Goal: Task Accomplishment & Management: Manage account settings

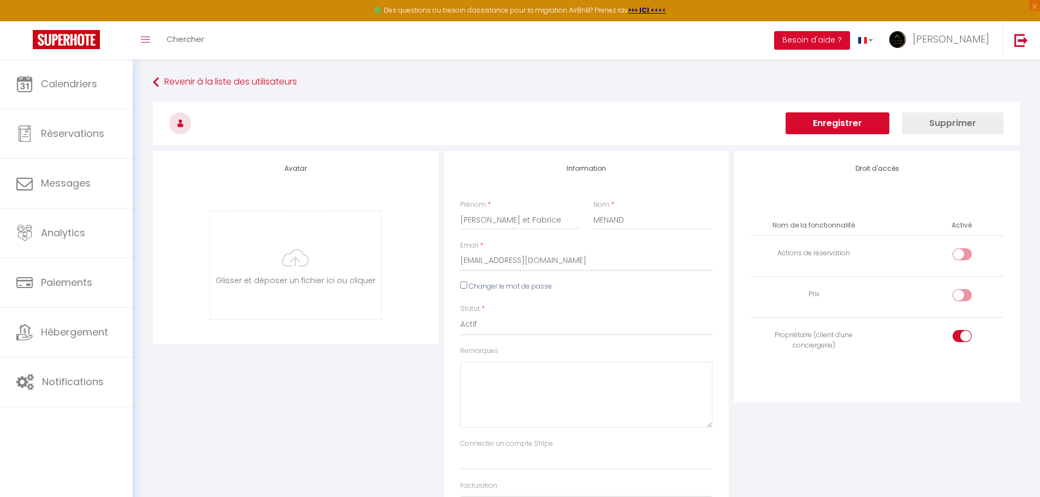
select select
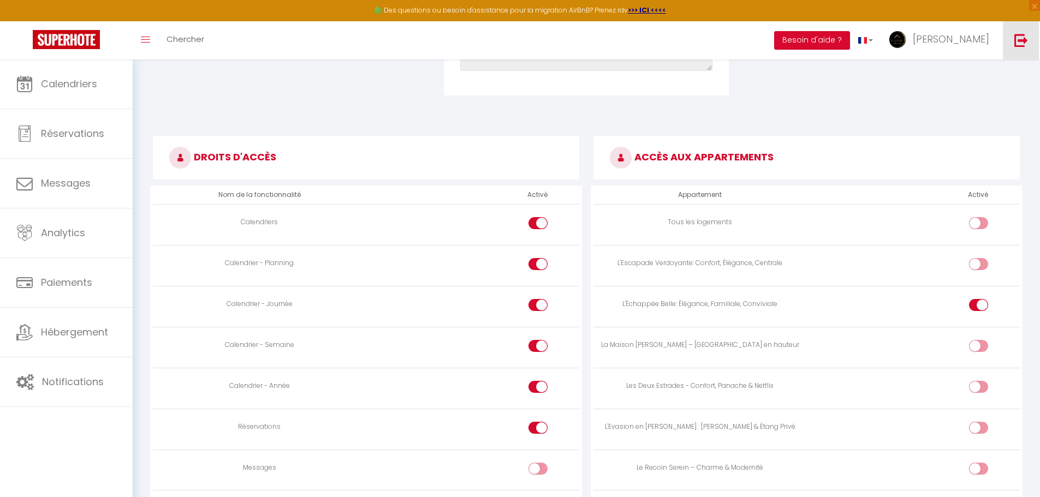
click at [1029, 49] on link at bounding box center [1021, 40] width 36 height 38
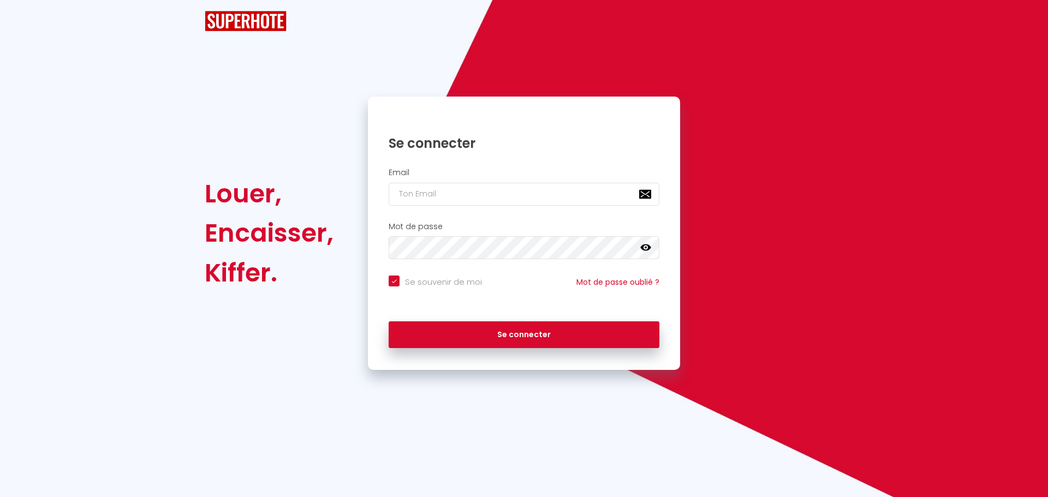
checkbox input "true"
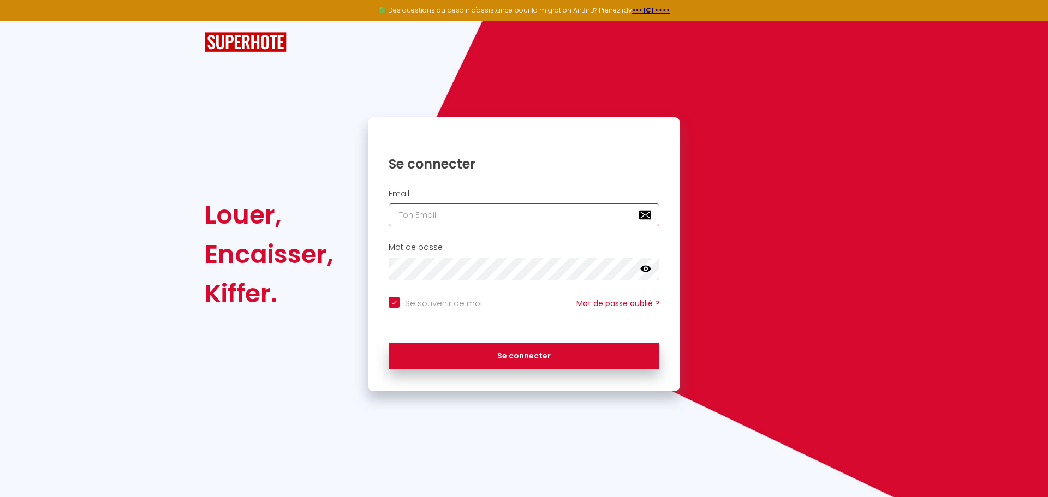
type input "[EMAIL_ADDRESS][PERSON_NAME][DOMAIN_NAME]"
checkbox input "true"
drag, startPoint x: 530, startPoint y: 215, endPoint x: 307, endPoint y: 206, distance: 223.4
click at [307, 206] on div "Louer, Encaisser, Kiffer. Se connecter Email [EMAIL_ADDRESS][PERSON_NAME][DOMAI…" at bounding box center [524, 254] width 653 height 274
paste input "lediamantdazurconciergeri"
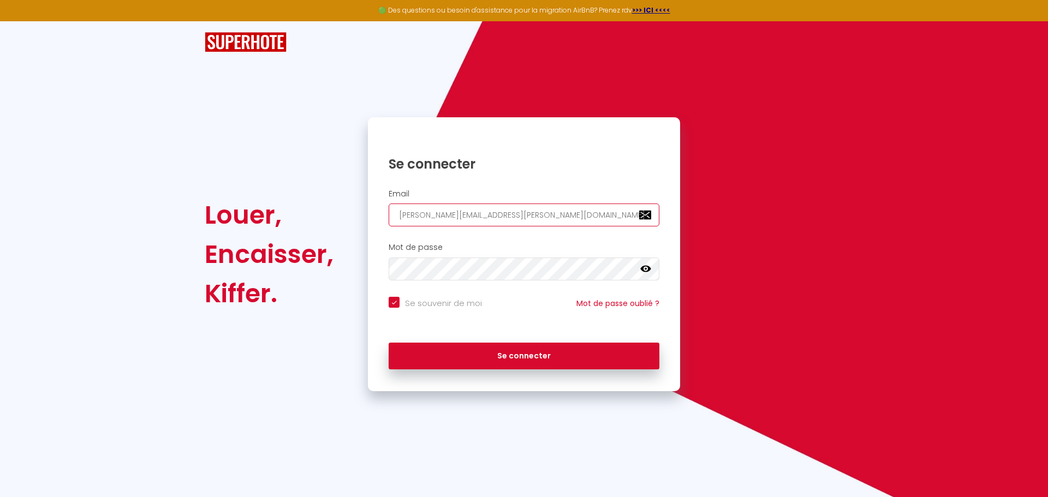
type input "lediamantdazurconciergerie@gmail.com"
checkbox input "true"
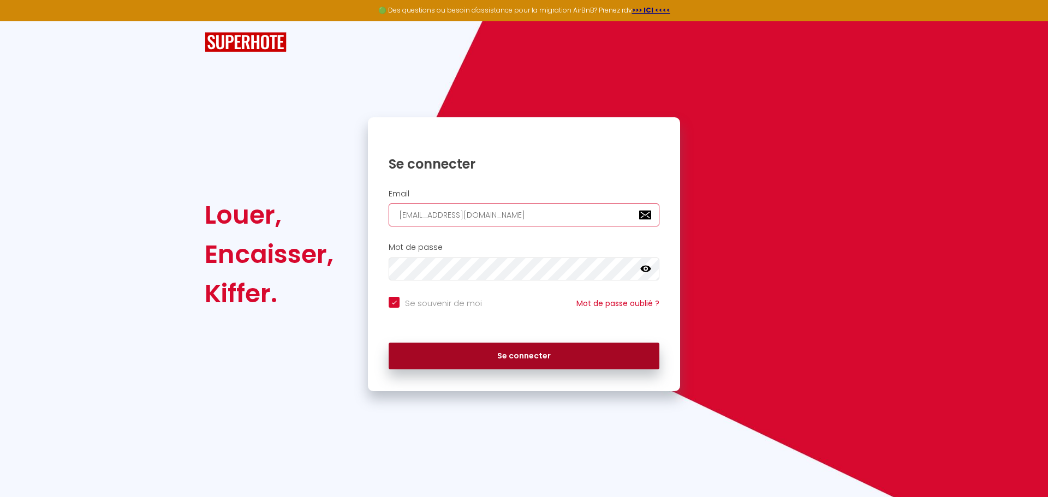
type input "lediamantdazurconciergerie@gmail.com"
click at [487, 348] on button "Se connecter" at bounding box center [524, 356] width 271 height 27
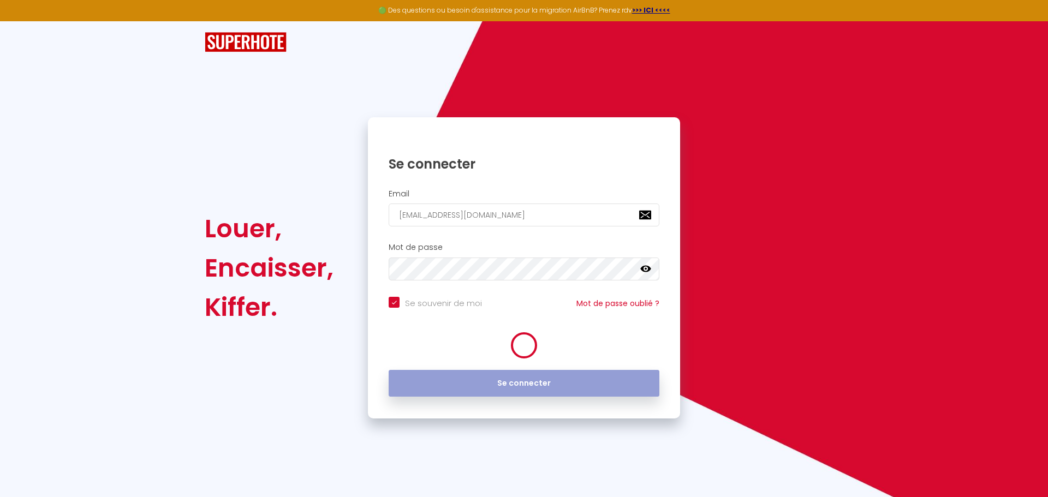
checkbox input "true"
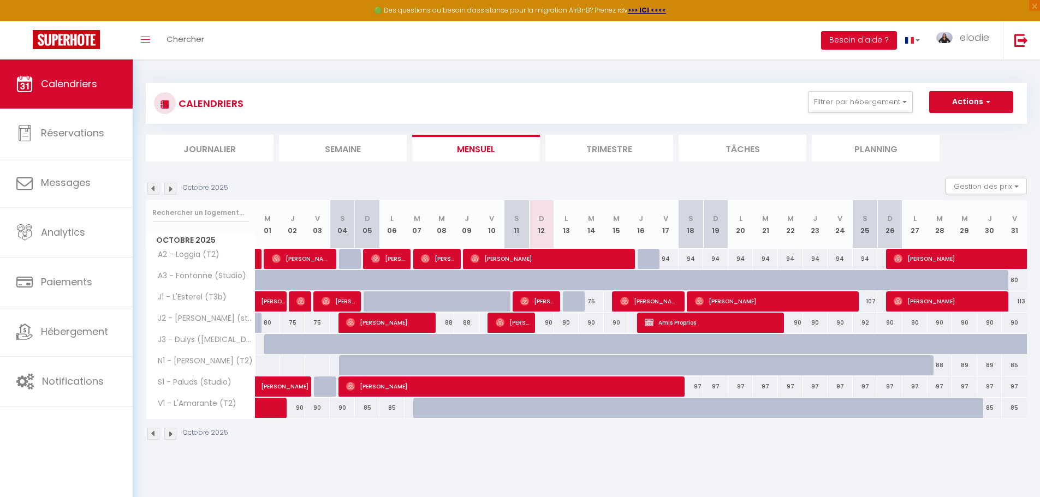
click at [507, 448] on div "Octobre 2025" at bounding box center [586, 435] width 881 height 32
click at [536, 466] on body "🟢 Des questions ou besoin d'assistance pour la migration AirBnB? Prenez rdv >>>…" at bounding box center [520, 307] width 1040 height 497
click at [1027, 39] on img at bounding box center [1021, 40] width 14 height 14
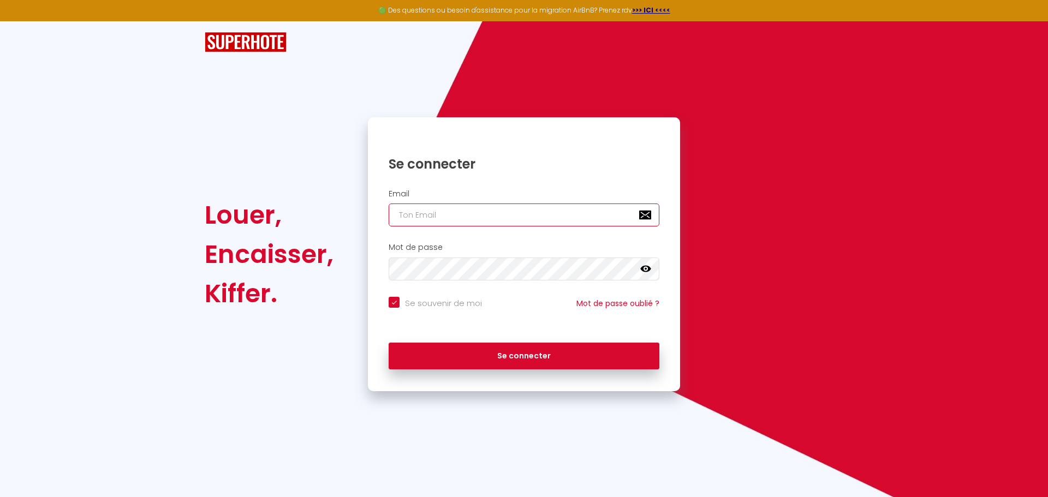
type input "[EMAIL_ADDRESS][PERSON_NAME][DOMAIN_NAME]"
checkbox input "true"
drag, startPoint x: 553, startPoint y: 219, endPoint x: 251, endPoint y: 203, distance: 302.3
click at [251, 203] on div "Louer, Encaisser, Kiffer. Se connecter Email [EMAIL_ADDRESS][PERSON_NAME][DOMAI…" at bounding box center [524, 254] width 653 height 274
paste input "lediamantdazurconciergeri"
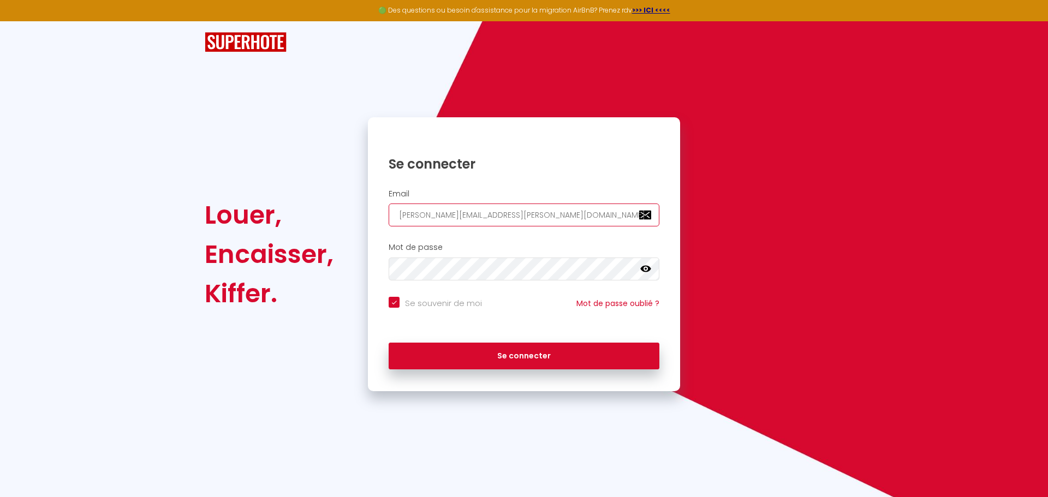
type input "lediamantdazurconciergerie@gmail.com"
checkbox input "true"
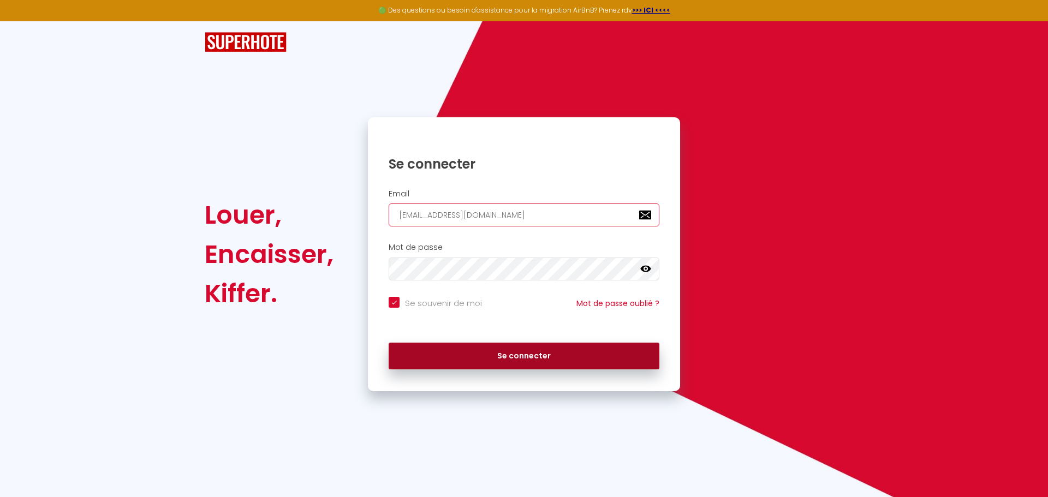
type input "lediamantdazurconciergerie@gmail.com"
click at [471, 362] on button "Se connecter" at bounding box center [524, 356] width 271 height 27
checkbox input "true"
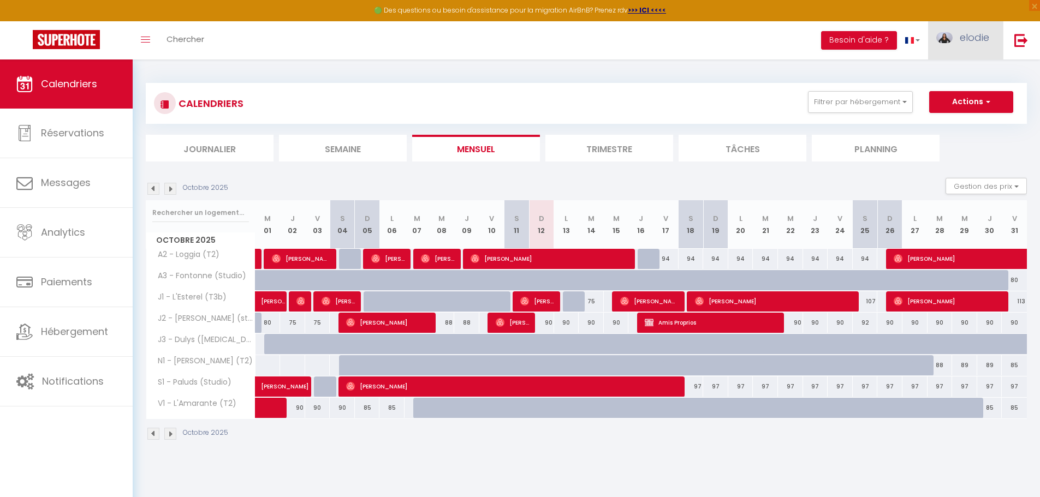
click at [970, 45] on link "elodie" at bounding box center [965, 40] width 75 height 38
click at [964, 70] on link "Paramètres" at bounding box center [959, 76] width 81 height 19
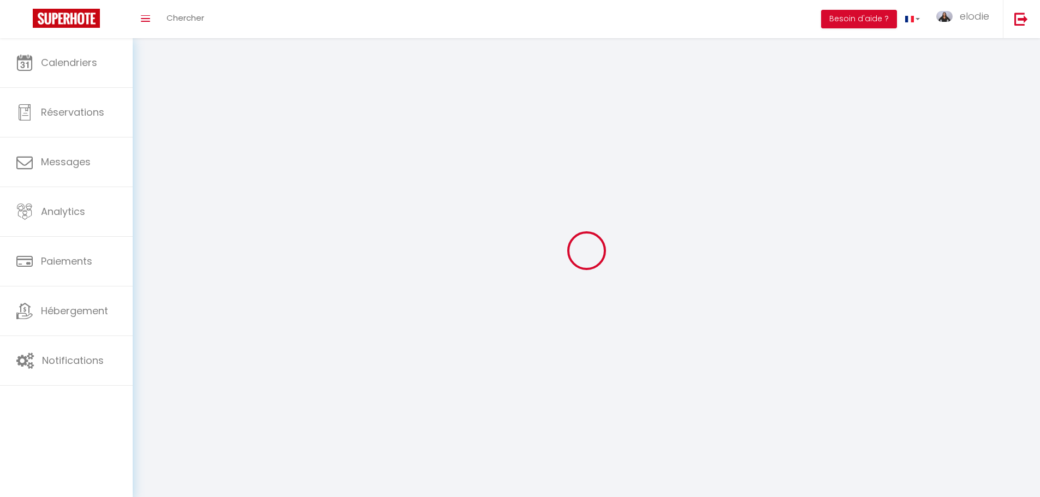
type input "YRidX69Uruf5iDZ6pFDjyxQ8q"
type input "hPjkAuGk3OA4uplhim0uaEkPP"
type input "https://app.superhote.com/#/get-available-rentals/hPjkAuGk3OA4uplhim0uaEkPP"
select select "fr"
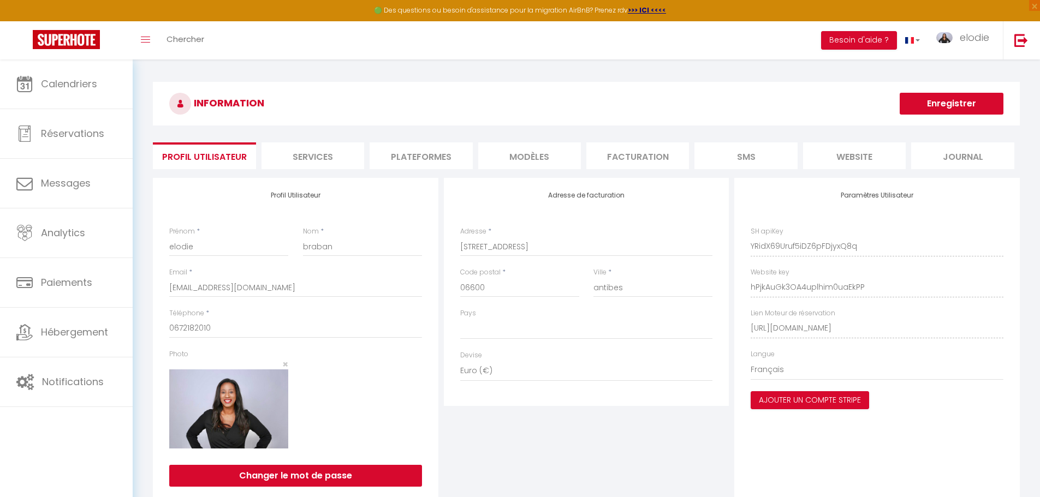
click at [640, 156] on li "Facturation" at bounding box center [637, 155] width 103 height 27
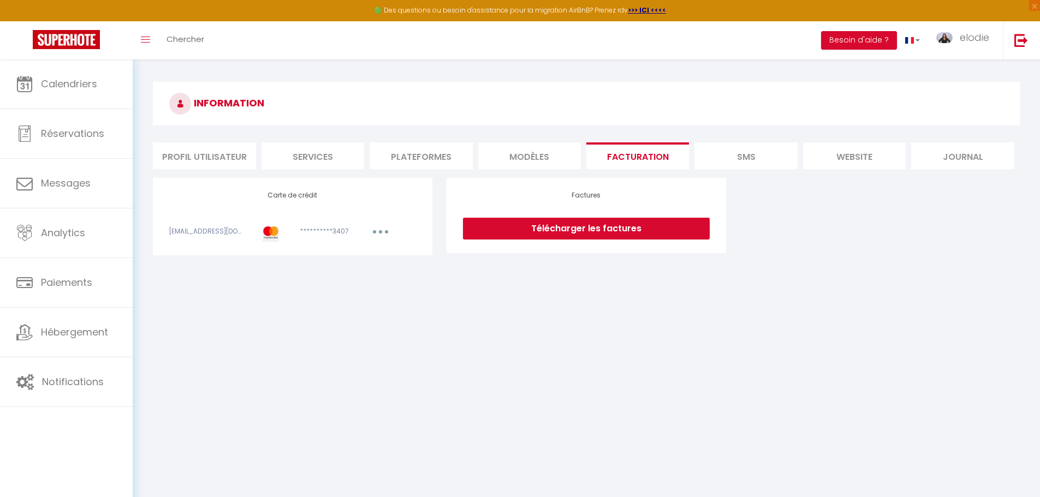
click at [356, 312] on body "🟢 Des questions ou besoin d'assistance pour la migration AirBnB? Prenez rdv >>>…" at bounding box center [520, 307] width 1040 height 497
click at [1017, 43] on img at bounding box center [1021, 40] width 14 height 14
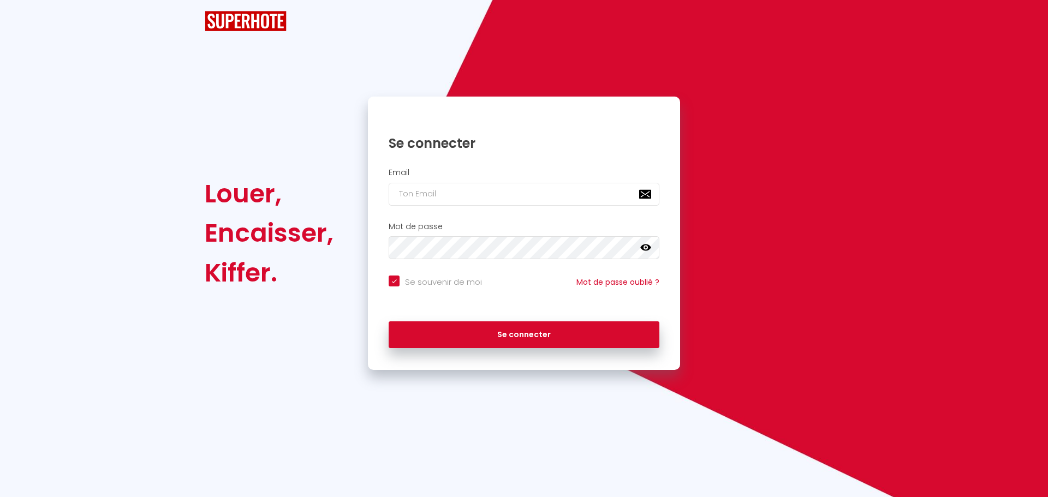
checkbox input "true"
type input "[EMAIL_ADDRESS][PERSON_NAME][DOMAIN_NAME]"
checkbox input "true"
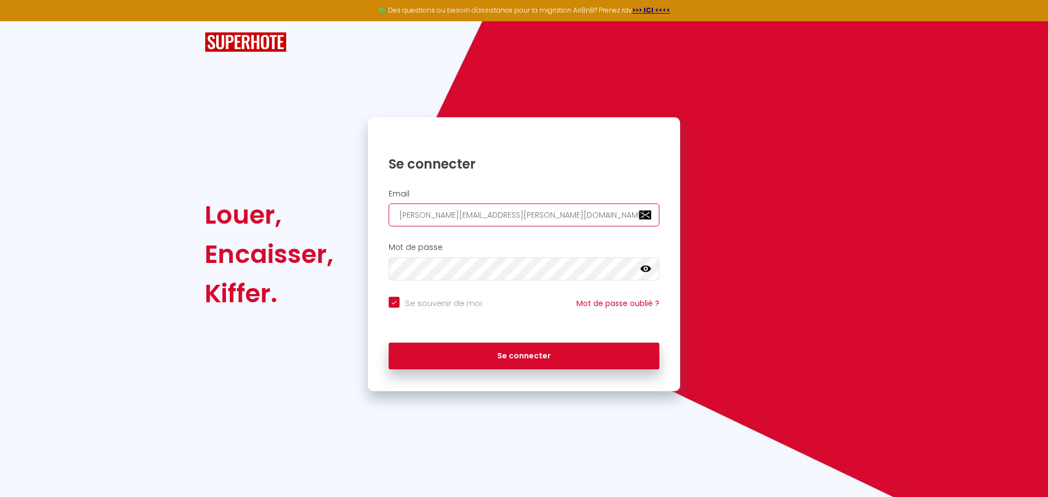
drag, startPoint x: 571, startPoint y: 216, endPoint x: 364, endPoint y: 218, distance: 207.4
click at [364, 218] on div "Se connecter Email charpentier.shane@gmail.com Mot de passe false Se souvenir d…" at bounding box center [524, 254] width 326 height 274
paste input "moise.romero.973"
type input "moise.romero.973@gmail.com"
checkbox input "true"
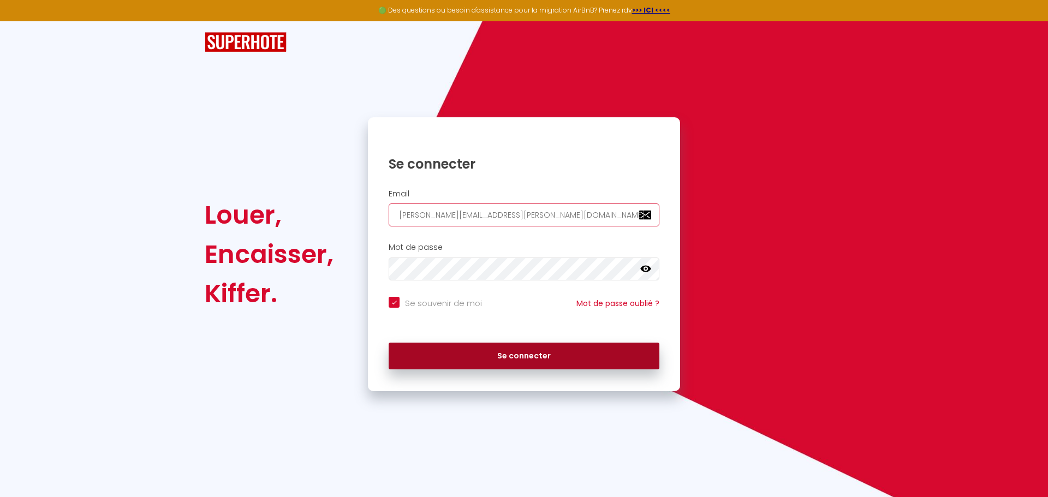
type input "moise.romero.973@gmail.com"
click at [480, 349] on button "Se connecter" at bounding box center [524, 356] width 271 height 27
checkbox input "true"
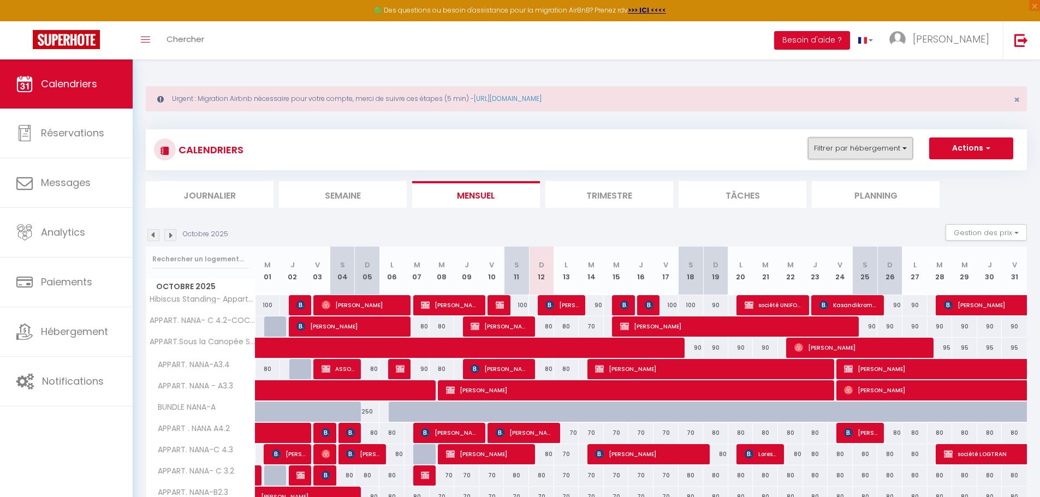
click at [854, 144] on button "Filtrer par hébergement" at bounding box center [860, 149] width 105 height 22
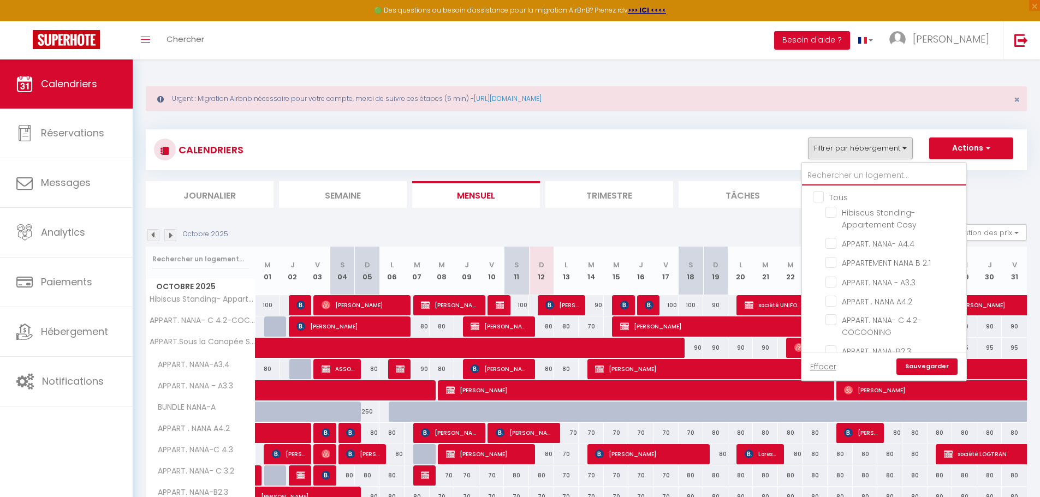
click at [854, 169] on input "text" at bounding box center [884, 176] width 164 height 20
type input "b"
checkbox input "false"
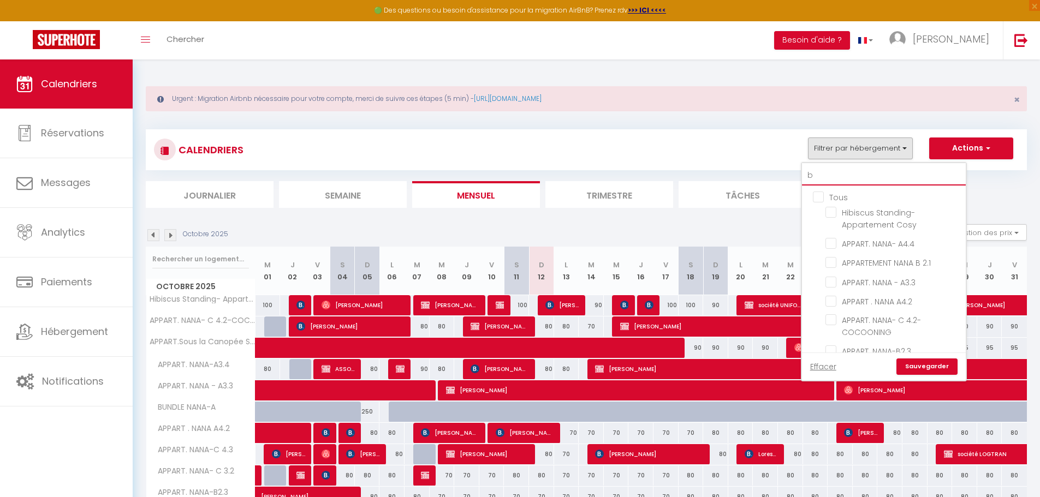
checkbox input "false"
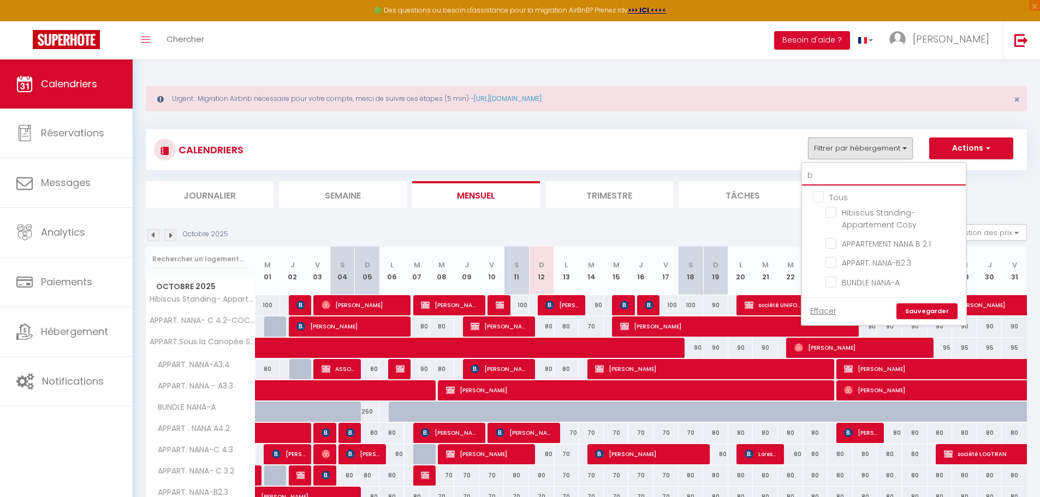
type input "b2"
checkbox input "false"
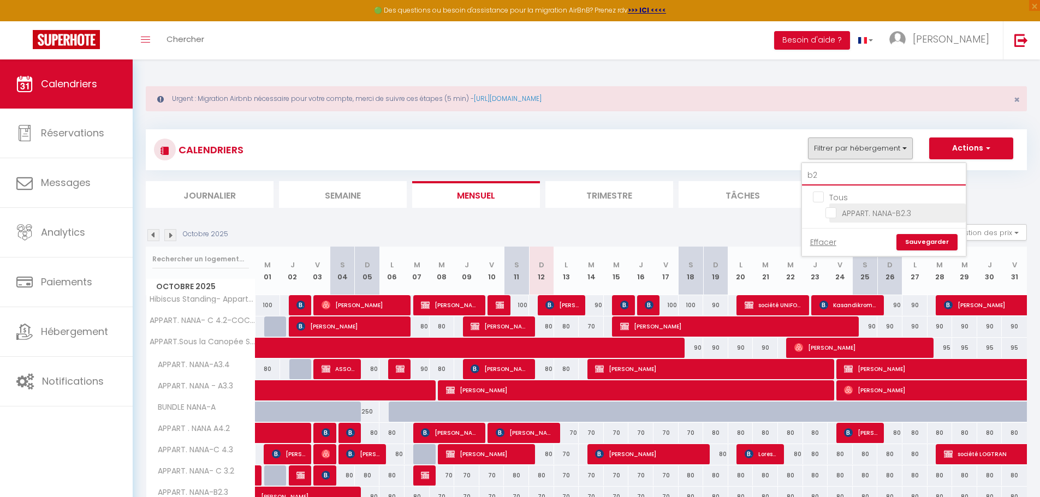
type input "b2"
click at [834, 215] on input "APPART. NANA-B2.3" at bounding box center [893, 212] width 136 height 11
checkbox input "true"
click at [752, 150] on div "CALENDRIERS Filtrer par hébergement b2 Tous APPART. NANA-B2.3 Effacer Sauvegard…" at bounding box center [586, 150] width 865 height 25
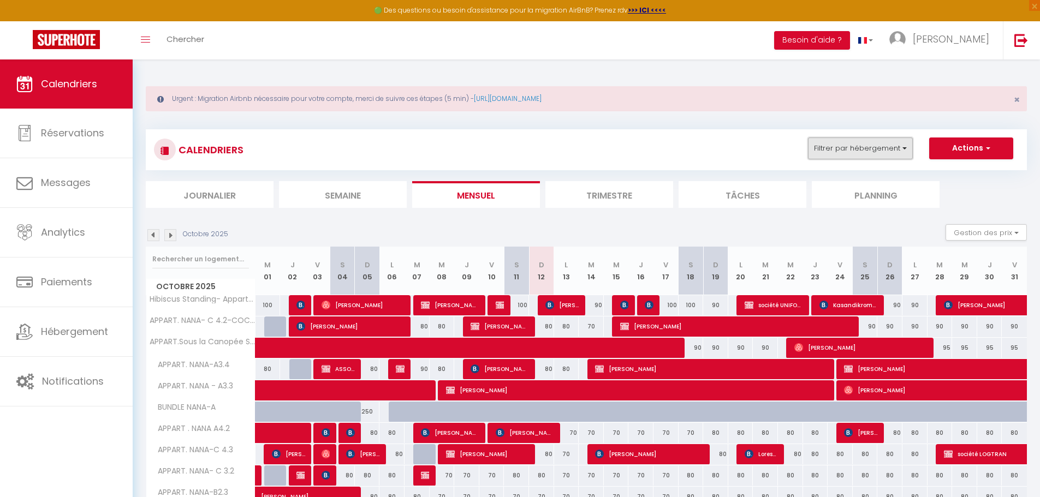
click at [837, 149] on button "Filtrer par hébergement" at bounding box center [860, 149] width 105 height 22
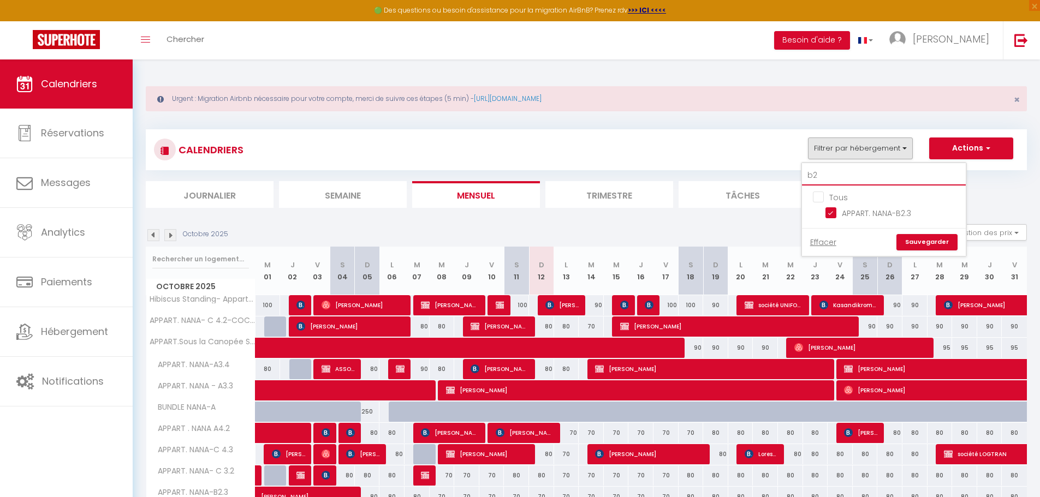
click at [848, 168] on input "b2" at bounding box center [884, 176] width 164 height 20
type input "b"
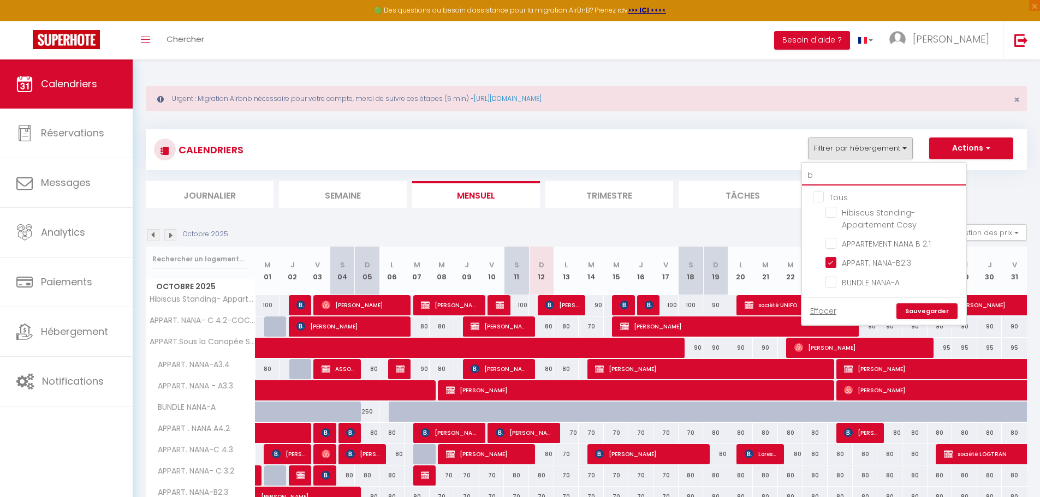
checkbox input "false"
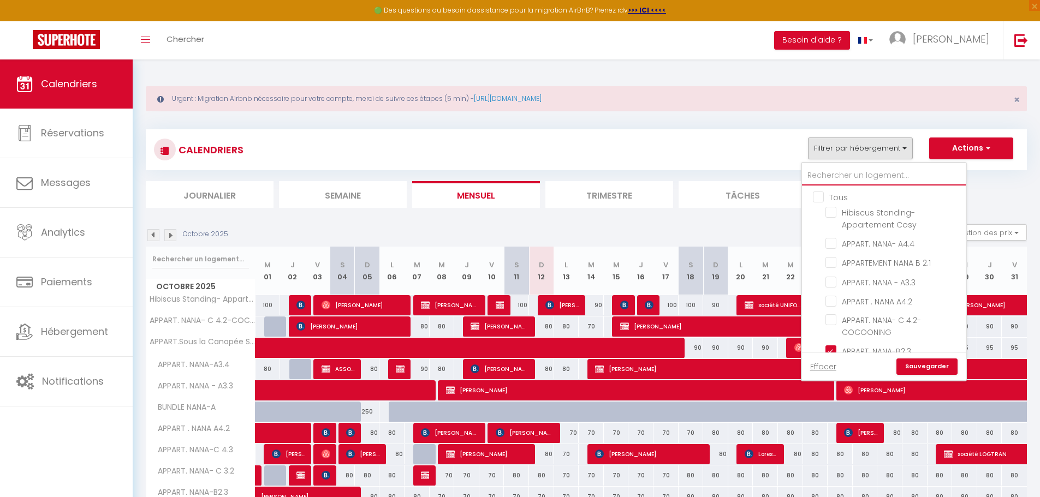
type input "c"
checkbox input "false"
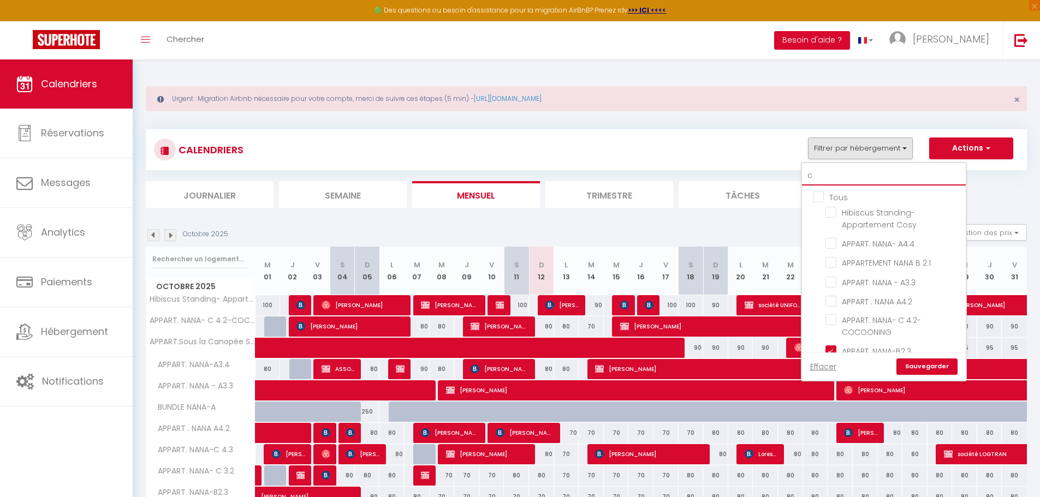
checkbox input "false"
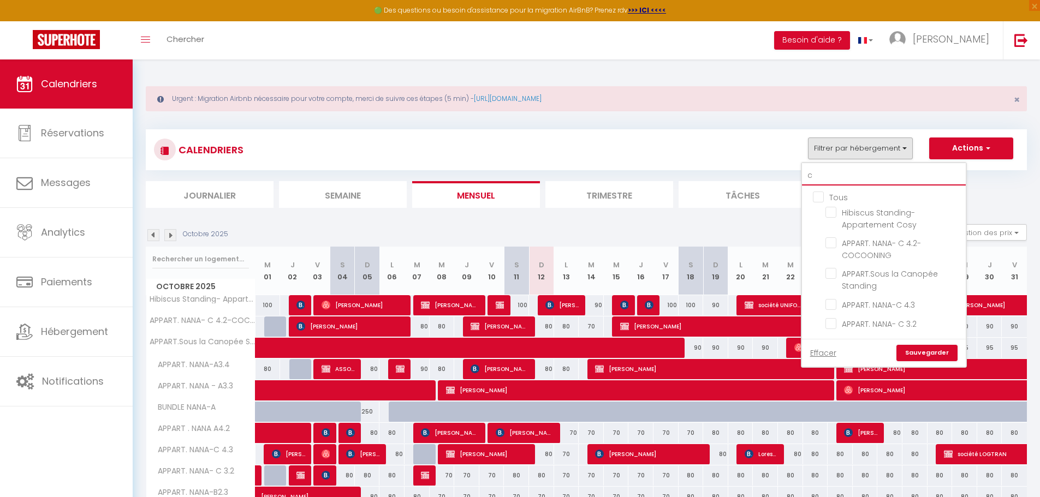
type input "ca"
checkbox input "false"
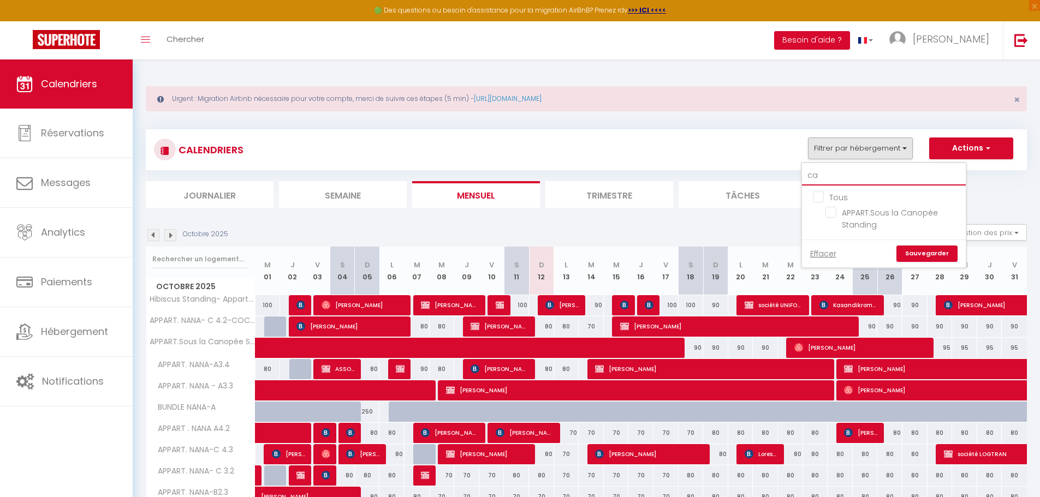
type input "can"
checkbox input "false"
type input "cano"
checkbox input "false"
type input "canop"
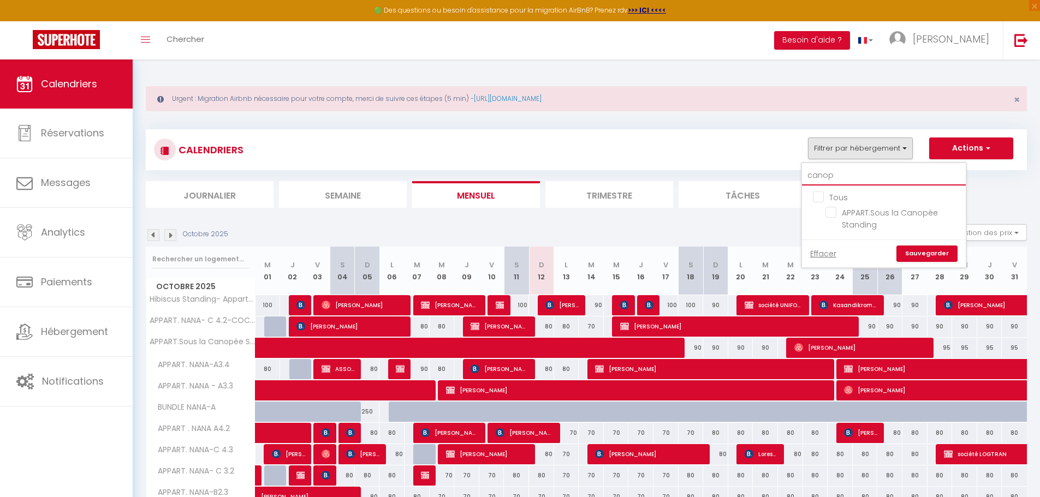
checkbox input "false"
type input "canopé"
click at [834, 212] on input "APPART.Sous la Canopée Standing" at bounding box center [893, 212] width 136 height 11
checkbox input "true"
click at [925, 248] on link "Sauvegarder" at bounding box center [926, 254] width 61 height 16
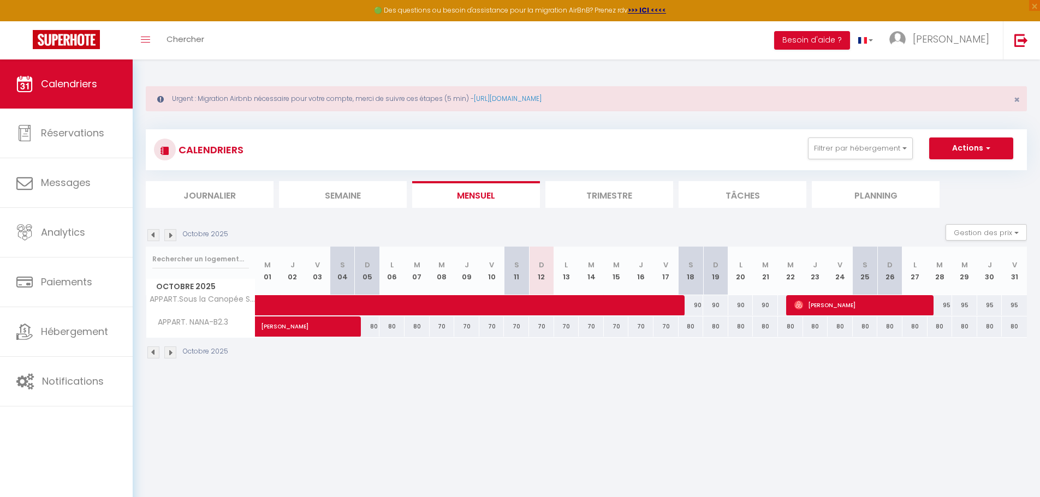
click at [601, 199] on li "Trimestre" at bounding box center [609, 194] width 128 height 27
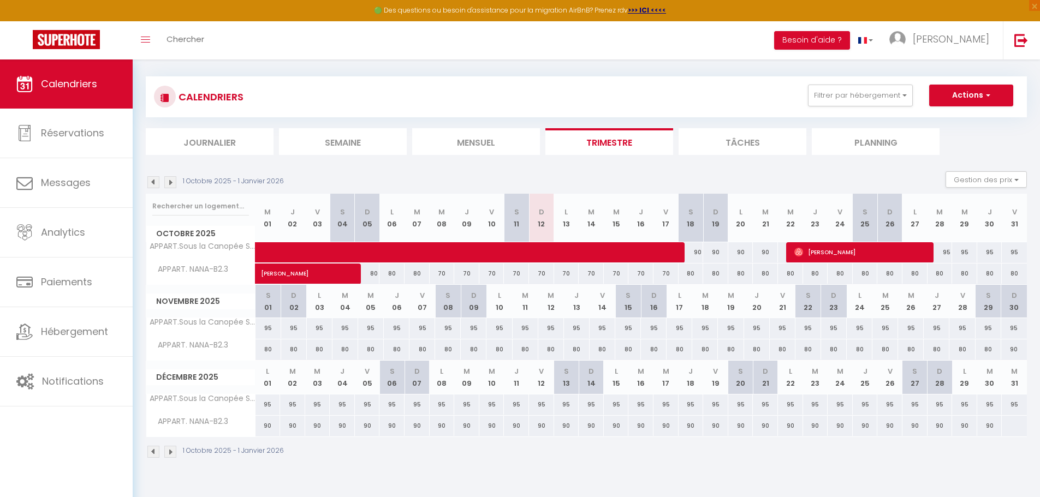
scroll to position [59, 0]
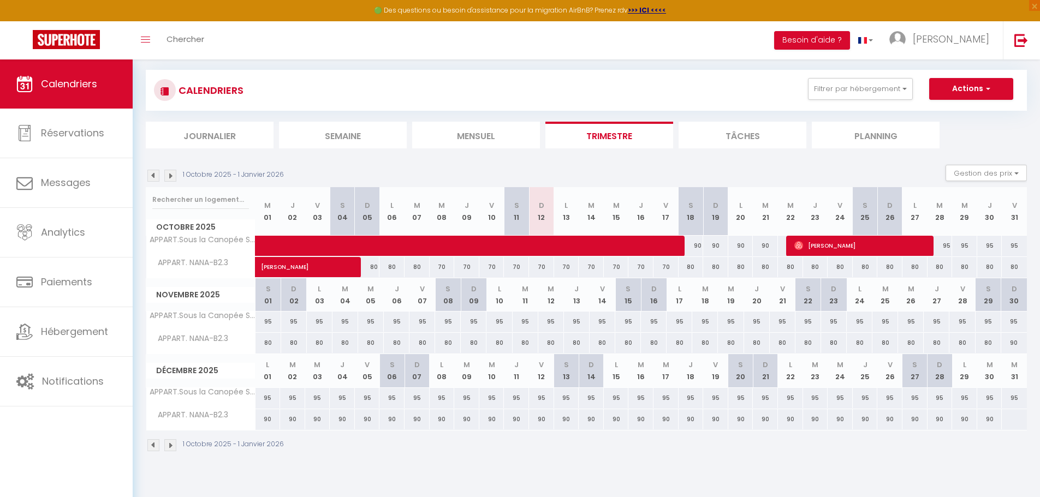
click at [152, 171] on img at bounding box center [153, 176] width 12 height 12
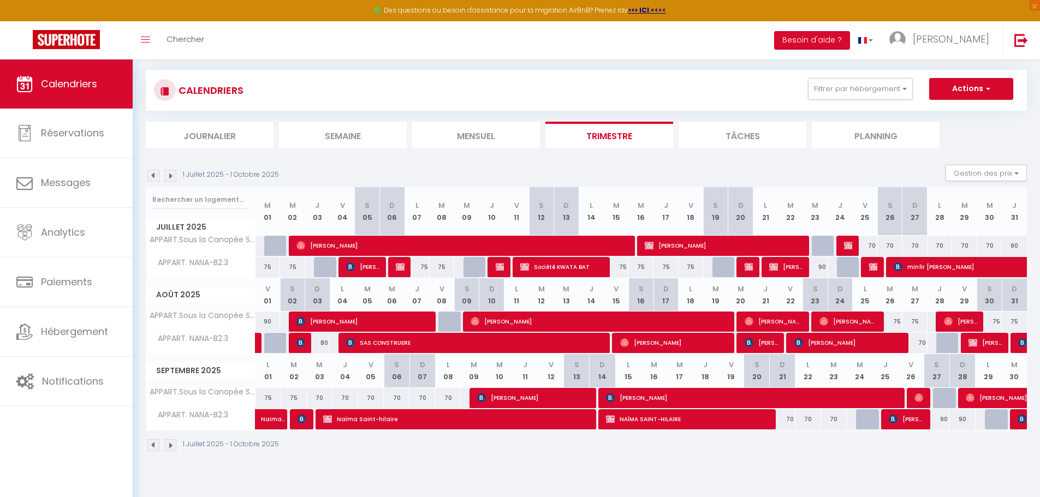
click at [169, 176] on img at bounding box center [170, 176] width 12 height 12
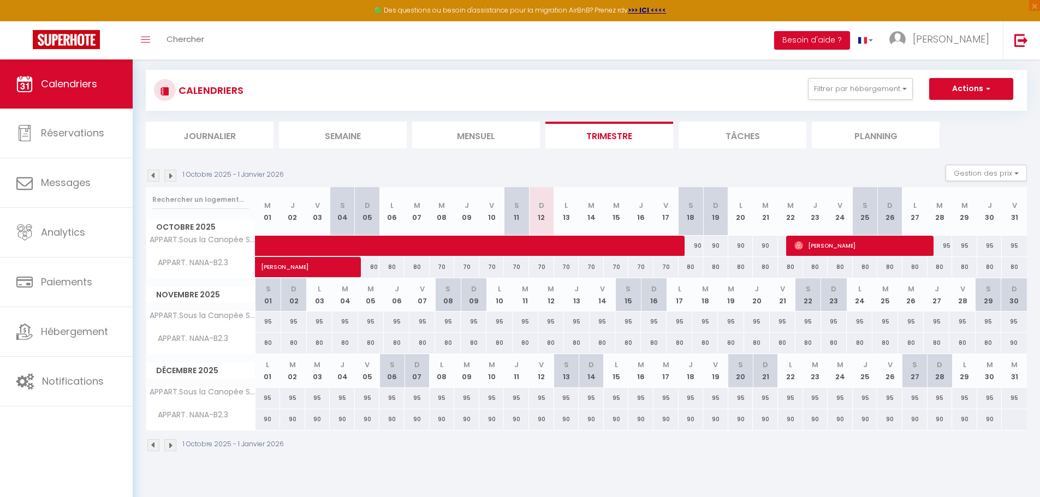
click at [169, 176] on img at bounding box center [170, 176] width 12 height 12
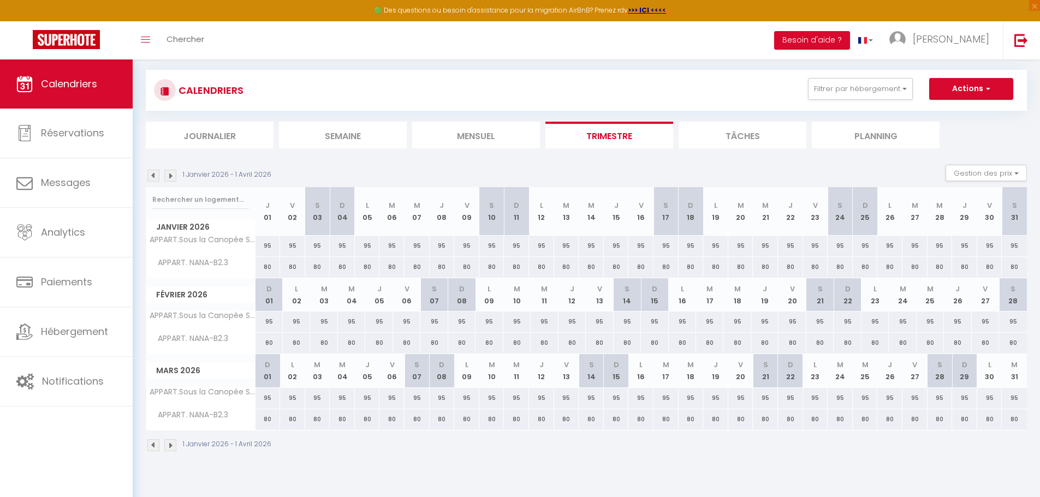
click at [169, 176] on img at bounding box center [170, 176] width 12 height 12
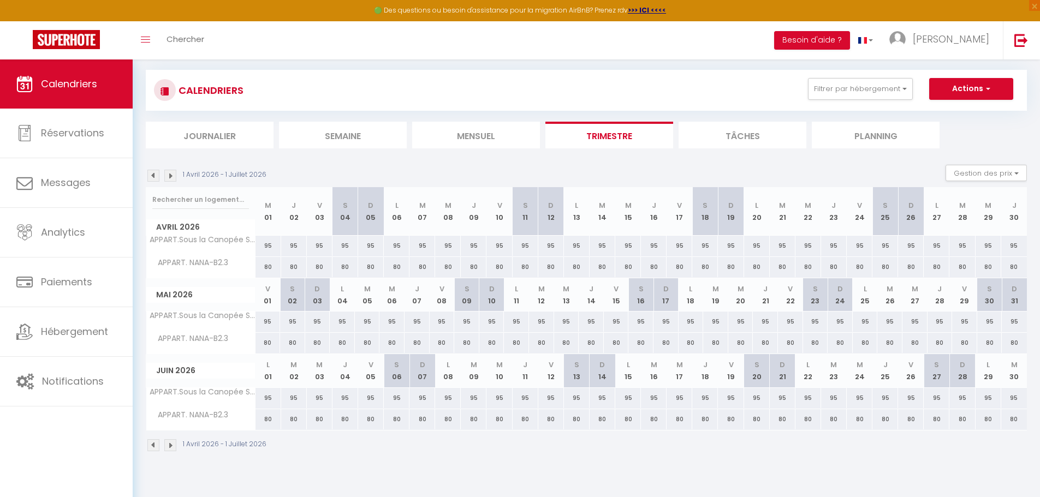
click at [169, 176] on img at bounding box center [170, 176] width 12 height 12
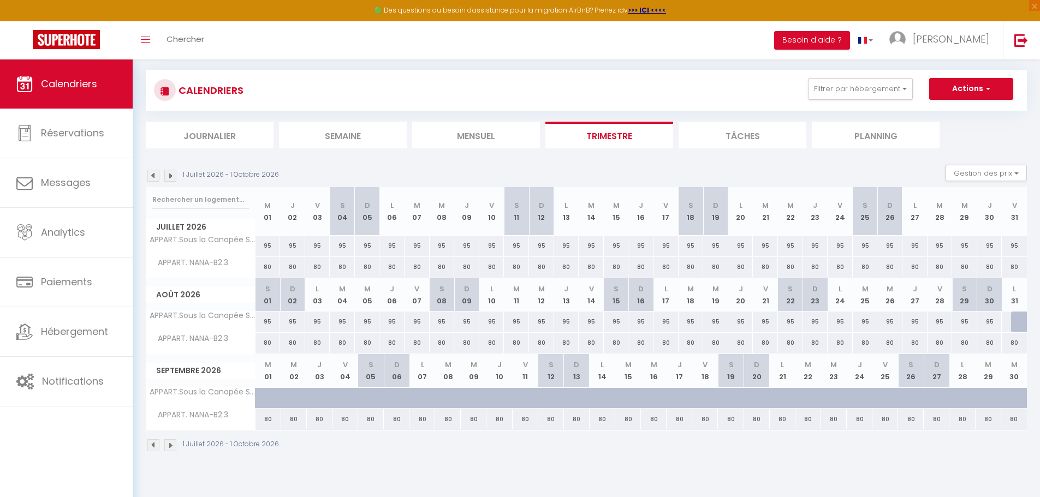
click at [169, 176] on img at bounding box center [170, 176] width 12 height 12
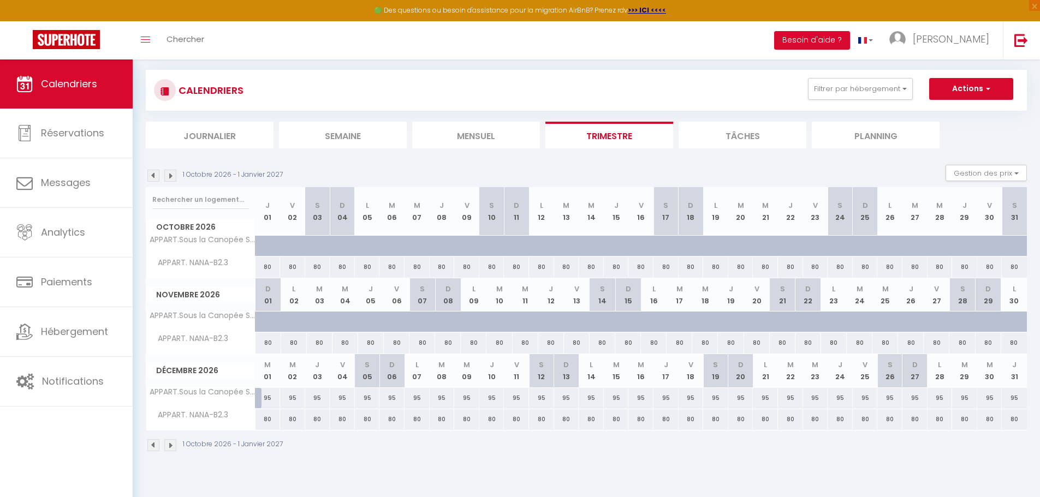
click at [169, 176] on img at bounding box center [170, 176] width 12 height 12
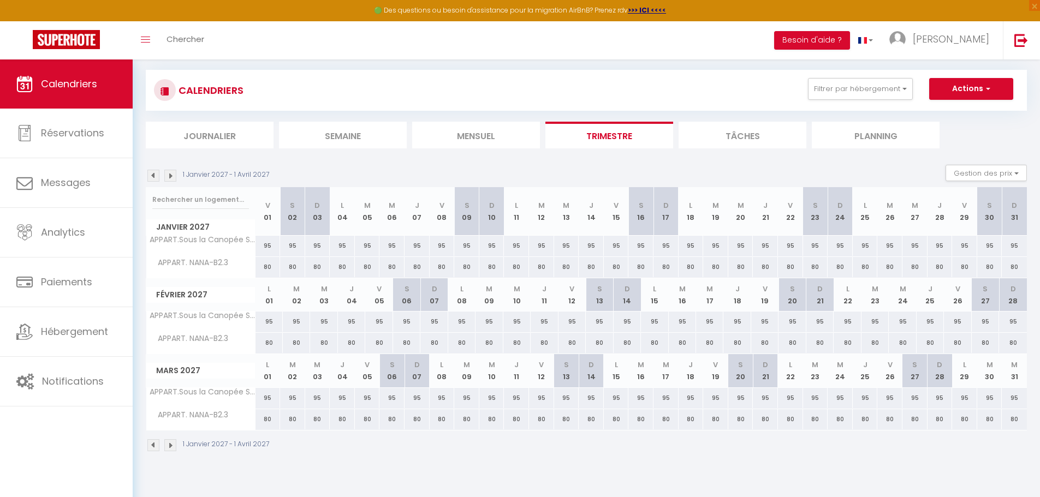
click at [169, 176] on img at bounding box center [170, 176] width 12 height 12
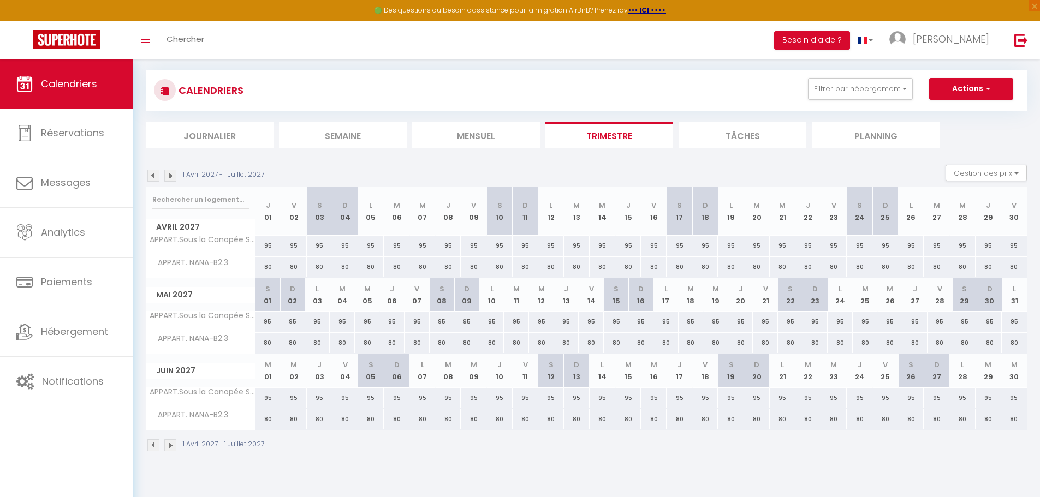
click at [169, 176] on img at bounding box center [170, 176] width 12 height 12
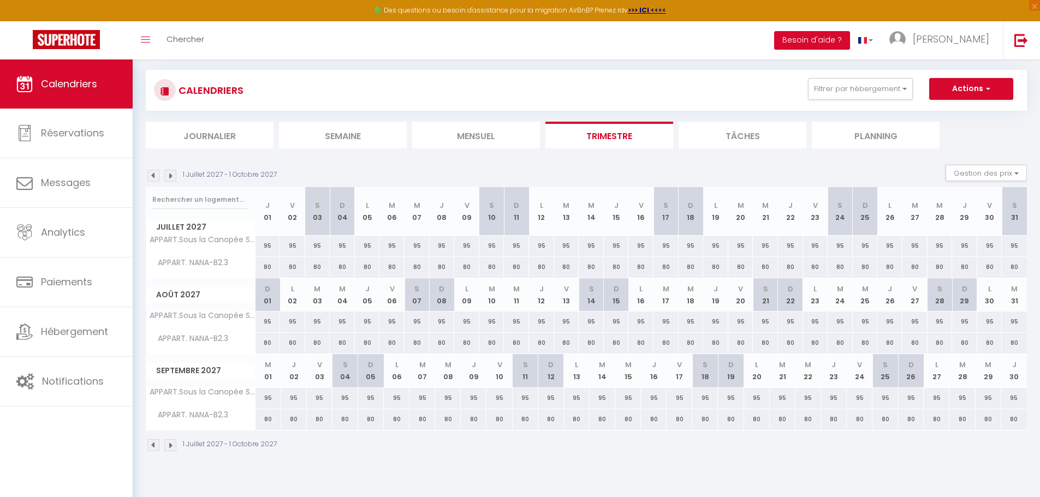
click at [153, 177] on img at bounding box center [153, 176] width 12 height 12
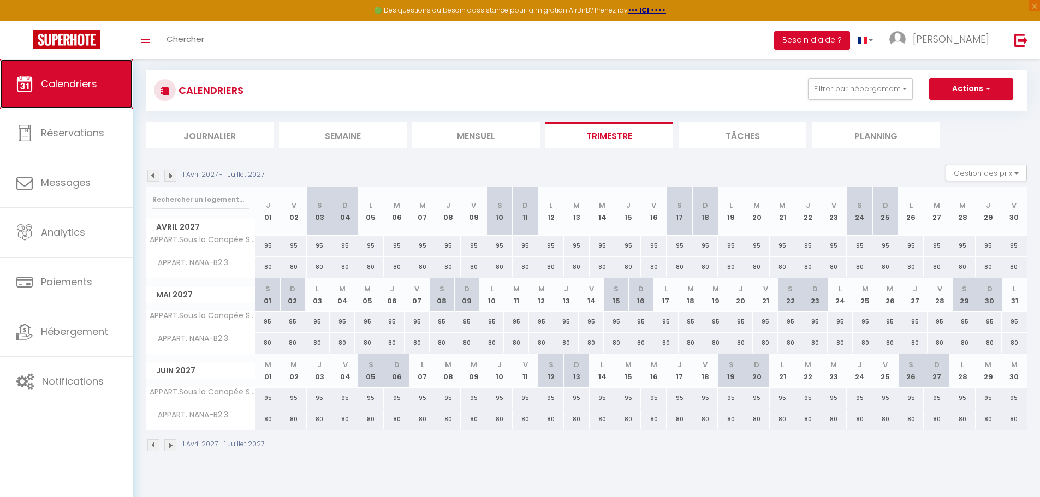
click at [91, 85] on span "Calendriers" at bounding box center [69, 84] width 56 height 14
click at [1019, 47] on link at bounding box center [1021, 40] width 36 height 38
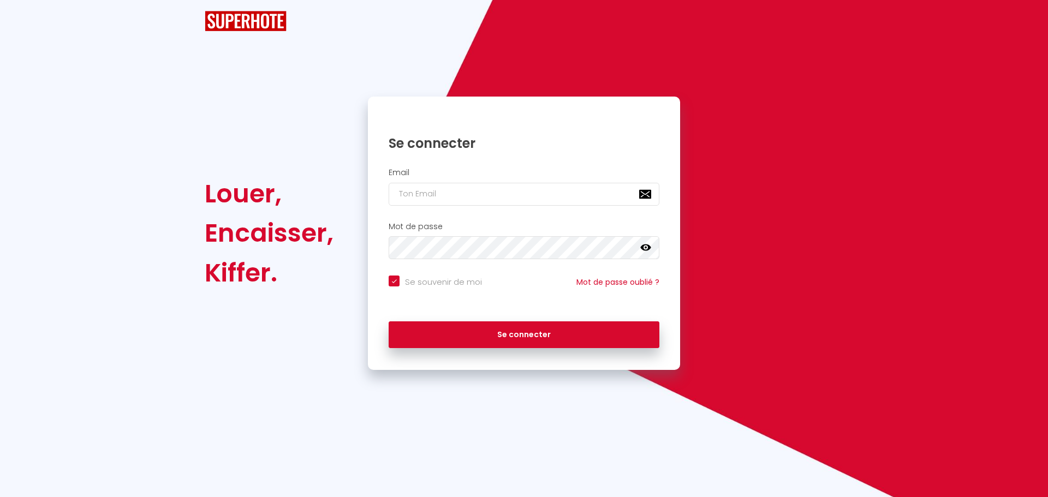
checkbox input "true"
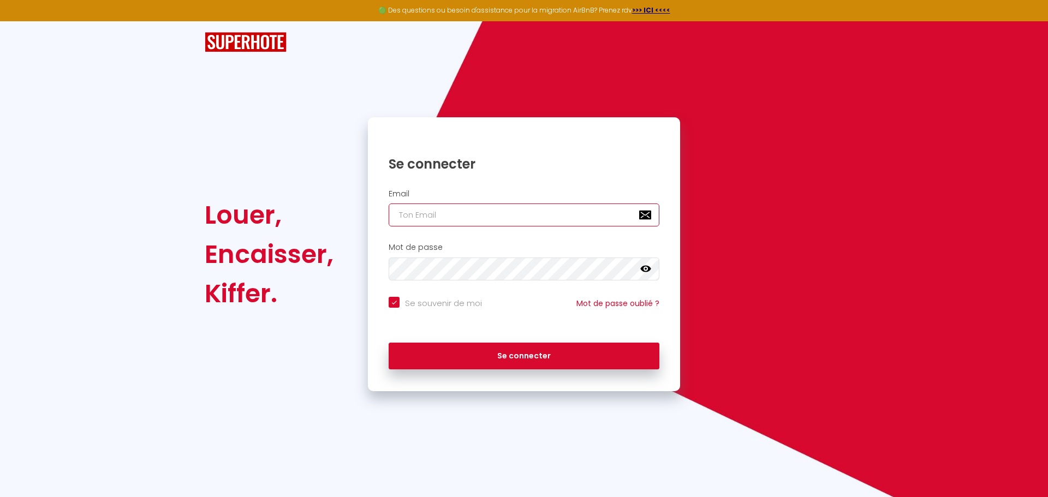
type input "[EMAIL_ADDRESS][PERSON_NAME][DOMAIN_NAME]"
checkbox input "true"
drag, startPoint x: 572, startPoint y: 220, endPoint x: 350, endPoint y: 221, distance: 222.2
click at [352, 221] on div "Louer, Encaisser, Kiffer. Se connecter Email [EMAIL_ADDRESS][PERSON_NAME][DOMAI…" at bounding box center [524, 254] width 653 height 274
paste input "anaenathys@hotmail.fr"
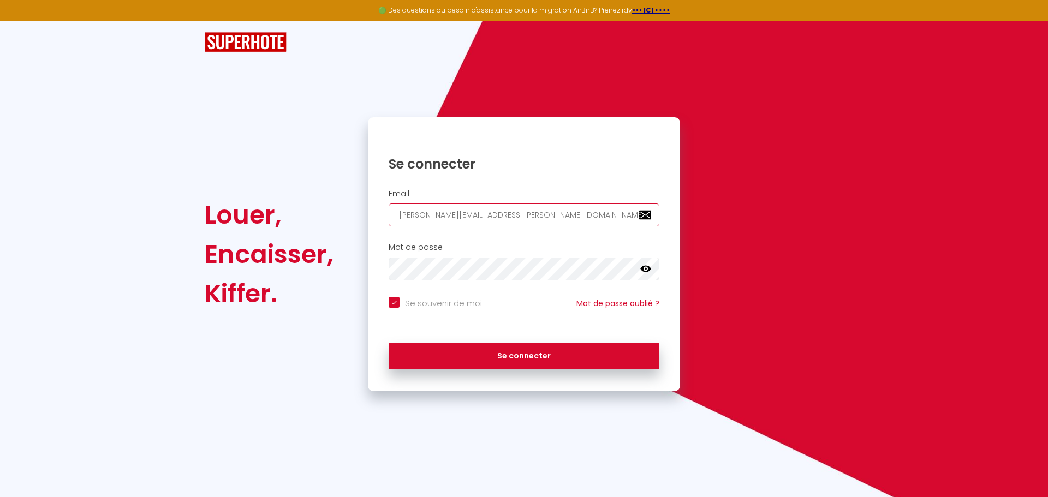
type input "anaenathys@hotmail.fr"
checkbox input "true"
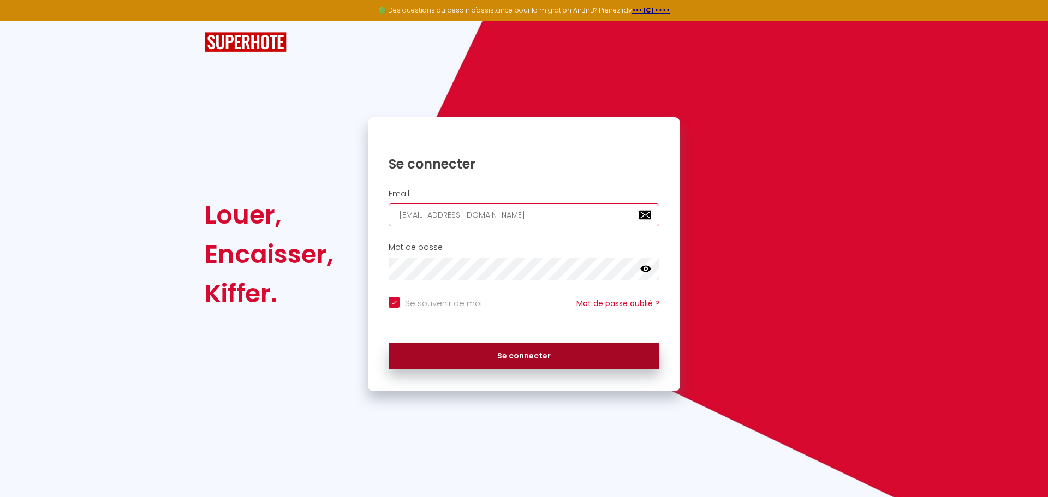
type input "anaenathys@hotmail.fr"
click at [438, 355] on button "Se connecter" at bounding box center [524, 356] width 271 height 27
checkbox input "true"
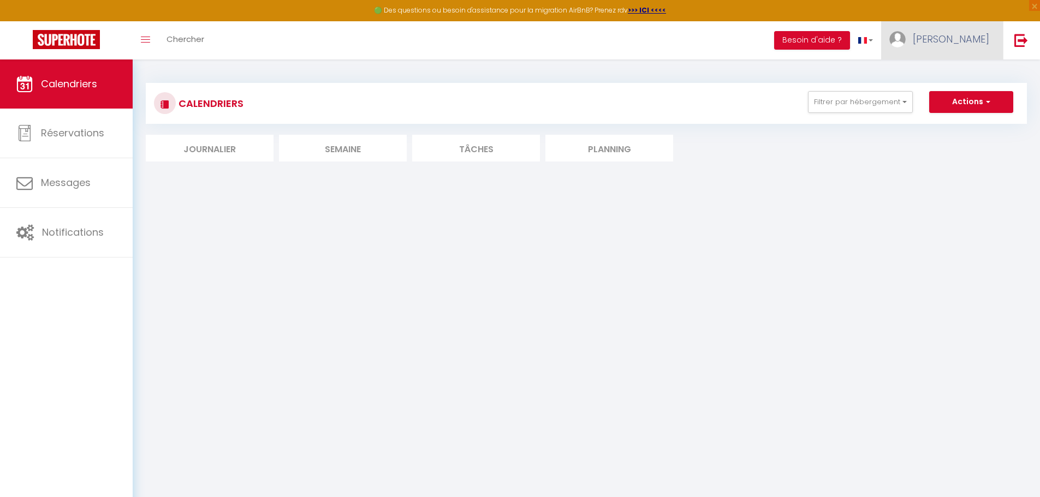
click at [906, 46] on img at bounding box center [897, 39] width 16 height 16
click at [938, 68] on link "Paramètres" at bounding box center [959, 76] width 81 height 19
select select "fr"
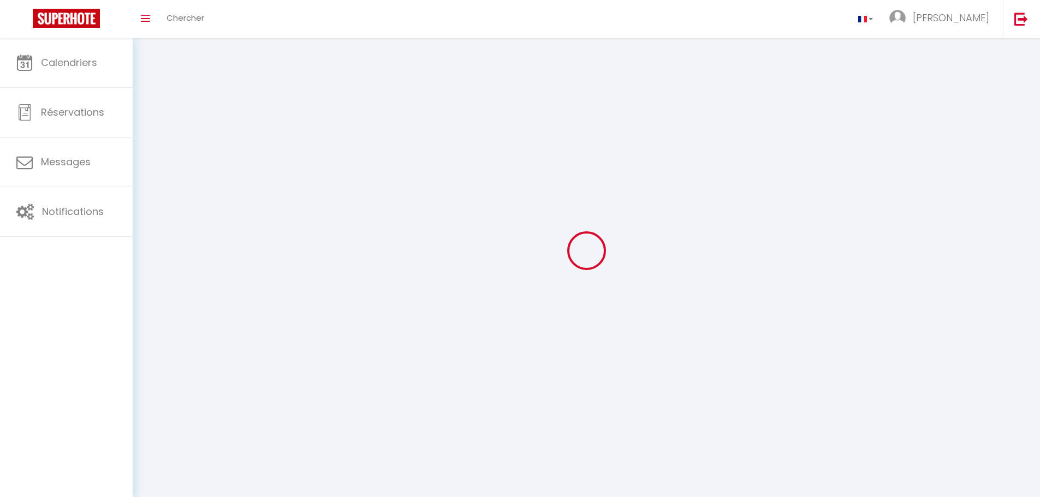
select select
type input "Sandra"
type input "FAUCHER"
select select
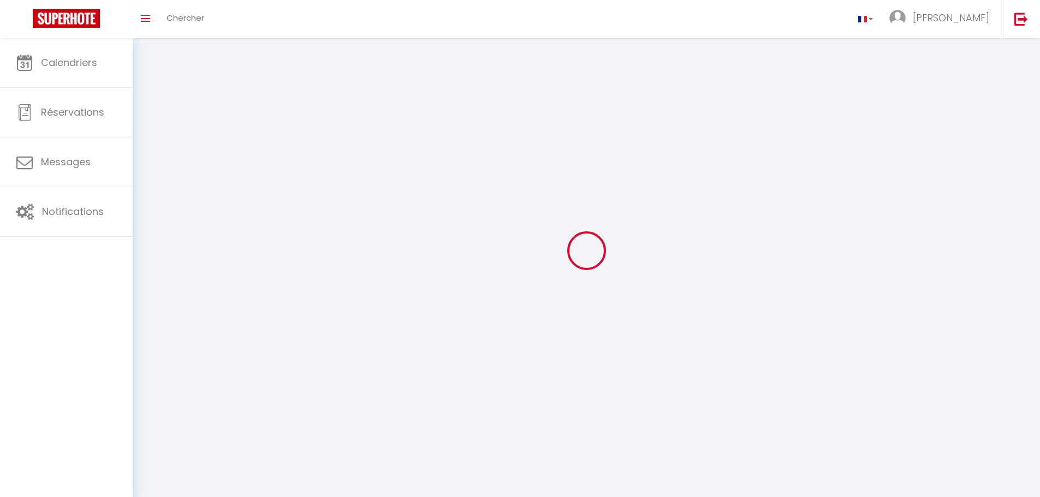
select select "28"
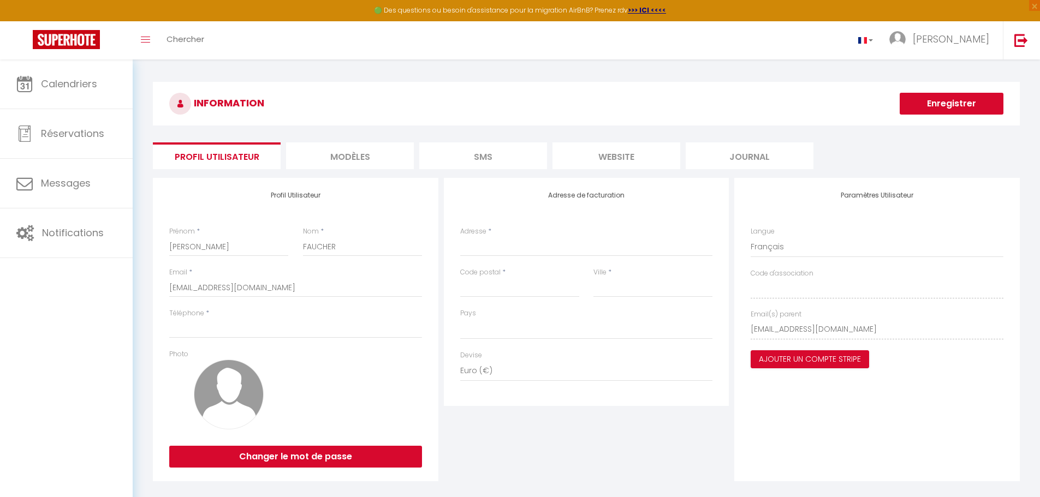
select select
click at [743, 334] on div "Paramètres Utilisateur Langue Anglais Français Portugais Espagnol Code d'associ…" at bounding box center [876, 329] width 285 height 303
click at [1015, 41] on img at bounding box center [1021, 40] width 14 height 14
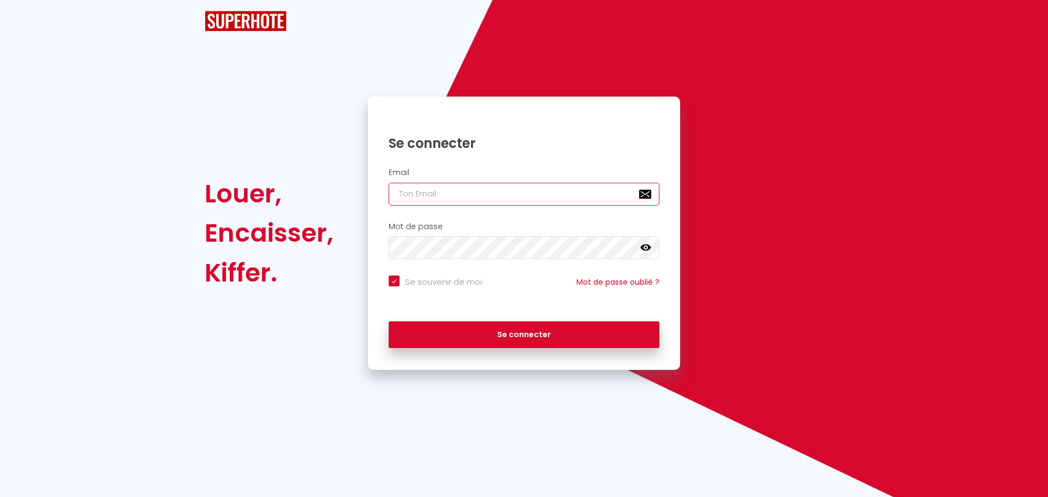
type input "[EMAIL_ADDRESS][PERSON_NAME][DOMAIN_NAME]"
checkbox input "true"
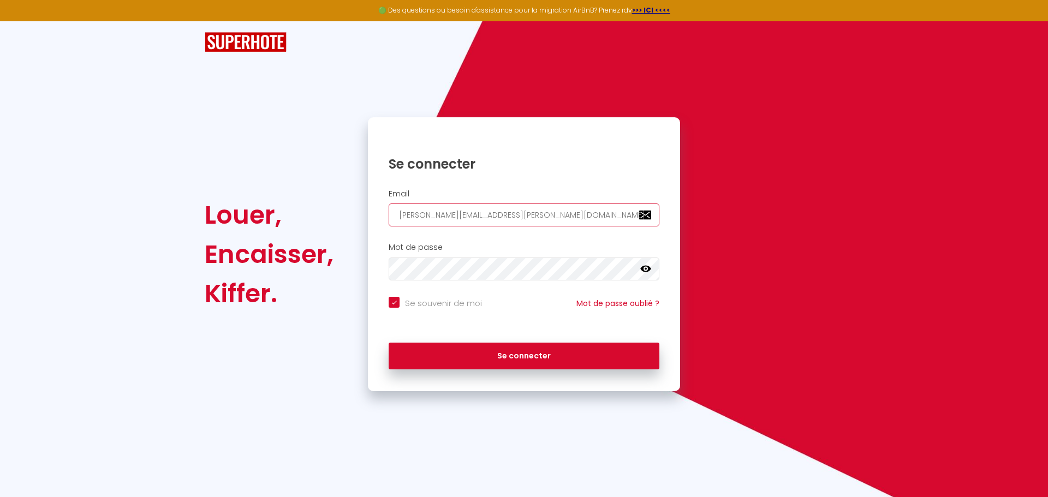
drag, startPoint x: 522, startPoint y: 219, endPoint x: 382, endPoint y: 219, distance: 140.3
click at [382, 219] on div "Email [EMAIL_ADDRESS][PERSON_NAME][DOMAIN_NAME]" at bounding box center [524, 208] width 298 height 38
paste input "ontact.maestroconciergeri"
type input "contact.maestroconciergerie@gmail.com"
checkbox input "true"
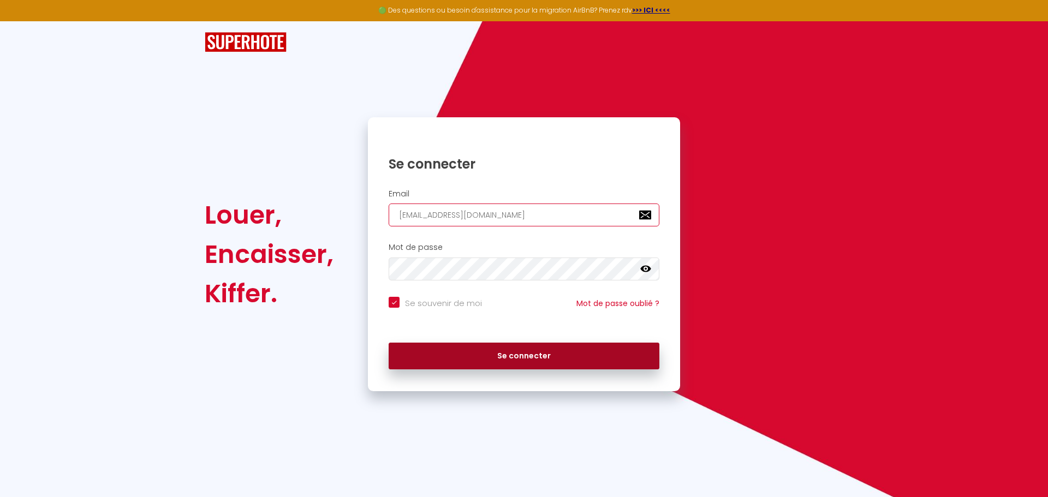
type input "contact.maestroconciergerie@gmail.com"
click at [496, 354] on button "Se connecter" at bounding box center [524, 356] width 271 height 27
checkbox input "true"
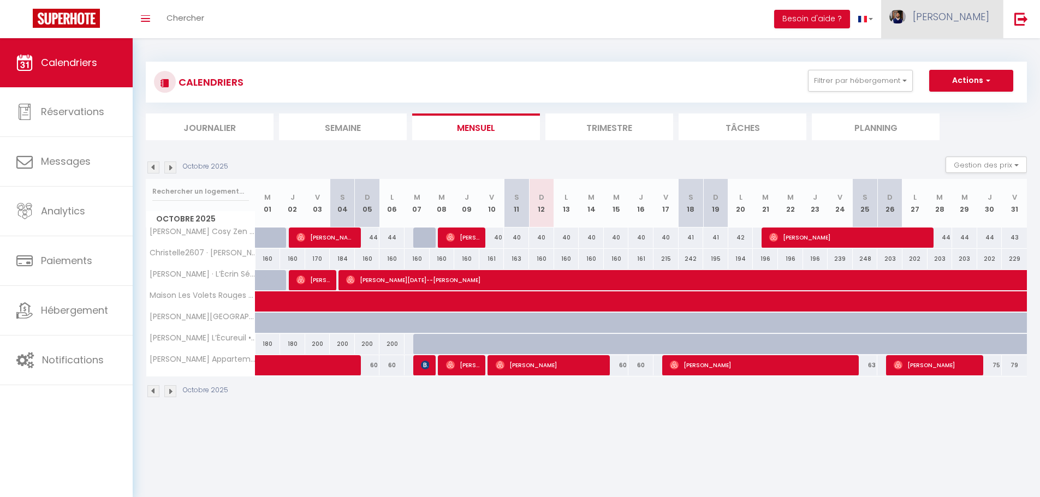
click at [953, 9] on link "Eric" at bounding box center [942, 19] width 122 height 38
click at [972, 48] on link "Paramètres" at bounding box center [959, 54] width 81 height 19
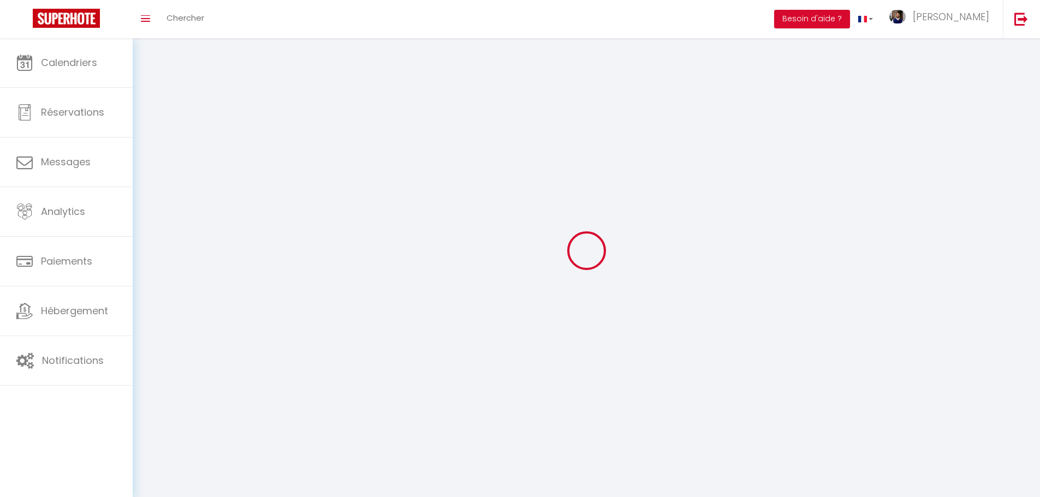
select select "28"
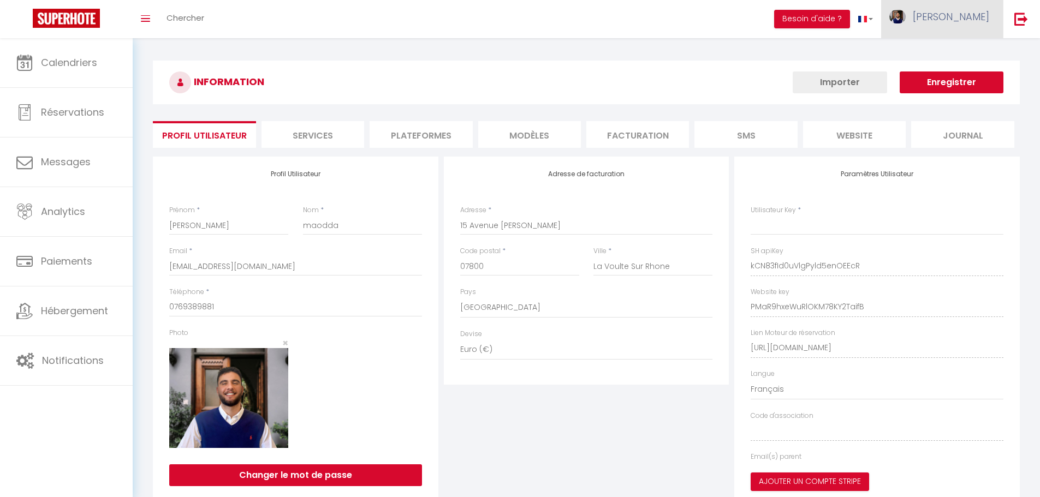
type input "kCN83fId0uVlgPyld5enOEEcR"
type input "PMaR9hxeWuRlOKM78KY2TaifB"
type input "https://app.superhote.com/#/get-available-rentals/PMaR9hxeWuRlOKM78KY2TaifB"
select select "fr"
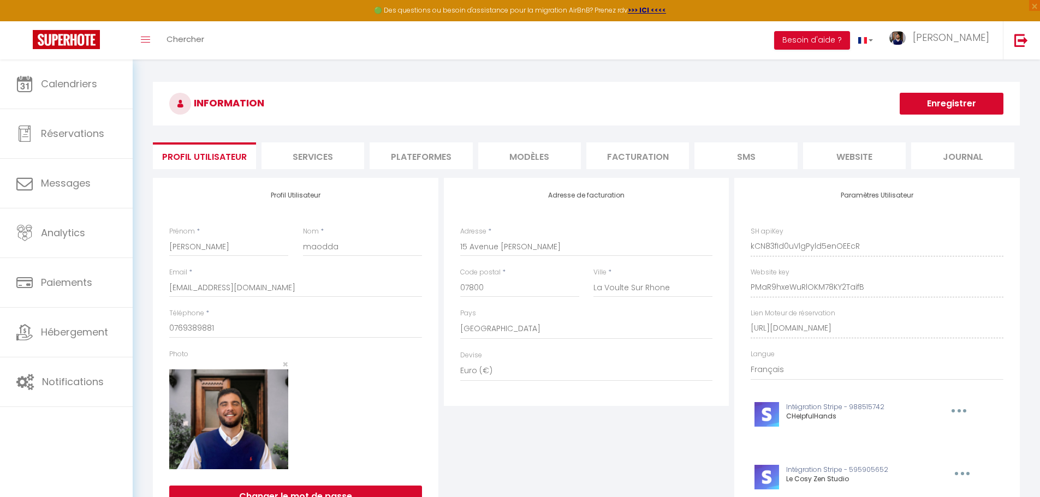
click at [432, 154] on li "Plateformes" at bounding box center [421, 155] width 103 height 27
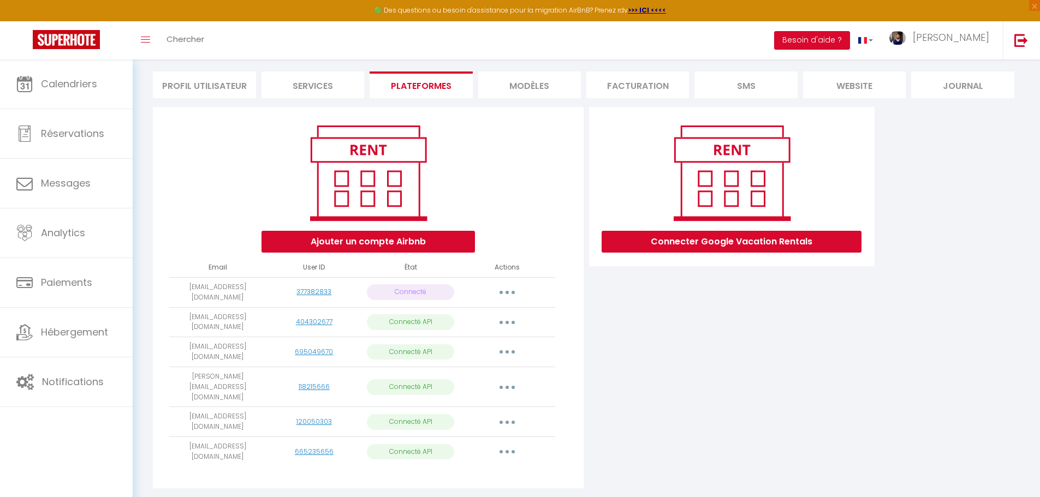
scroll to position [79, 0]
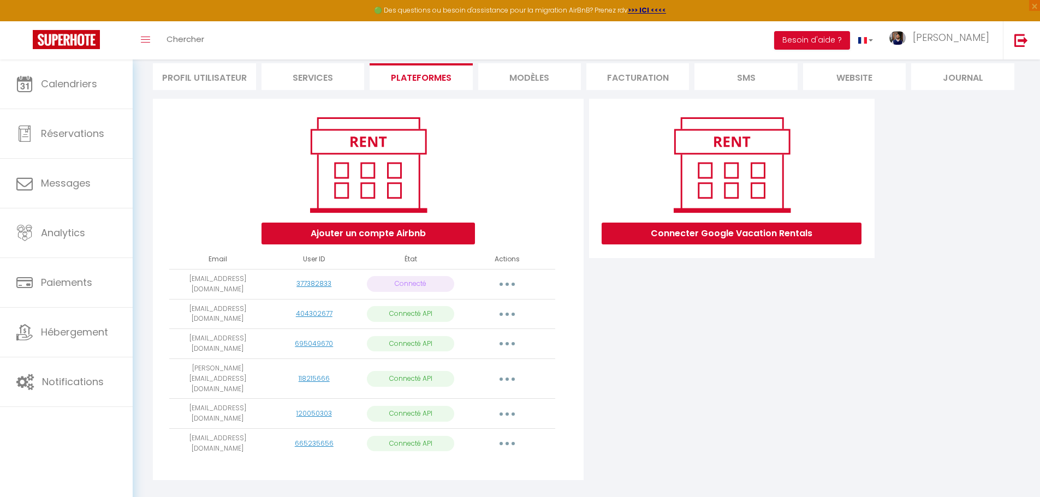
click at [714, 315] on div "Connecter Google Vacation Rentals" at bounding box center [731, 293] width 291 height 388
click at [1019, 44] on img at bounding box center [1021, 40] width 14 height 14
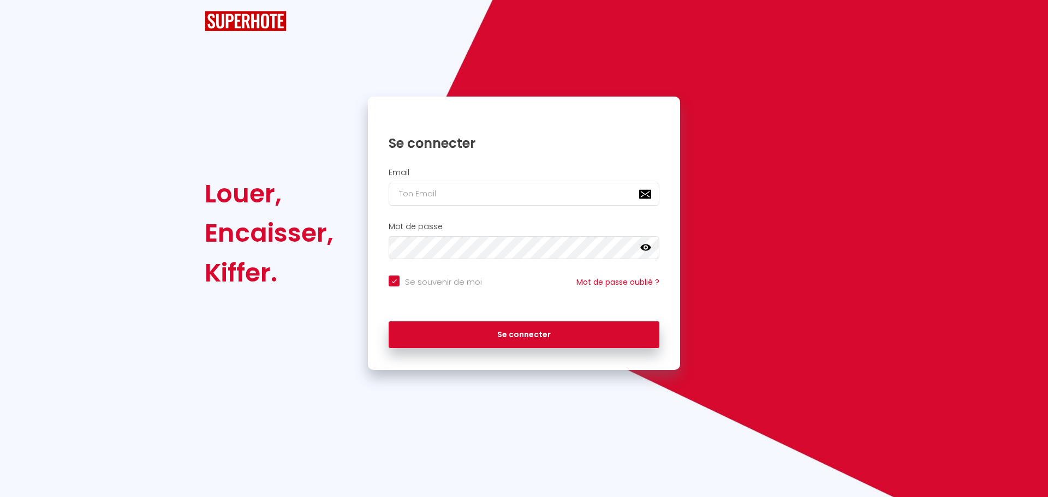
checkbox input "true"
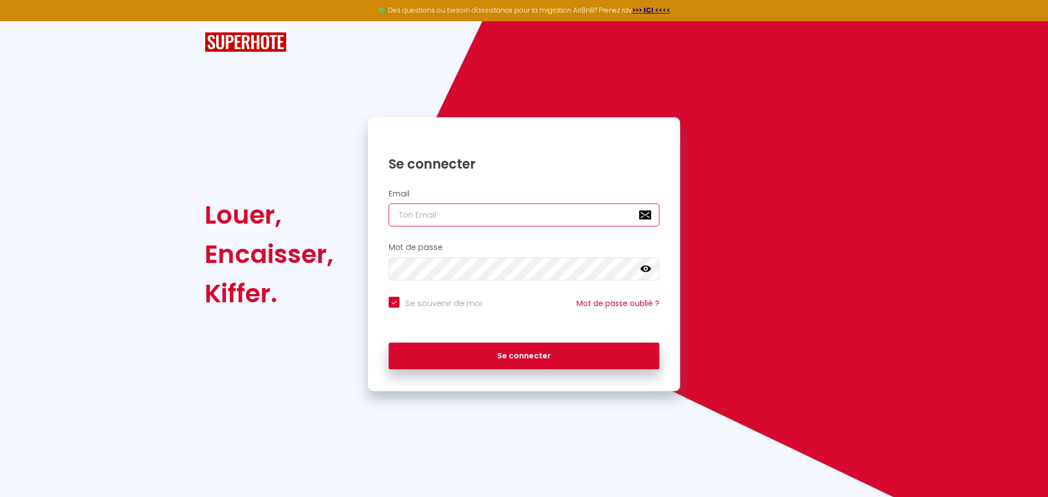
type input "[EMAIL_ADDRESS][PERSON_NAME][DOMAIN_NAME]"
checkbox input "true"
drag, startPoint x: 597, startPoint y: 213, endPoint x: 363, endPoint y: 221, distance: 233.7
click at [373, 221] on div "Email [EMAIL_ADDRESS][PERSON_NAME][DOMAIN_NAME]" at bounding box center [524, 208] width 312 height 38
paste input "soligestion10"
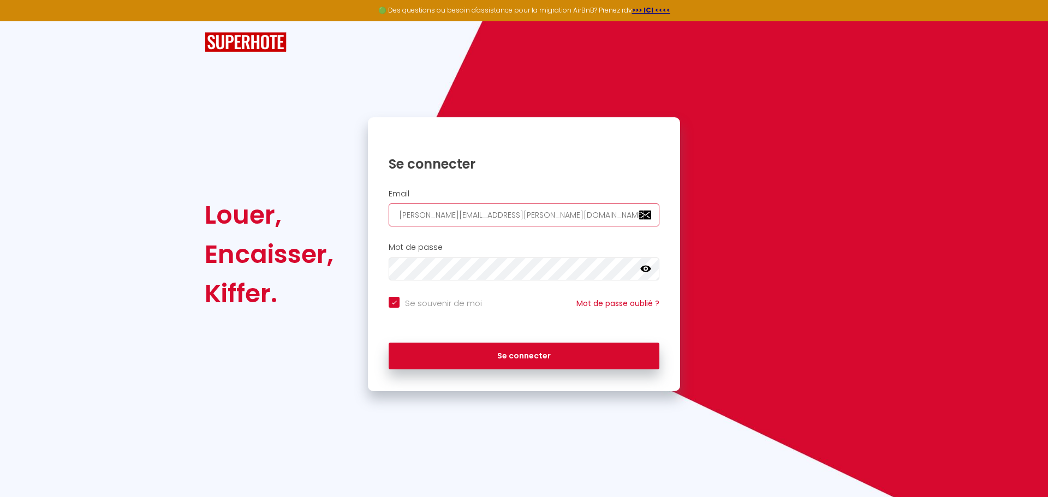
type input "[EMAIL_ADDRESS][DOMAIN_NAME]"
checkbox input "true"
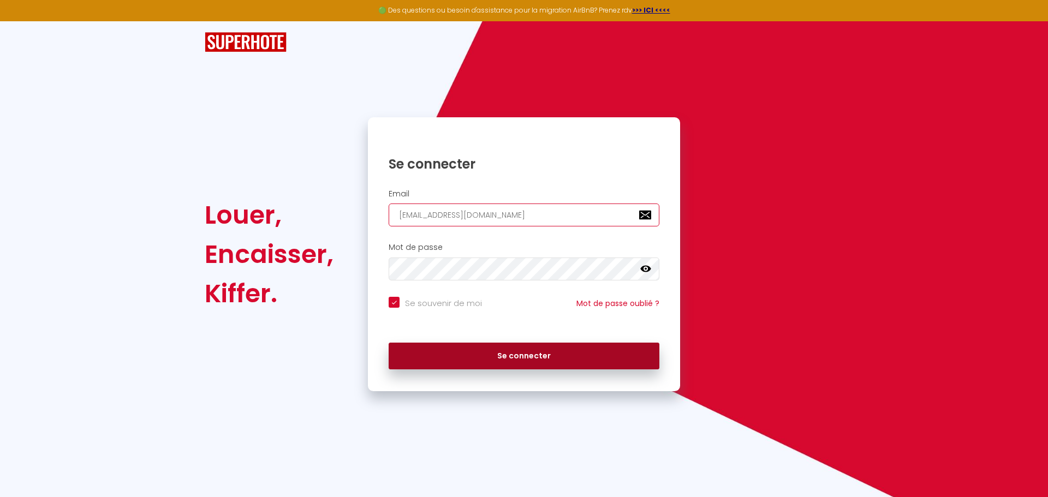
type input "[EMAIL_ADDRESS][DOMAIN_NAME]"
click at [477, 360] on button "Se connecter" at bounding box center [524, 356] width 271 height 27
checkbox input "true"
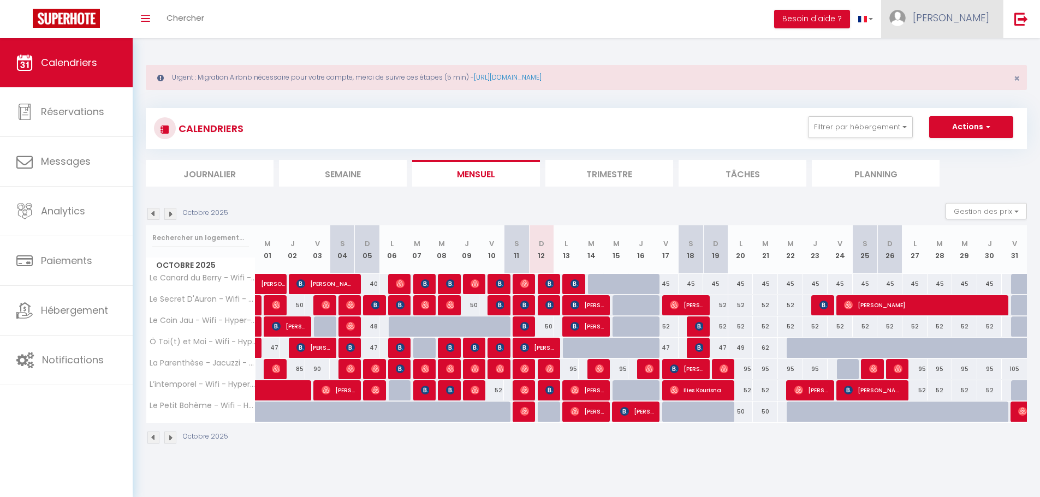
click at [966, 21] on span "[PERSON_NAME]" at bounding box center [951, 18] width 76 height 14
click at [481, 215] on div "Octobre 2025 Gestion des prix Nb Nuits minimum Règles Disponibilité" at bounding box center [586, 214] width 881 height 22
click at [169, 214] on img at bounding box center [170, 214] width 12 height 12
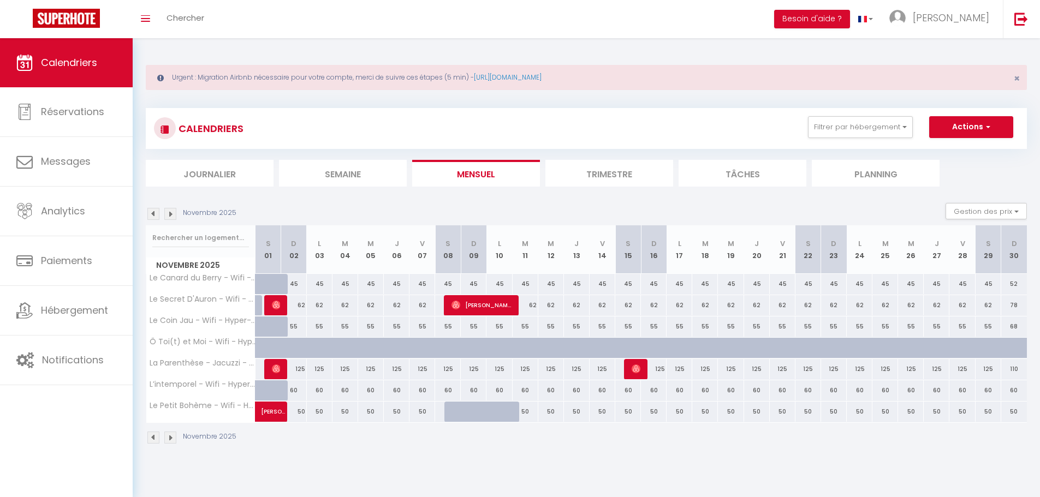
click at [169, 214] on img at bounding box center [170, 214] width 12 height 12
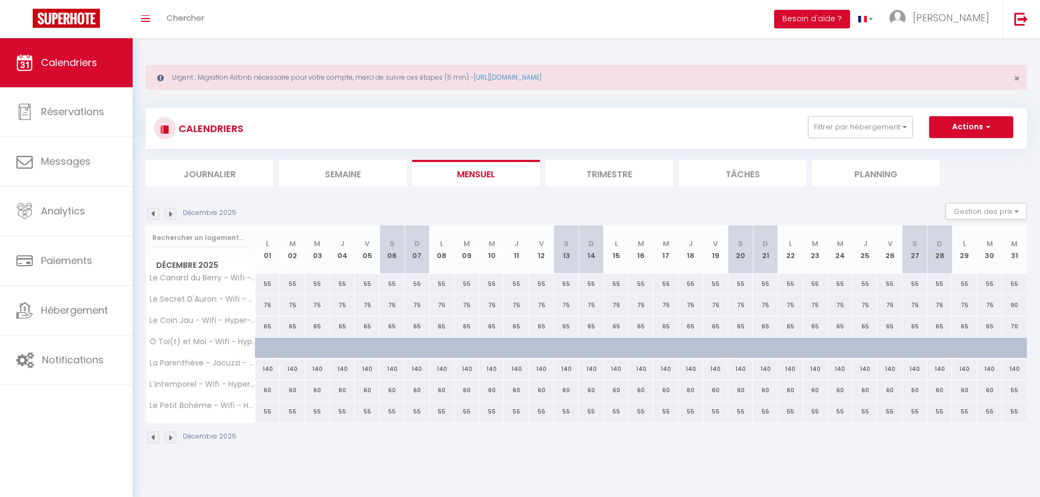
click at [155, 211] on img at bounding box center [153, 214] width 12 height 12
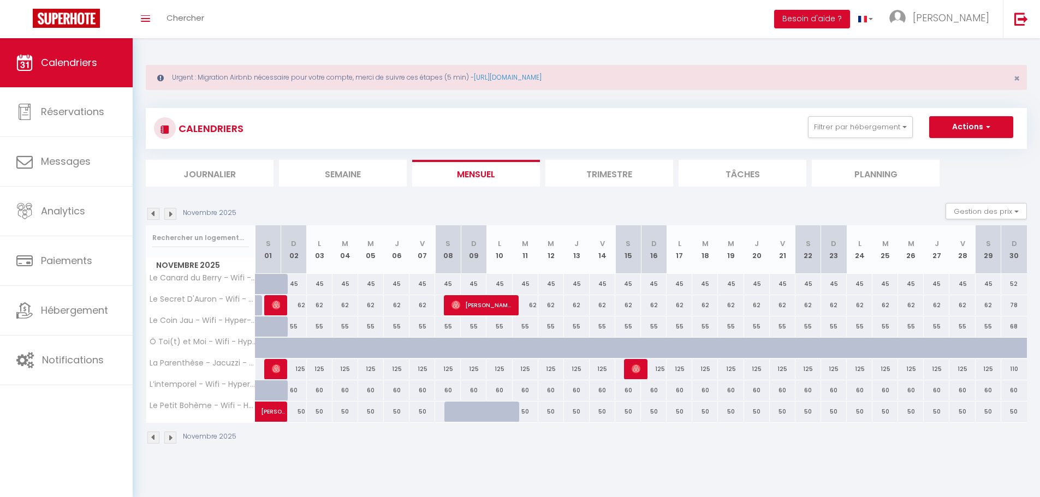
click at [155, 211] on img at bounding box center [153, 214] width 12 height 12
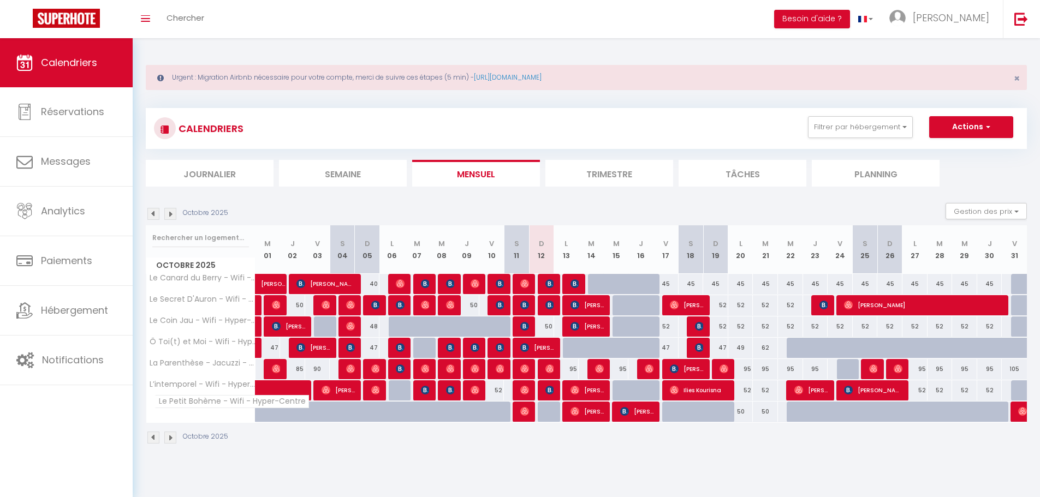
click at [173, 404] on span "Le Petit Bohème - Wifi - Hyper-Centre" at bounding box center [231, 401] width 154 height 13
copy tr "Le Petit Bohème - Wifi - Hyper-Centre"
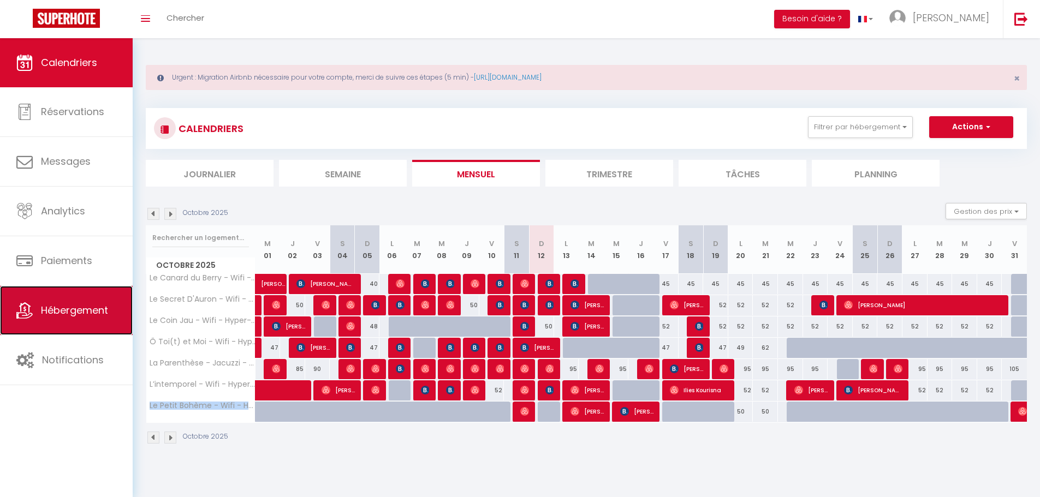
click at [48, 317] on span "Hébergement" at bounding box center [74, 310] width 67 height 14
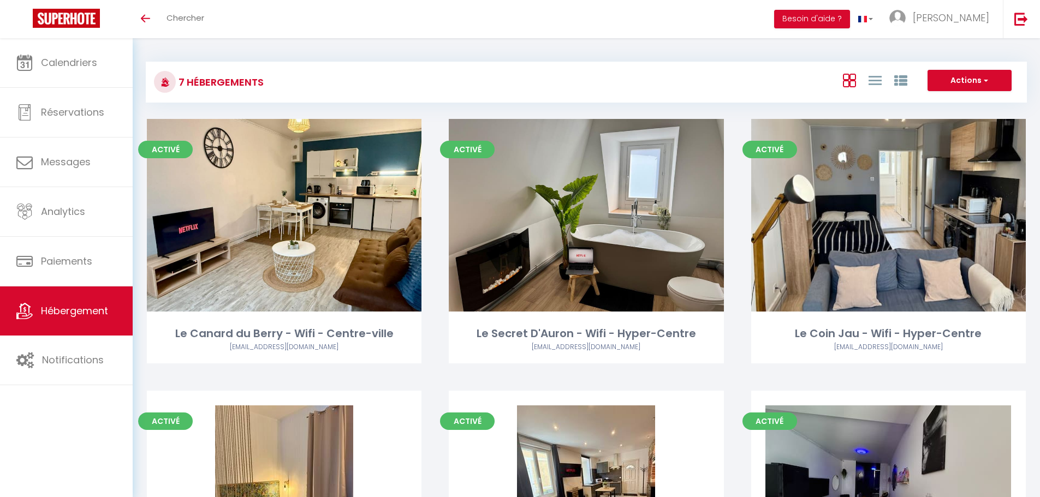
scroll to position [357, 0]
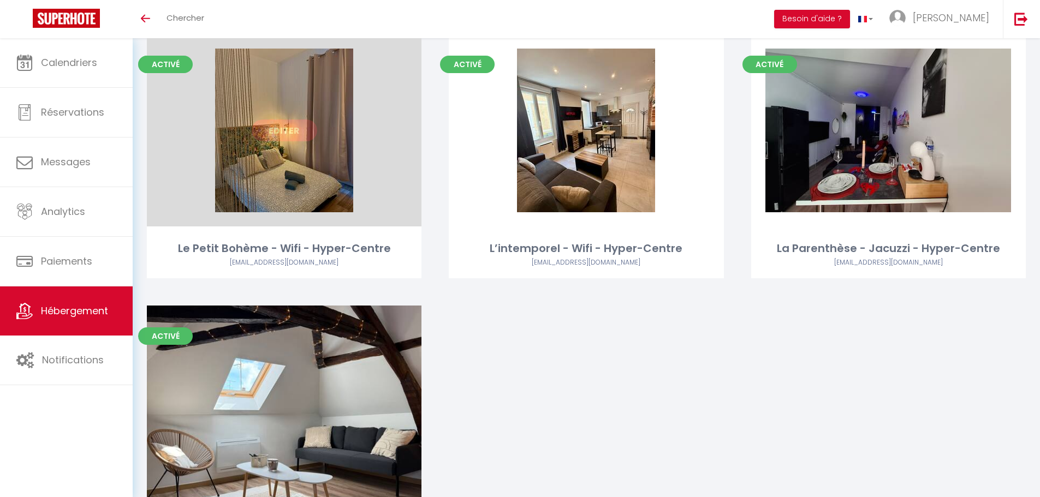
click at [286, 124] on link "Editer" at bounding box center [284, 131] width 65 height 22
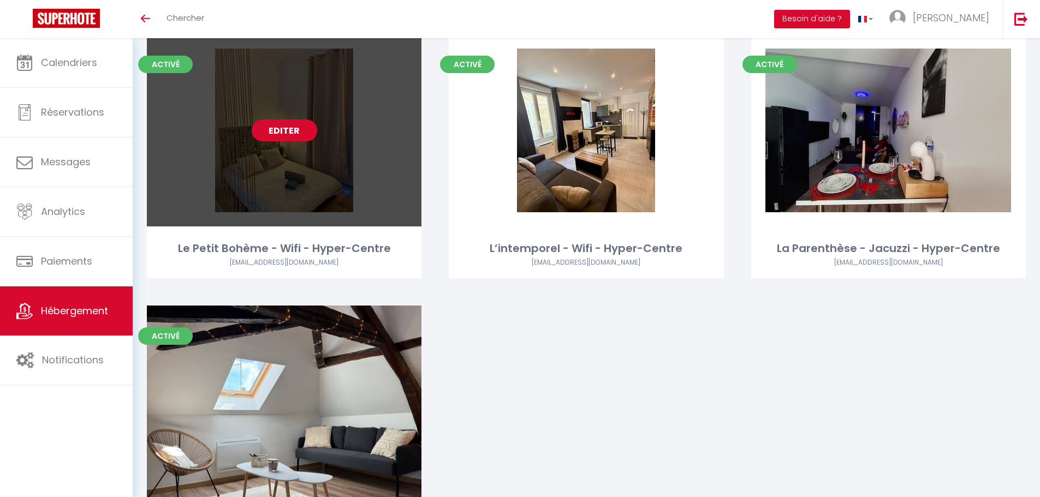
click at [286, 124] on link "Editer" at bounding box center [284, 131] width 65 height 22
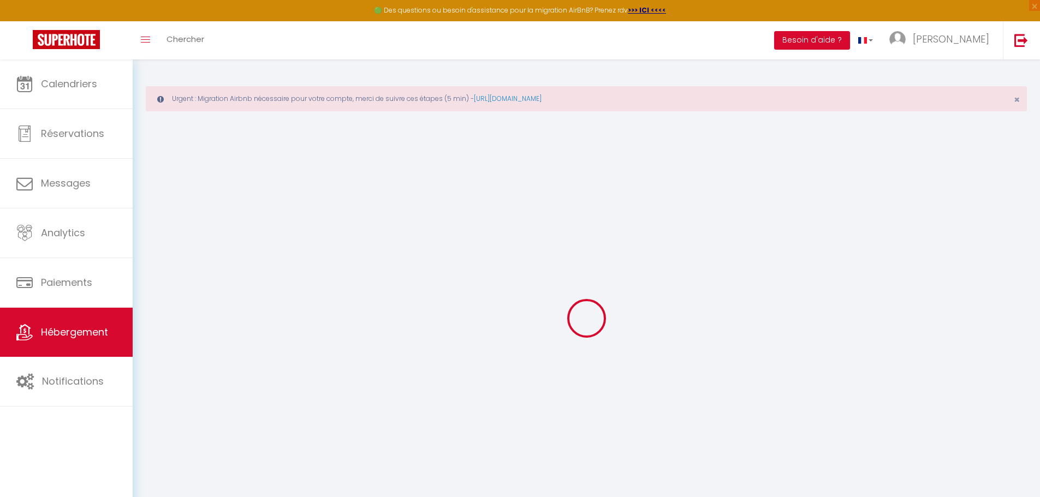
select select "+ 10 %"
select select "8016-1524581161894088881"
select select
checkbox input "false"
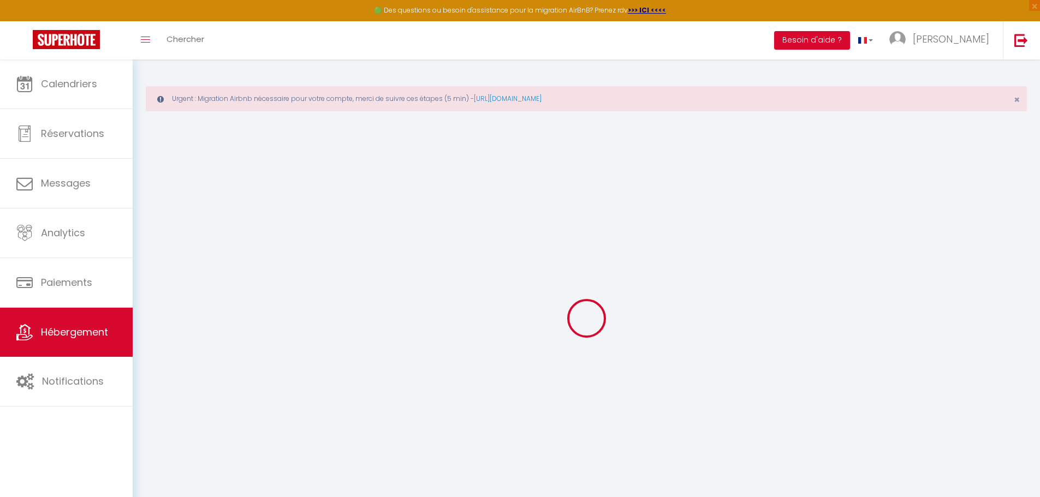
checkbox input "false"
select select "17:00"
select select "23:45"
select select "10:00"
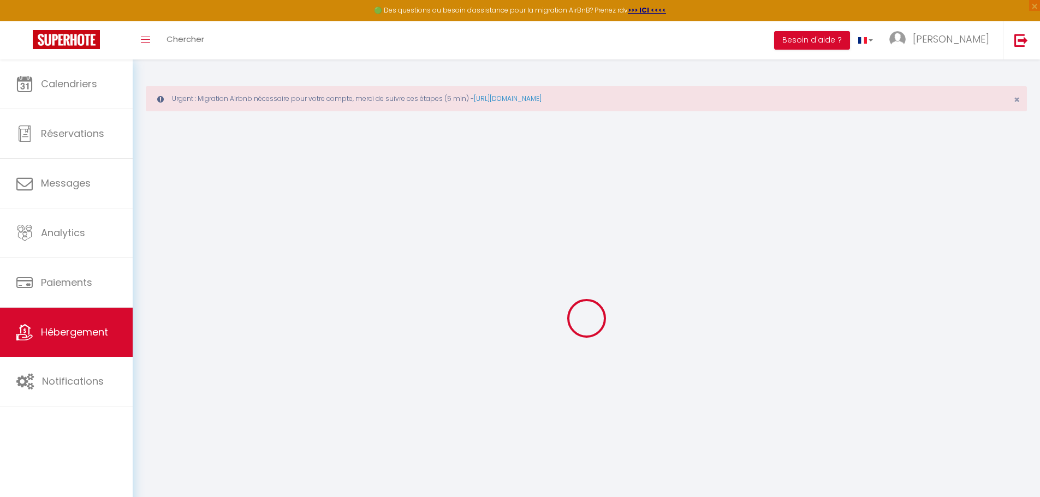
select select "30"
select select "120"
select select "EUR"
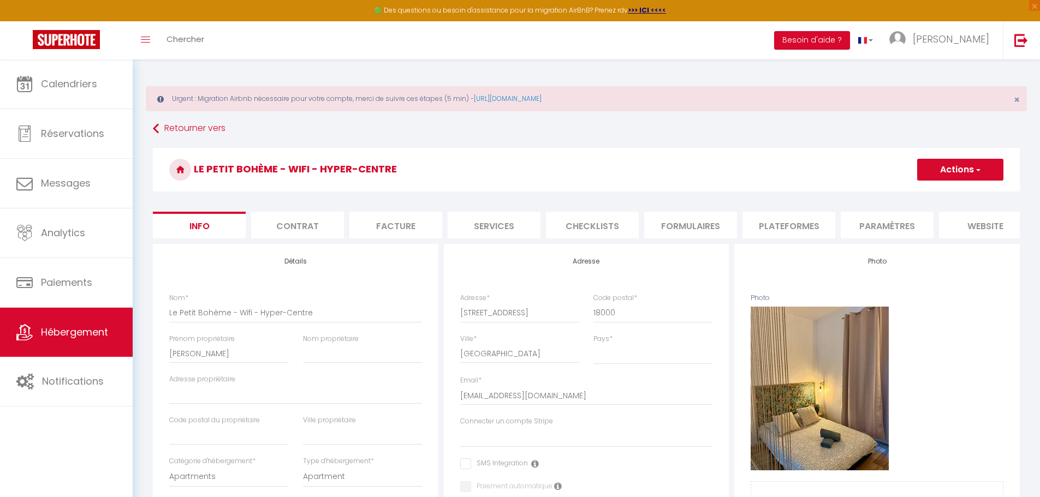
click at [752, 222] on li "Plateformes" at bounding box center [788, 225] width 93 height 27
select select
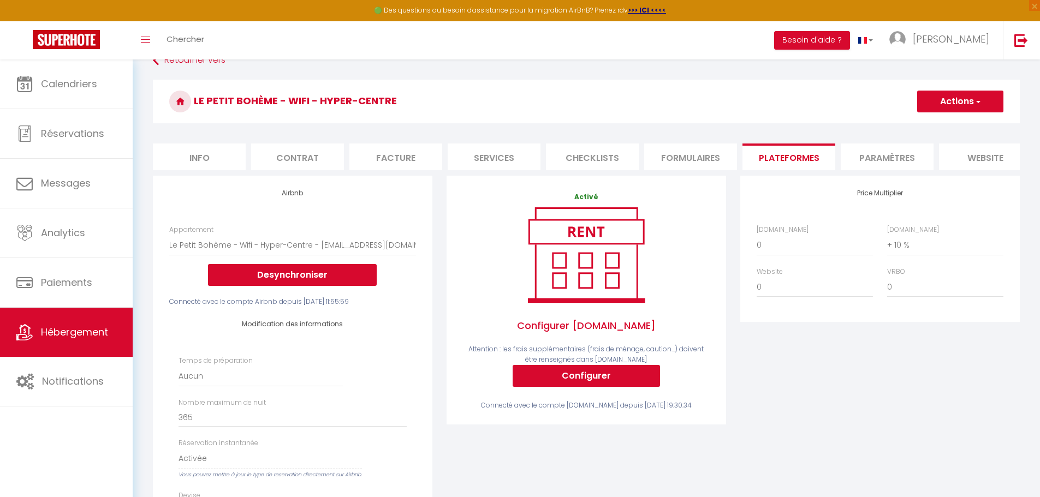
scroll to position [55, 0]
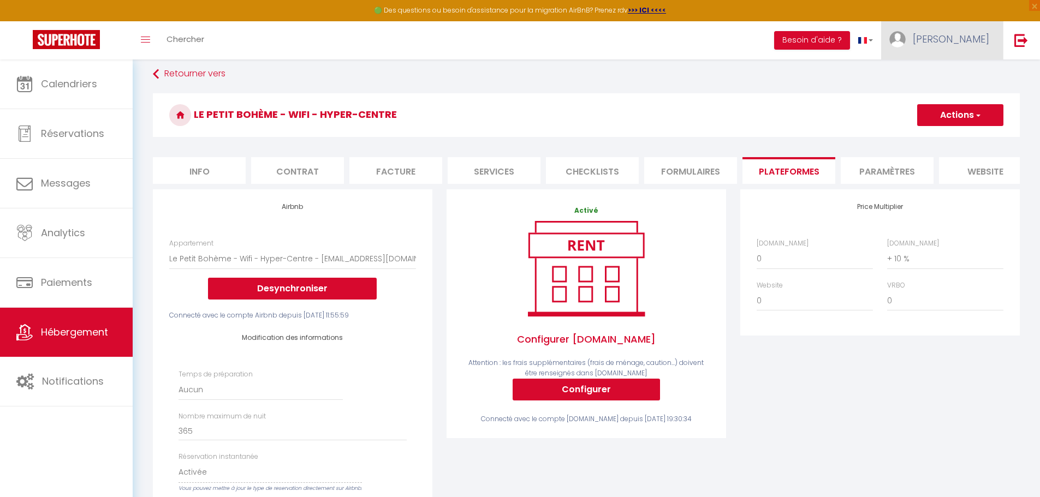
click at [973, 38] on span "[PERSON_NAME]" at bounding box center [951, 39] width 76 height 14
click at [965, 81] on link "Paramètres" at bounding box center [959, 76] width 81 height 19
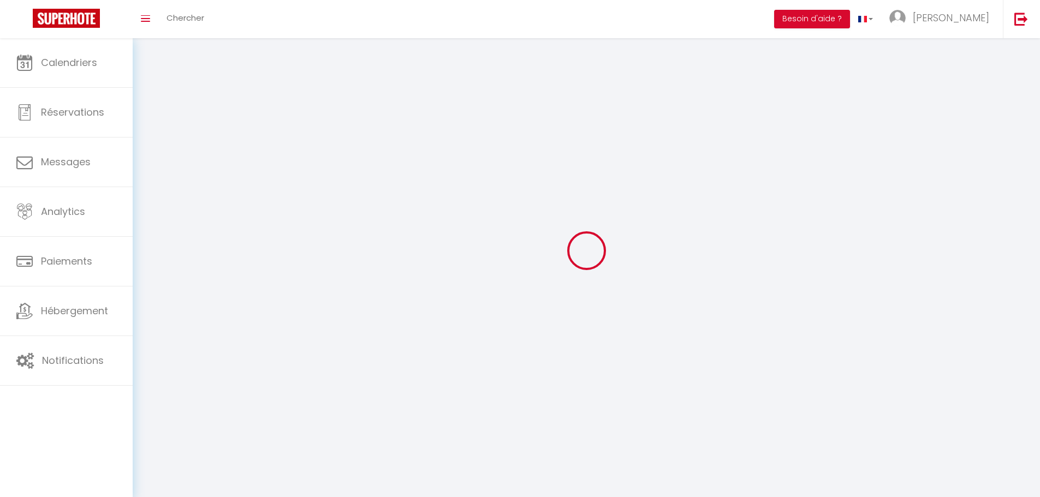
type input "[PERSON_NAME]"
type input "Lapis"
type input "0634137036"
type input "[STREET_ADDRESS]"
type input "18570"
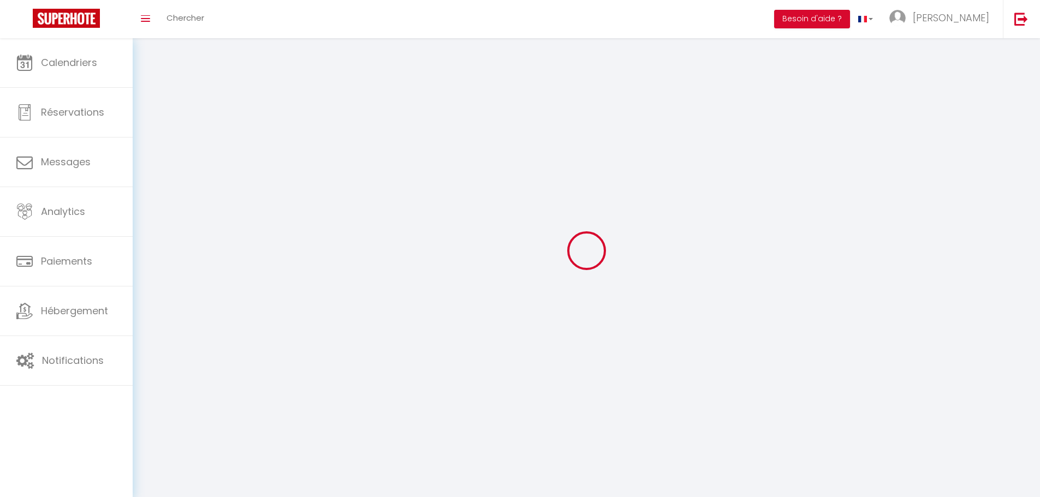
type input "La Chapelle Saint ursin"
type input "ShdQfOEKGLpm1yjTOL5yf8LL6"
type input "47JFMRdREAekJfuZois2eUNeD"
type input "[URL][DOMAIN_NAME]"
select select "28"
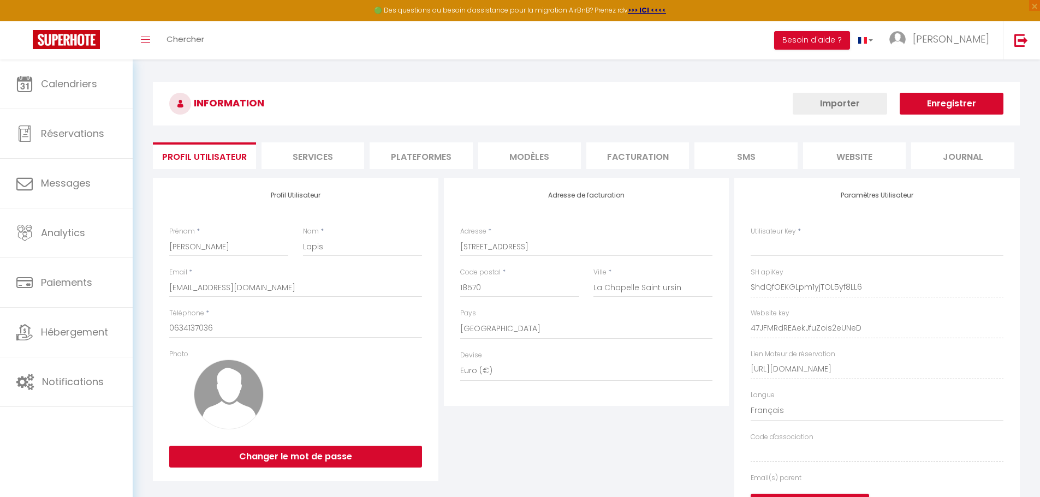
type input "ShdQfOEKGLpm1yjTOL5yf8LL6"
type input "47JFMRdREAekJfuZois2eUNeD"
type input "[URL][DOMAIN_NAME]"
select select "fr"
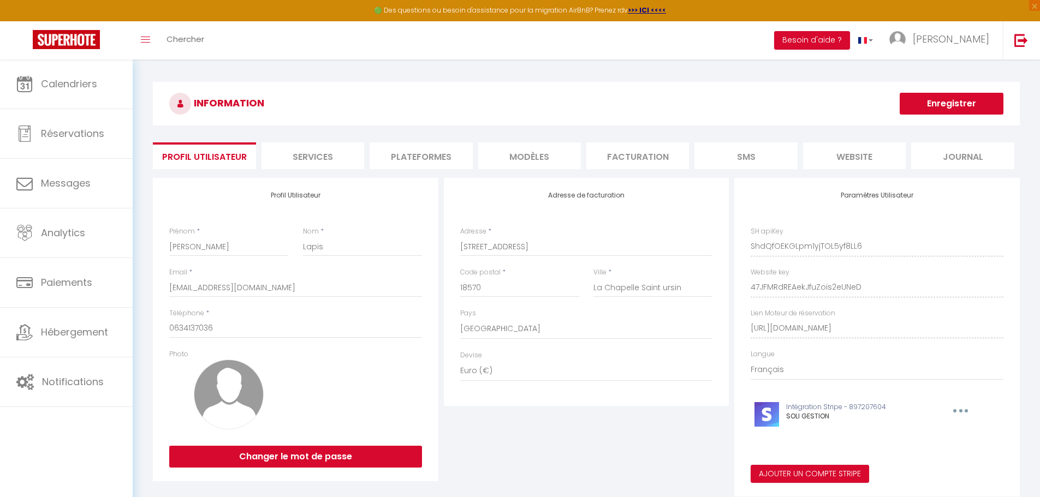
click at [428, 147] on li "Plateformes" at bounding box center [421, 155] width 103 height 27
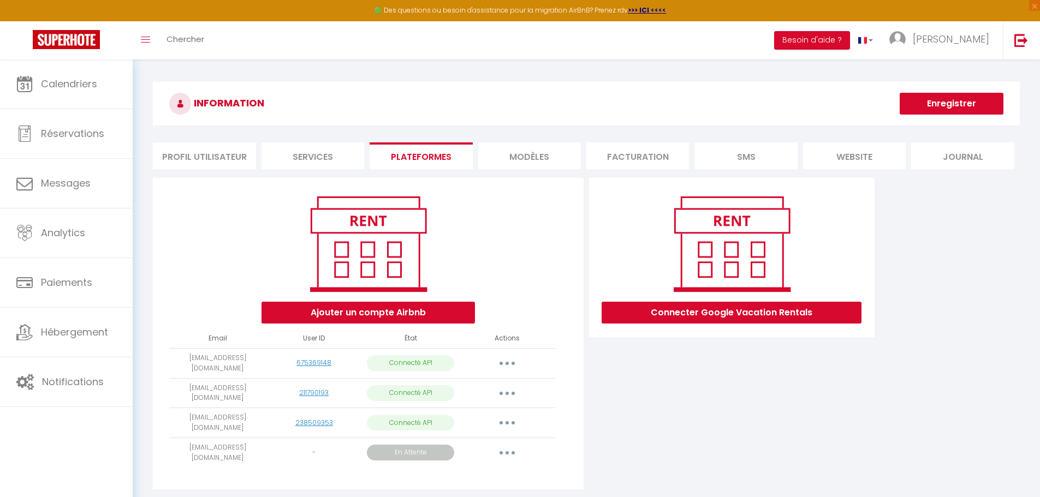
drag, startPoint x: 175, startPoint y: 437, endPoint x: 254, endPoint y: 448, distance: 79.9
click at [254, 448] on td "[EMAIL_ADDRESS][DOMAIN_NAME]" at bounding box center [217, 453] width 97 height 30
copy td "[EMAIL_ADDRESS][DOMAIN_NAME]"
click at [1034, 53] on link at bounding box center [1021, 40] width 36 height 38
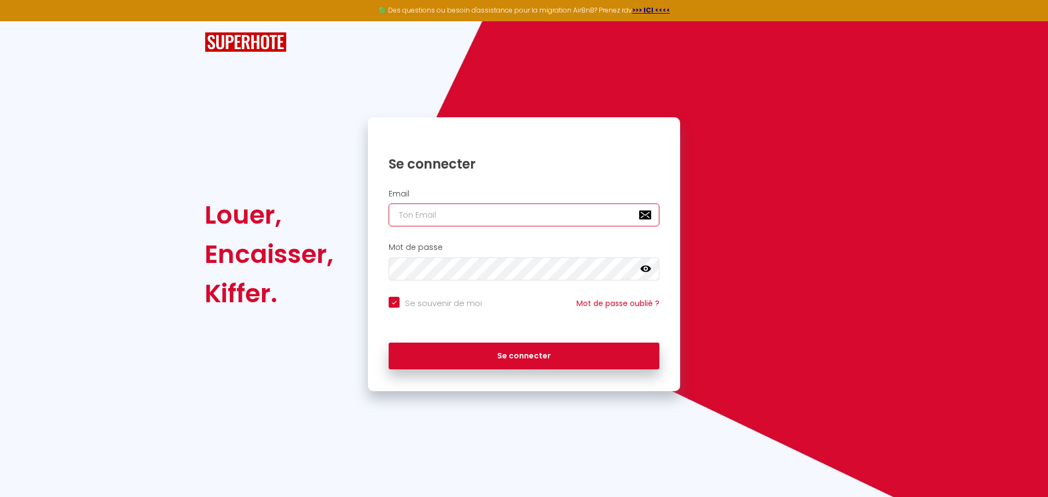
type input "[EMAIL_ADDRESS][PERSON_NAME][DOMAIN_NAME]"
checkbox input "true"
drag, startPoint x: 565, startPoint y: 220, endPoint x: 272, endPoint y: 224, distance: 293.7
click at [272, 224] on div "Louer, Encaisser, Kiffer. Se connecter Email [EMAIL_ADDRESS][PERSON_NAME][DOMAI…" at bounding box center [524, 254] width 653 height 274
paste input "ontact@claireconciergerie"
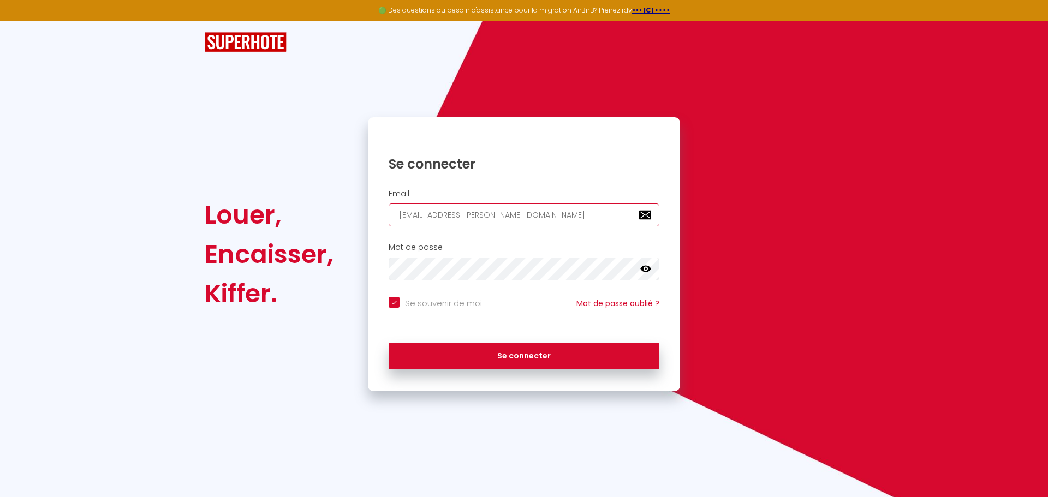
type input "[EMAIL_ADDRESS][DOMAIN_NAME]"
checkbox input "true"
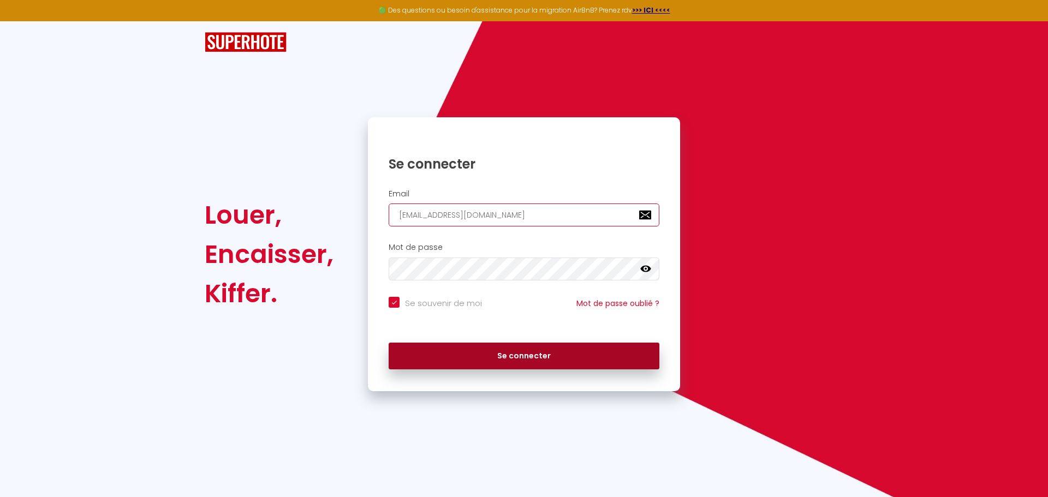
type input "[EMAIL_ADDRESS][DOMAIN_NAME]"
click at [491, 354] on button "Se connecter" at bounding box center [524, 356] width 271 height 27
checkbox input "true"
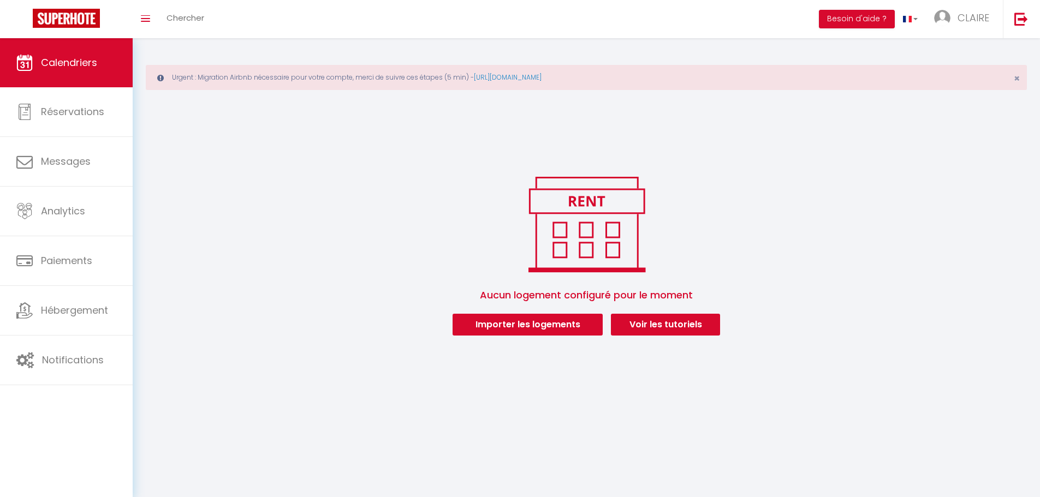
click at [731, 165] on div "Urgent : Migration Airbnb nécessaire pour votre compte, merci de suivre ces éta…" at bounding box center [586, 193] width 907 height 311
click at [1031, 24] on link at bounding box center [1021, 19] width 36 height 38
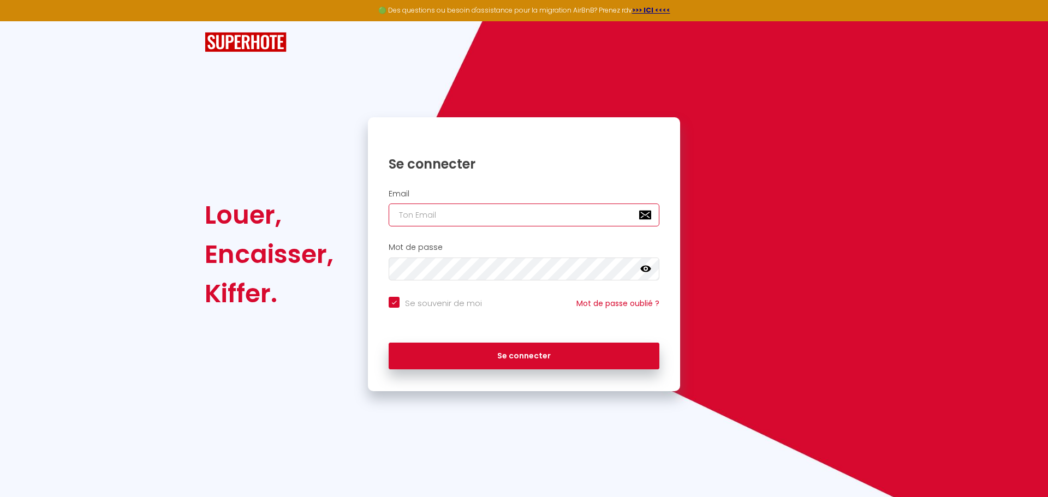
type input "[EMAIL_ADDRESS][PERSON_NAME][DOMAIN_NAME]"
checkbox input "true"
drag, startPoint x: 534, startPoint y: 215, endPoint x: 312, endPoint y: 217, distance: 222.2
click at [373, 217] on div "Email [EMAIL_ADDRESS][PERSON_NAME][DOMAIN_NAME]" at bounding box center [524, 208] width 312 height 38
paste input "ontact@lalogerieducausse"
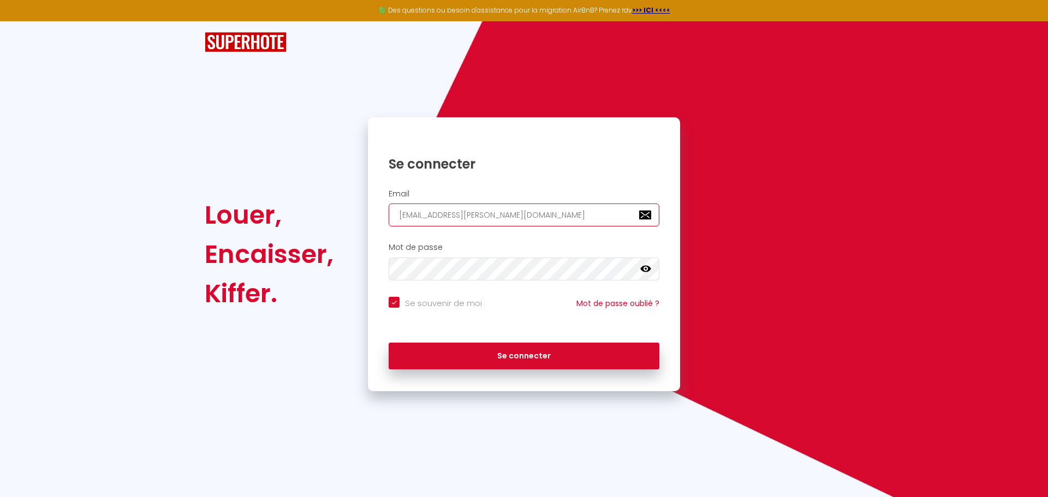
type input "[EMAIL_ADDRESS][DOMAIN_NAME]"
checkbox input "true"
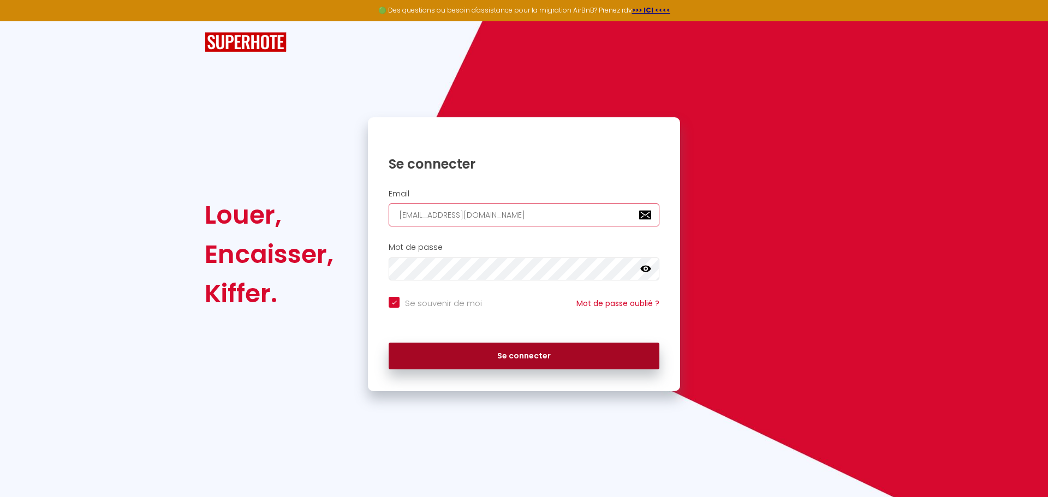
type input "[EMAIL_ADDRESS][DOMAIN_NAME]"
click at [457, 349] on button "Se connecter" at bounding box center [524, 356] width 271 height 27
checkbox input "true"
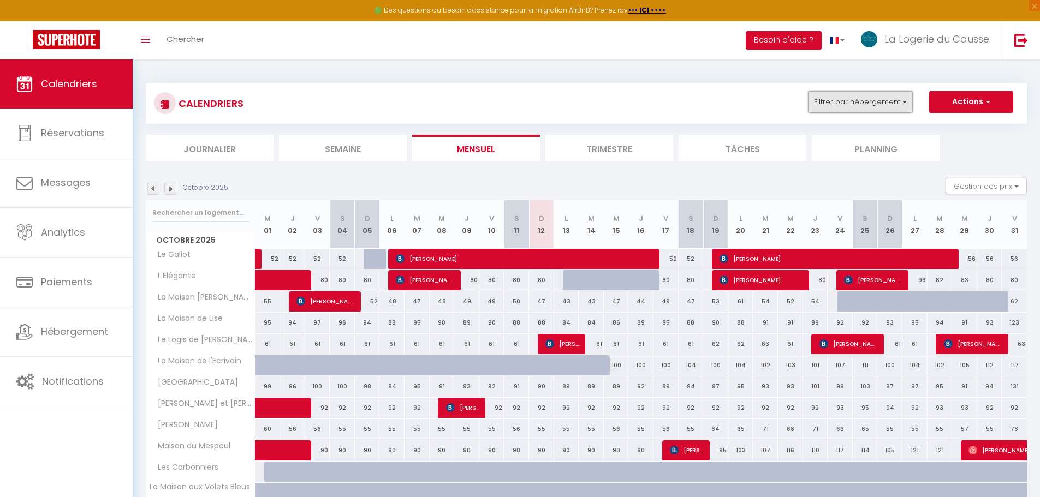
click at [842, 104] on button "Filtrer par hébergement" at bounding box center [860, 102] width 105 height 22
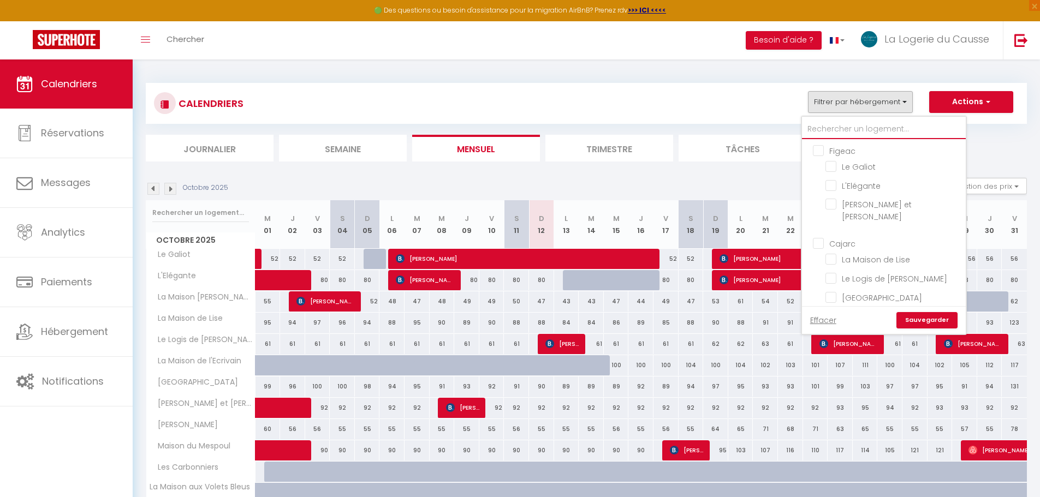
click at [839, 129] on input "text" at bounding box center [884, 130] width 164 height 20
type input "e"
checkbox input "false"
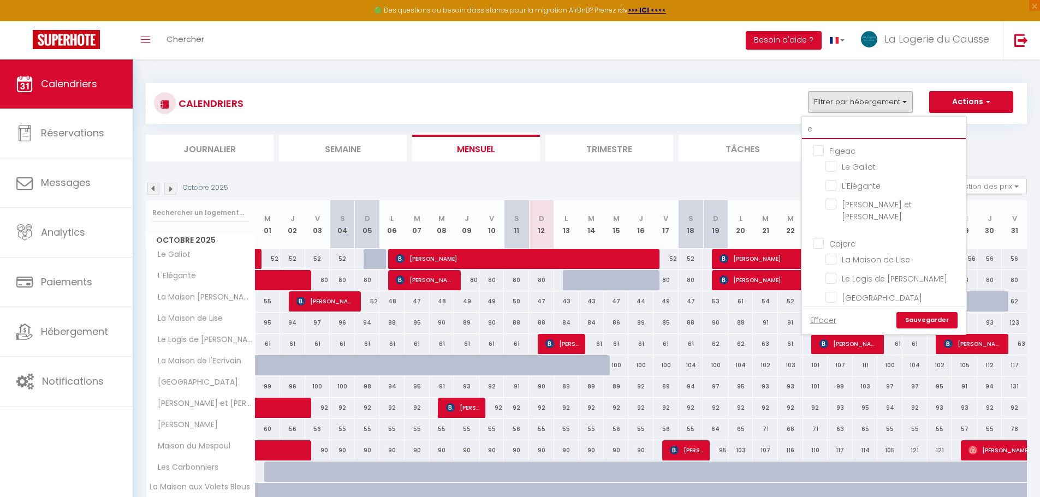
checkbox input "false"
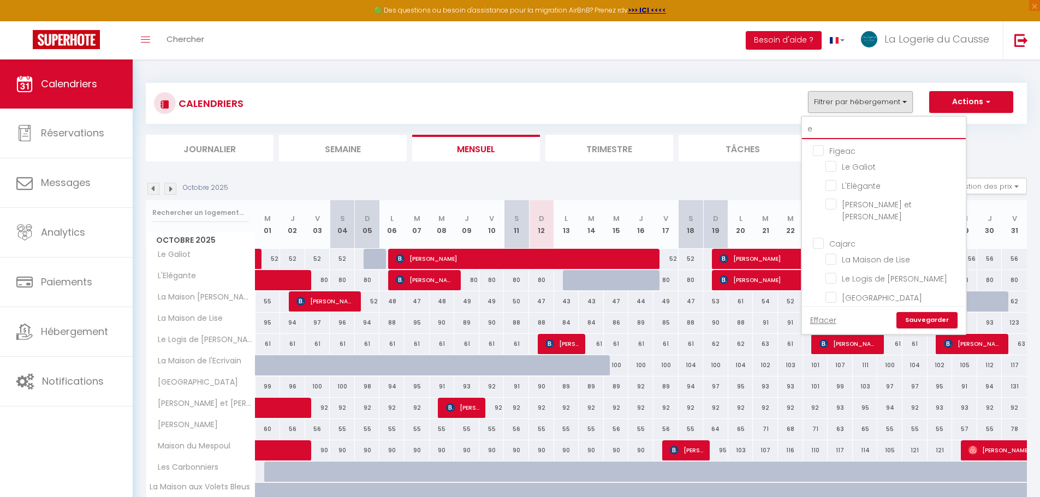
checkbox input "false"
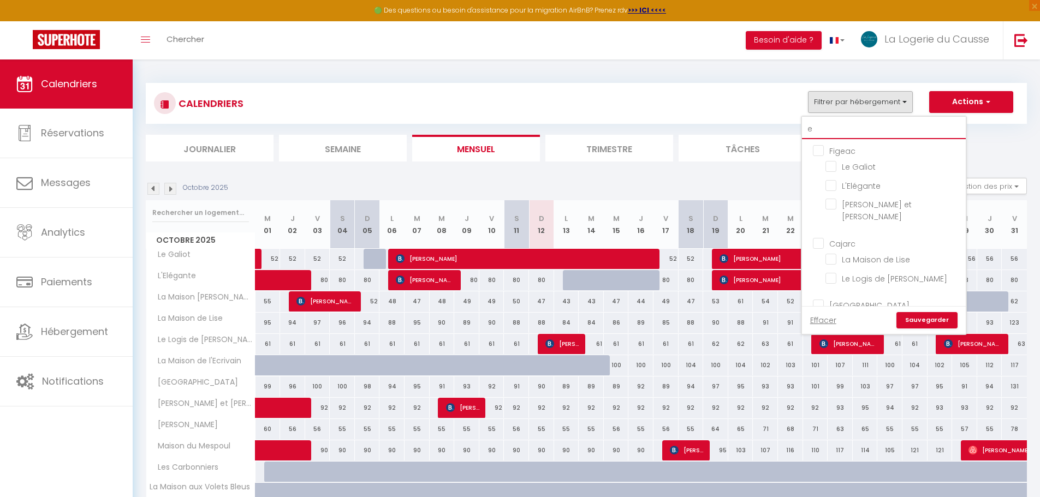
type input "el"
checkbox input "false"
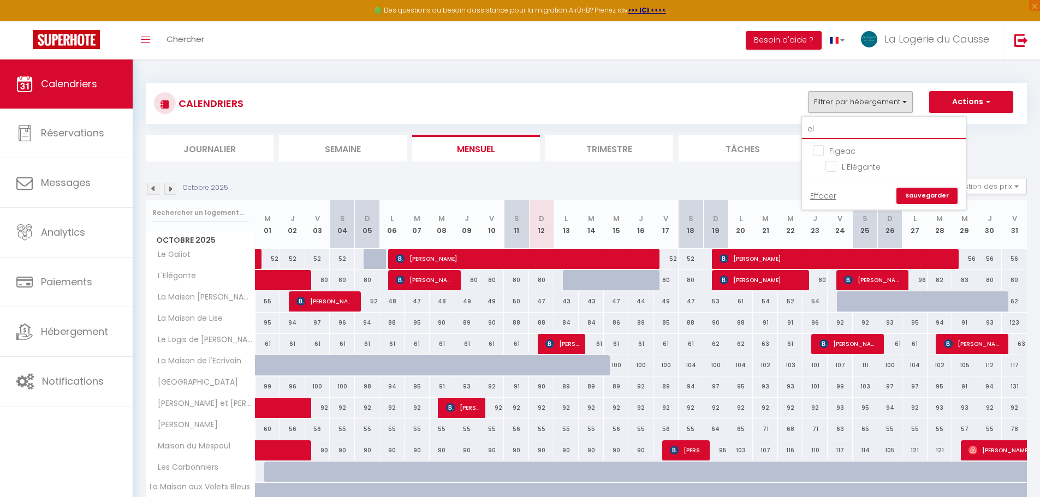
type input "e"
checkbox input "false"
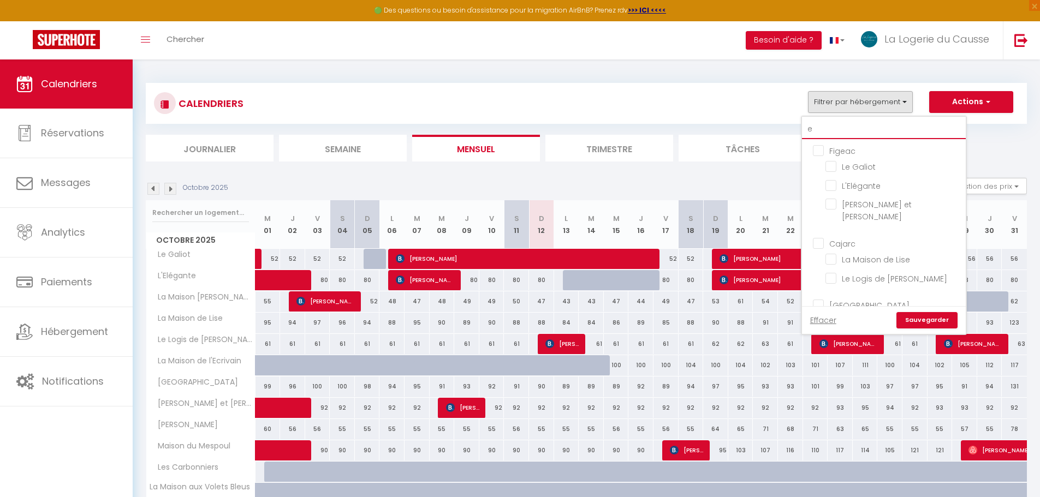
type input "el"
checkbox input "false"
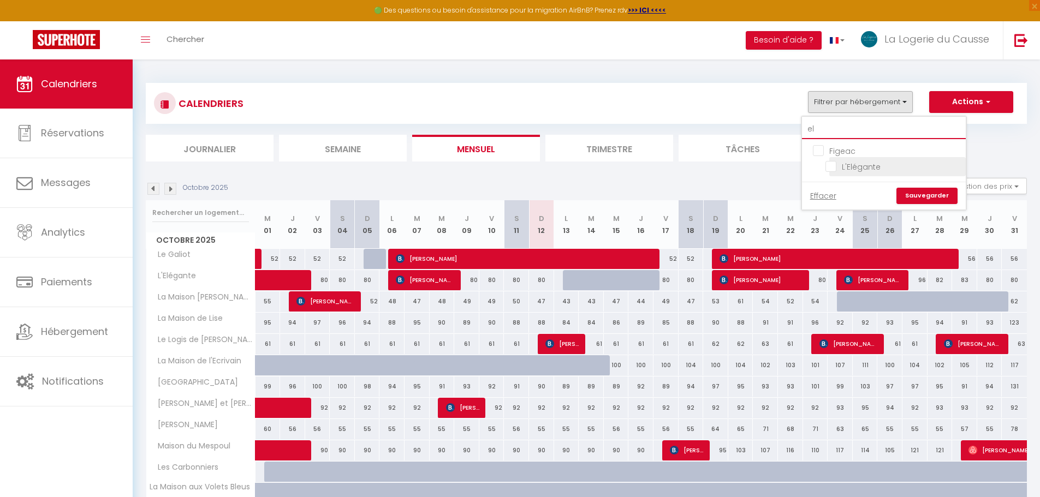
type input "el"
click at [834, 169] on input "L'Elégante" at bounding box center [893, 165] width 136 height 11
checkbox input "true"
click at [927, 191] on link "Sauvegarder" at bounding box center [926, 196] width 61 height 16
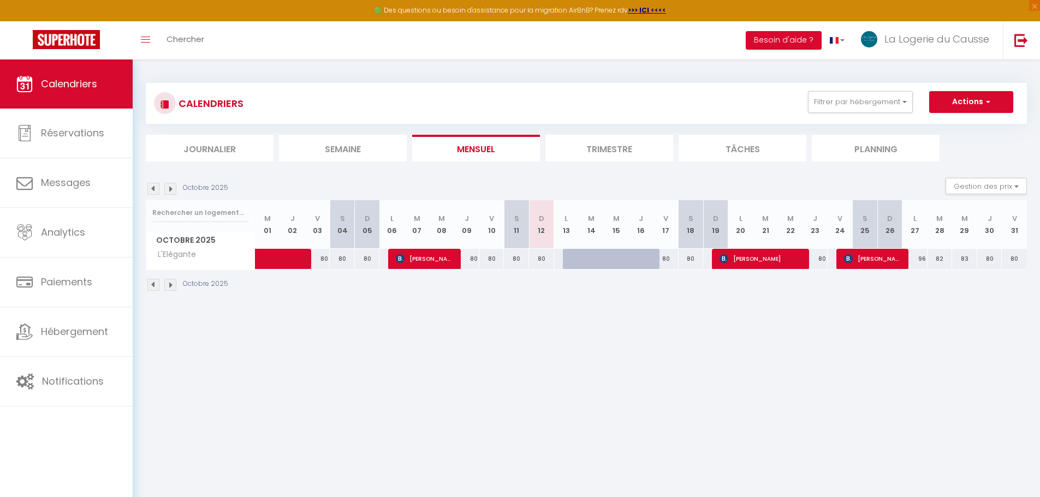
click at [589, 145] on li "Trimestre" at bounding box center [609, 148] width 128 height 27
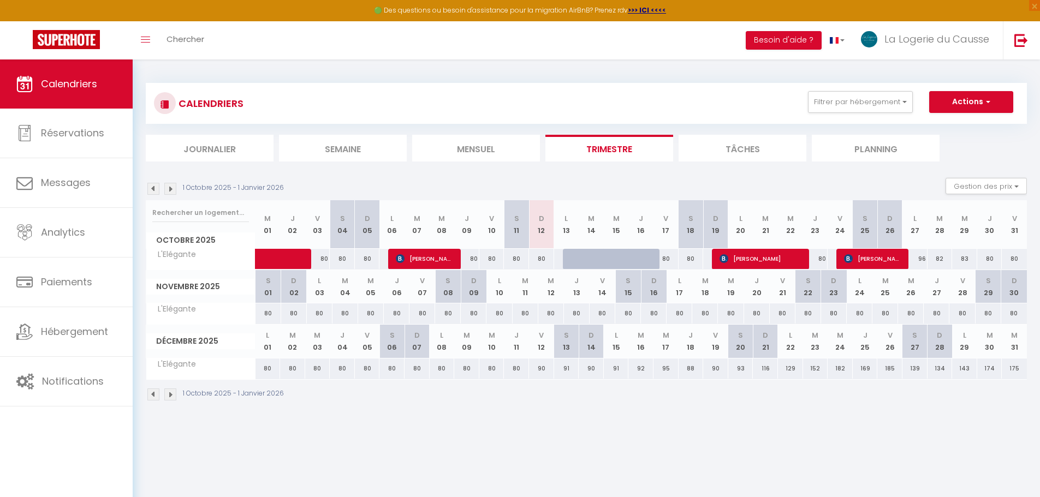
click at [172, 254] on span "L'Elégante" at bounding box center [173, 255] width 51 height 12
copy tr "L'Elégante"
click at [1029, 40] on link at bounding box center [1021, 40] width 36 height 38
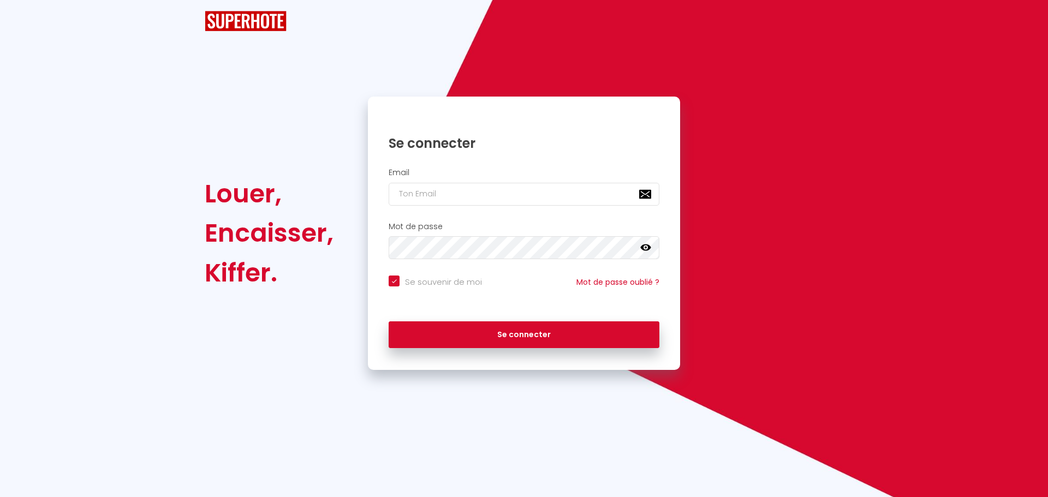
checkbox input "true"
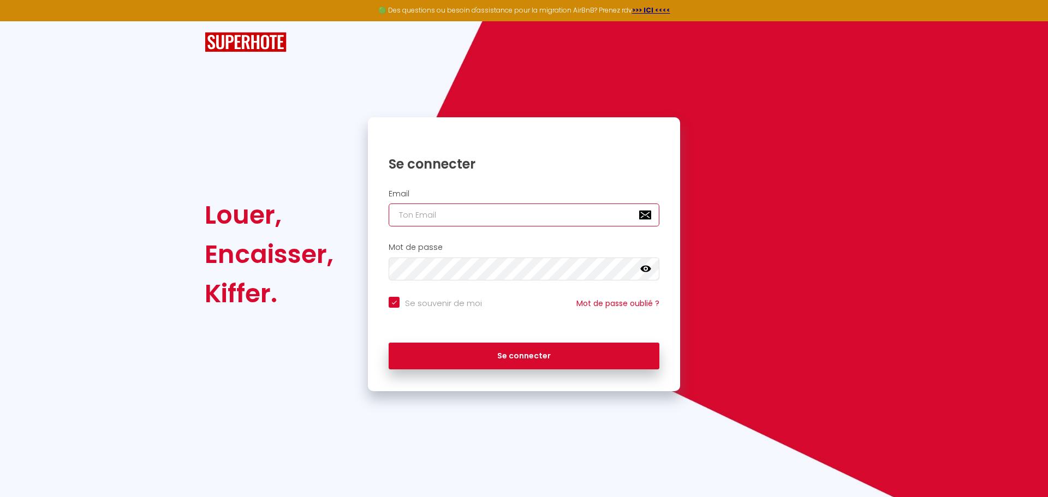
type input "[EMAIL_ADDRESS][PERSON_NAME][DOMAIN_NAME]"
checkbox input "true"
drag, startPoint x: 528, startPoint y: 213, endPoint x: 279, endPoint y: 211, distance: 249.5
click at [281, 211] on div "Louer, Encaisser, Kiffer. Se connecter Email [EMAIL_ADDRESS][PERSON_NAME][DOMAI…" at bounding box center [524, 254] width 653 height 274
paste input "[EMAIL_ADDRESS][DOMAIN_NAME]"
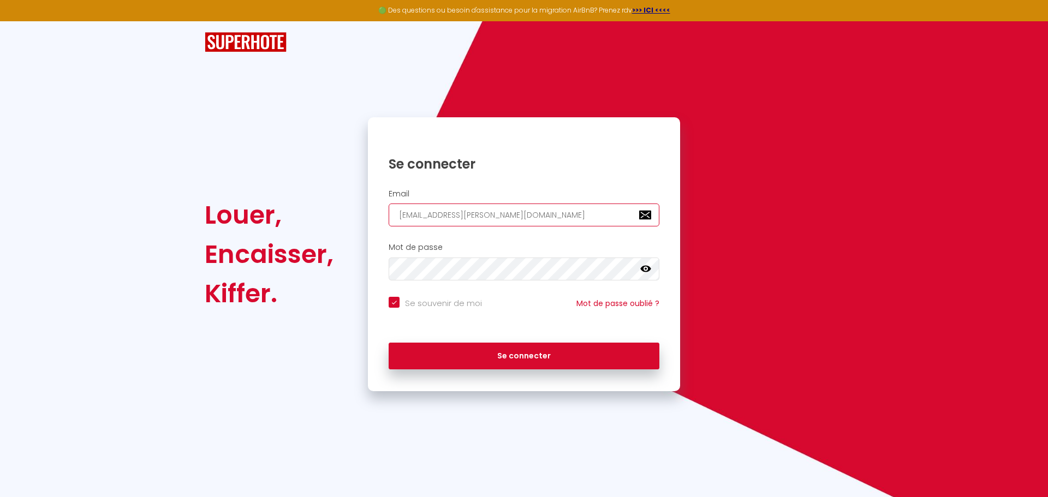
type input "[EMAIL_ADDRESS][DOMAIN_NAME]"
checkbox input "true"
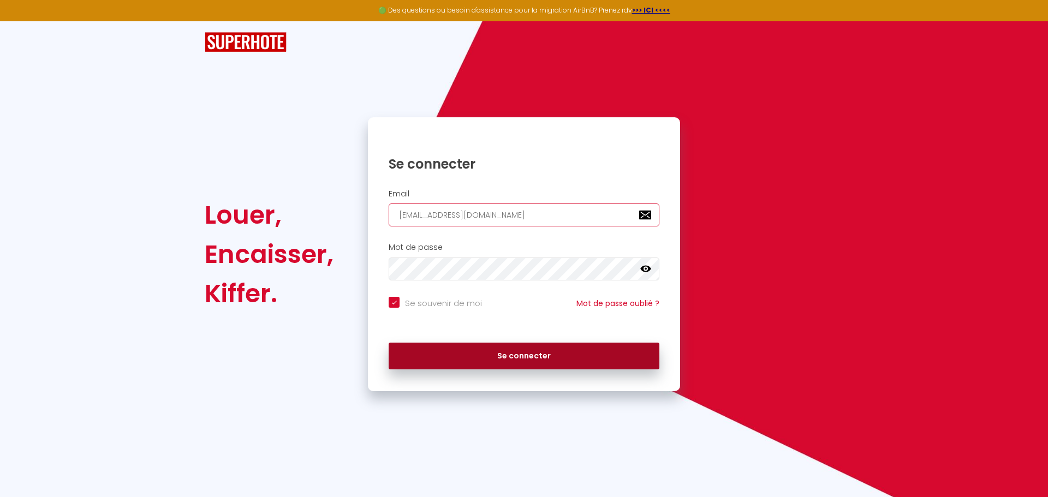
type input "[EMAIL_ADDRESS][DOMAIN_NAME]"
click at [491, 356] on button "Se connecter" at bounding box center [524, 356] width 271 height 27
checkbox input "true"
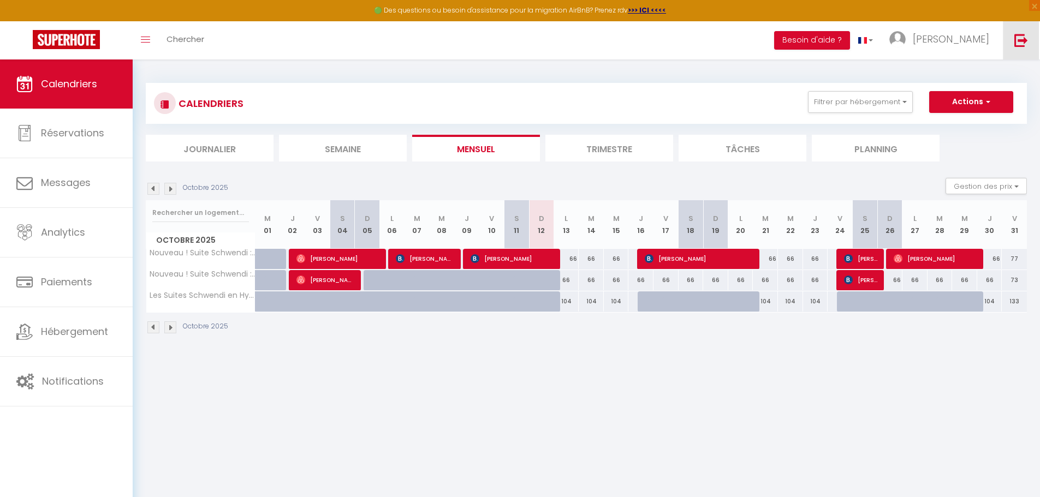
click at [1023, 52] on link at bounding box center [1021, 40] width 36 height 38
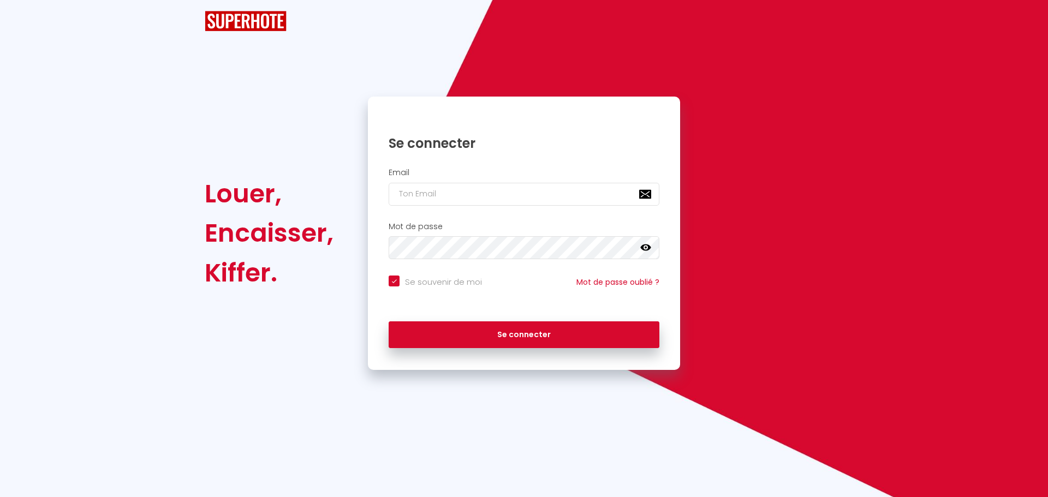
checkbox input "true"
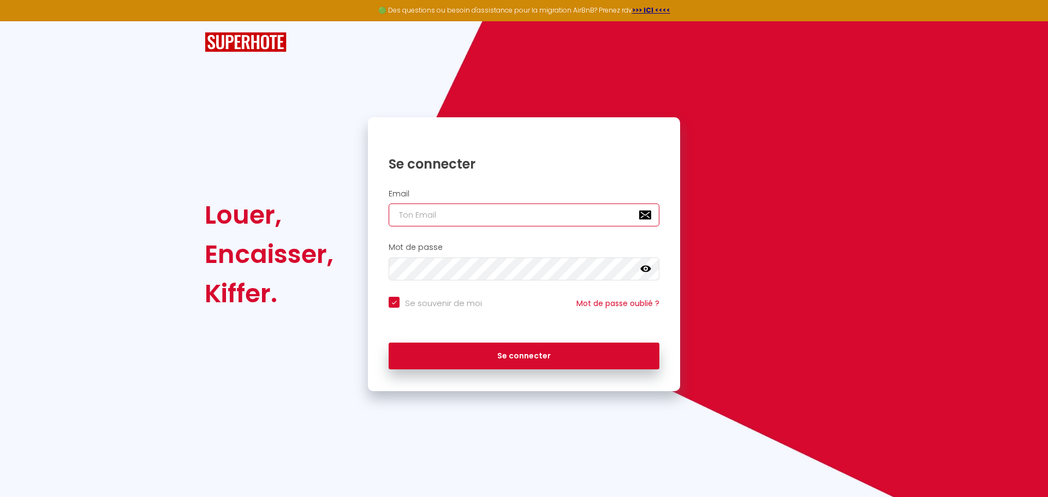
type input "[EMAIL_ADDRESS][PERSON_NAME][DOMAIN_NAME]"
checkbox input "true"
drag, startPoint x: 544, startPoint y: 216, endPoint x: 318, endPoint y: 218, distance: 226.0
click at [318, 218] on div "Louer, Encaisser, Kiffer. Se connecter Email [EMAIL_ADDRESS][PERSON_NAME][DOMAI…" at bounding box center [524, 254] width 653 height 274
paste input "soligestion10"
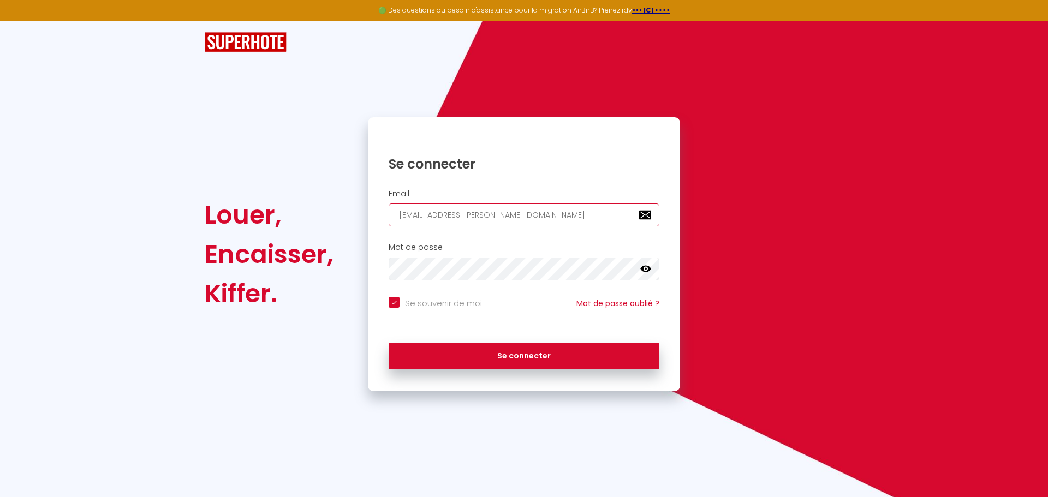
type input "[EMAIL_ADDRESS][DOMAIN_NAME]"
checkbox input "true"
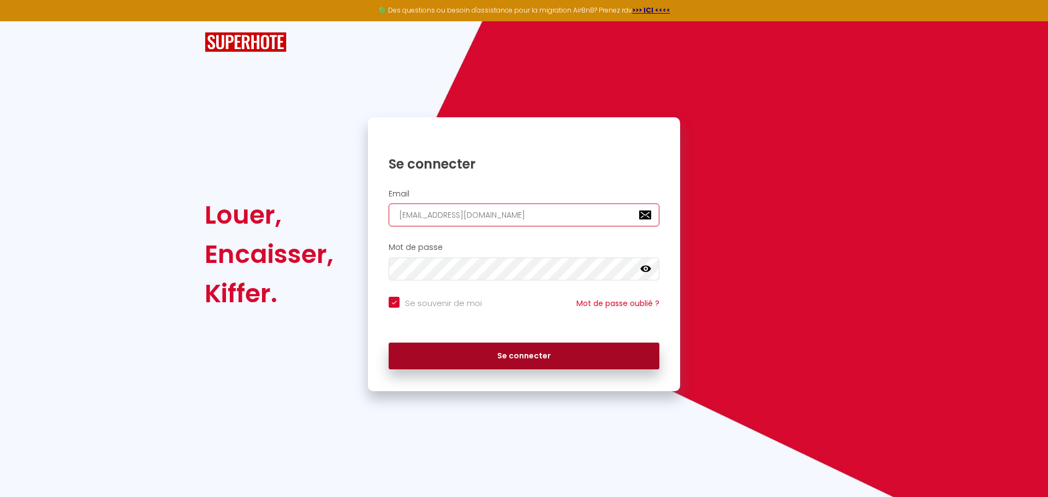
type input "[EMAIL_ADDRESS][DOMAIN_NAME]"
click at [460, 361] on button "Se connecter" at bounding box center [524, 356] width 271 height 27
checkbox input "true"
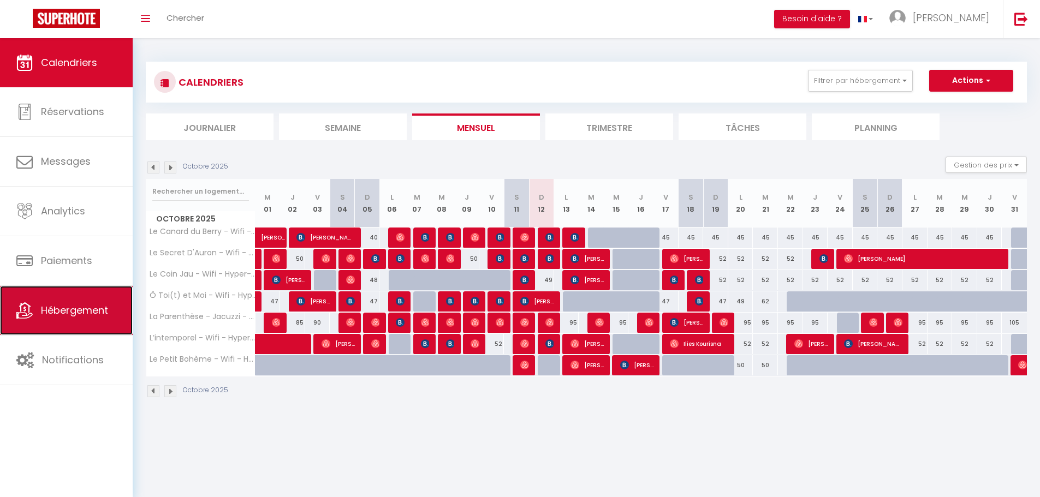
click at [71, 326] on link "Hébergement" at bounding box center [66, 310] width 133 height 49
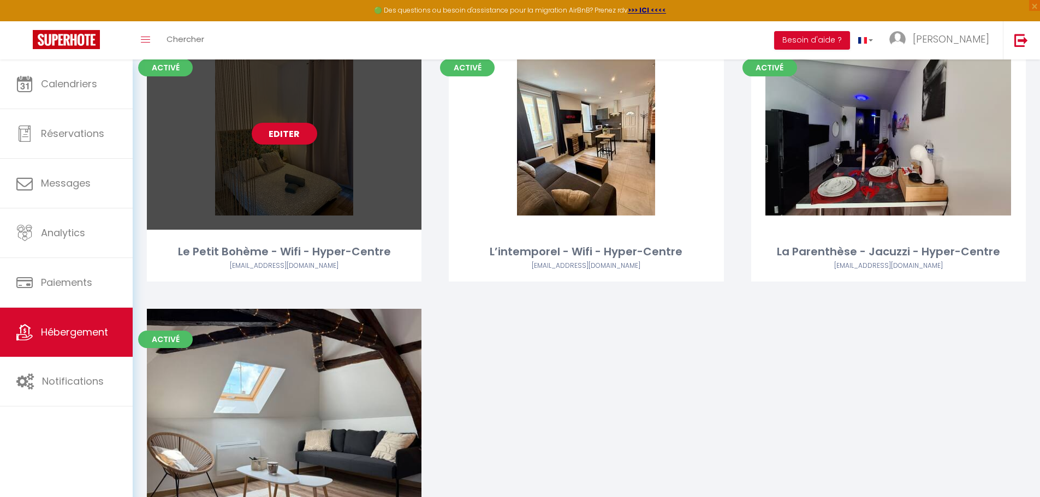
scroll to position [409, 0]
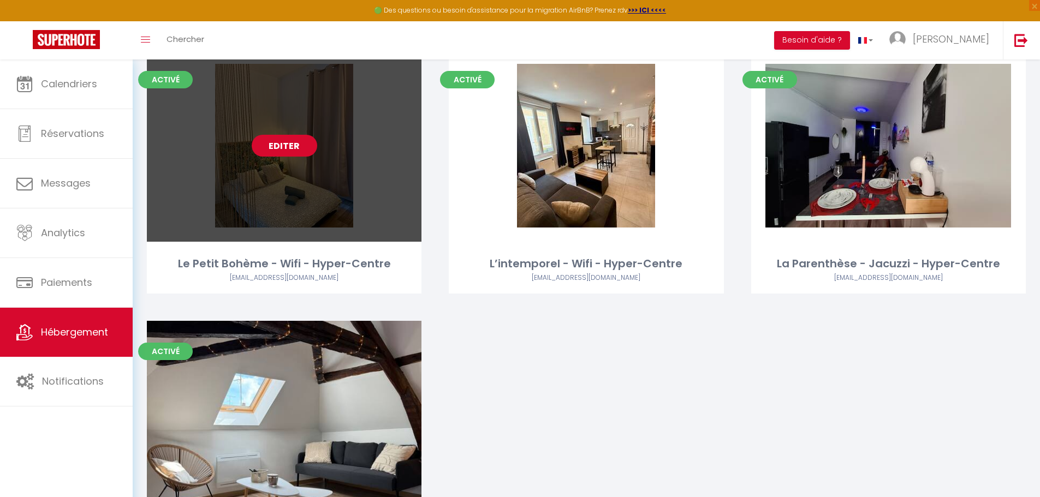
click at [297, 148] on link "Editer" at bounding box center [284, 146] width 65 height 22
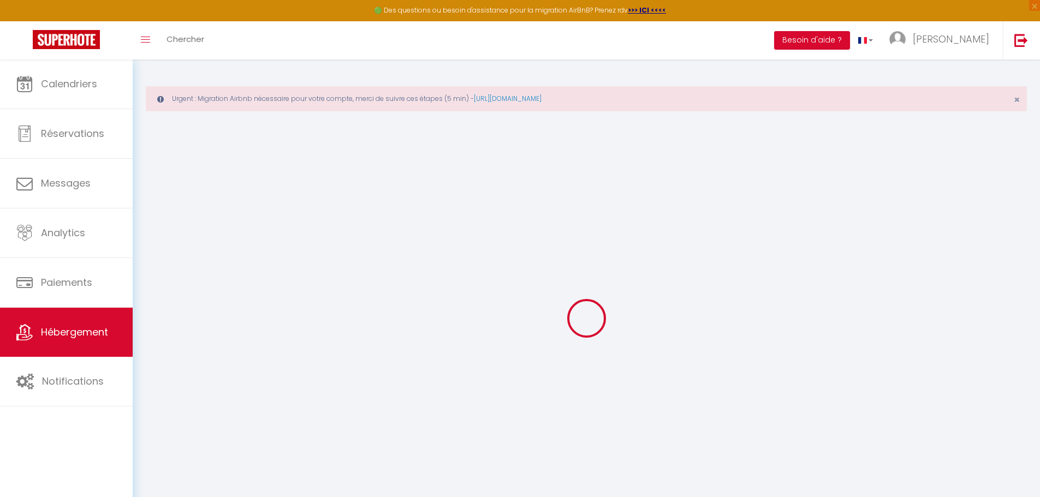
checkbox input "false"
select select
checkbox input "false"
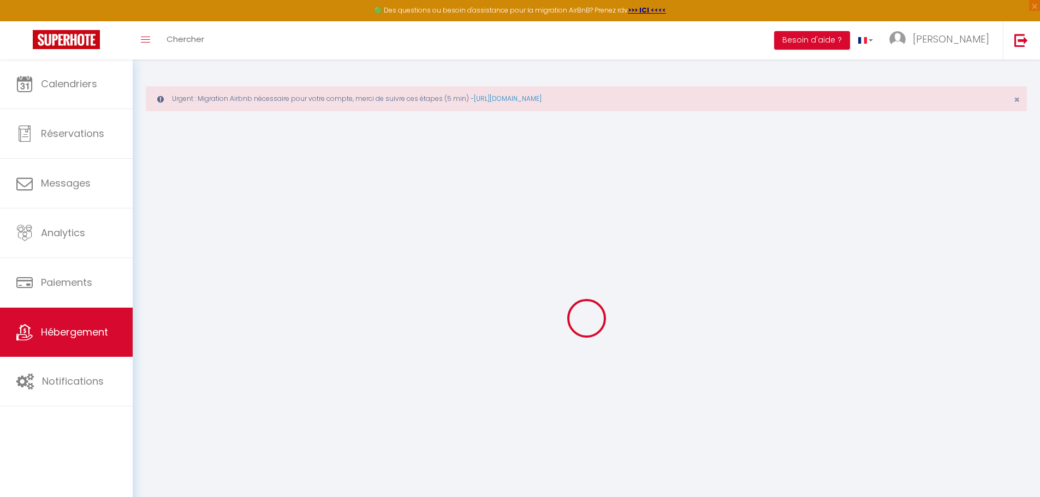
checkbox input "false"
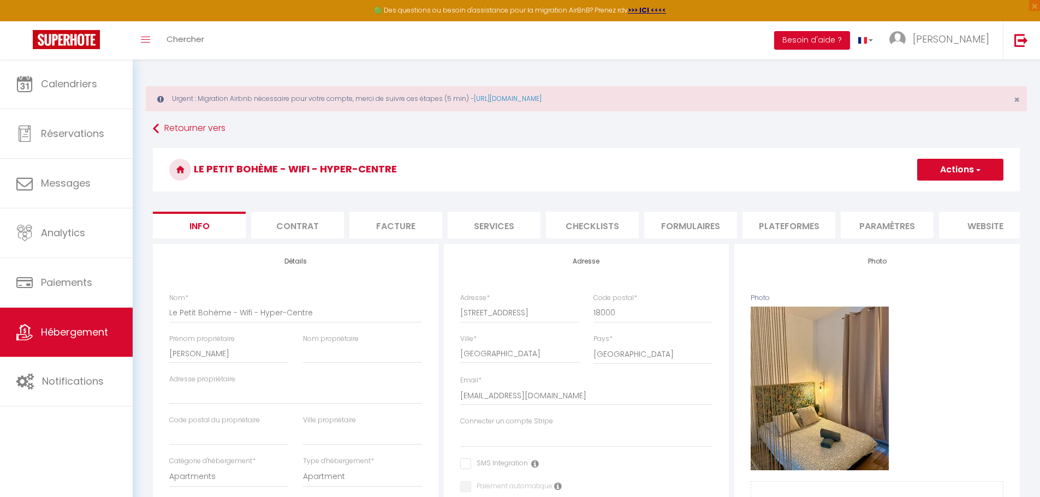
click at [795, 224] on li "Plateformes" at bounding box center [788, 225] width 93 height 27
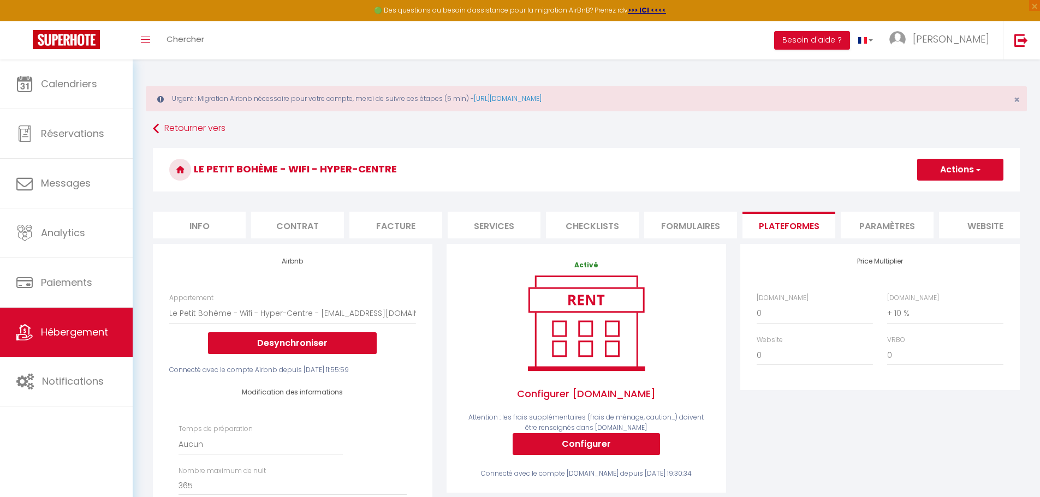
select select
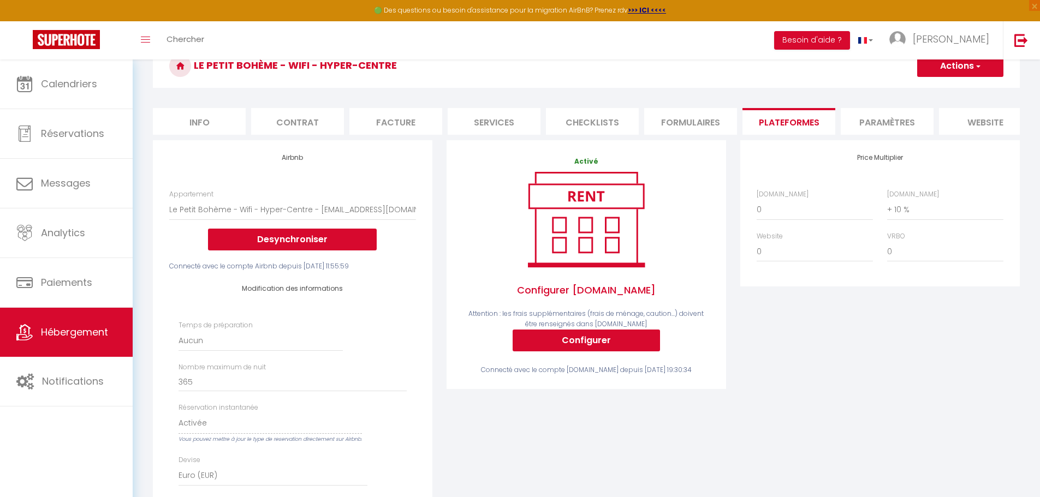
scroll to position [109, 0]
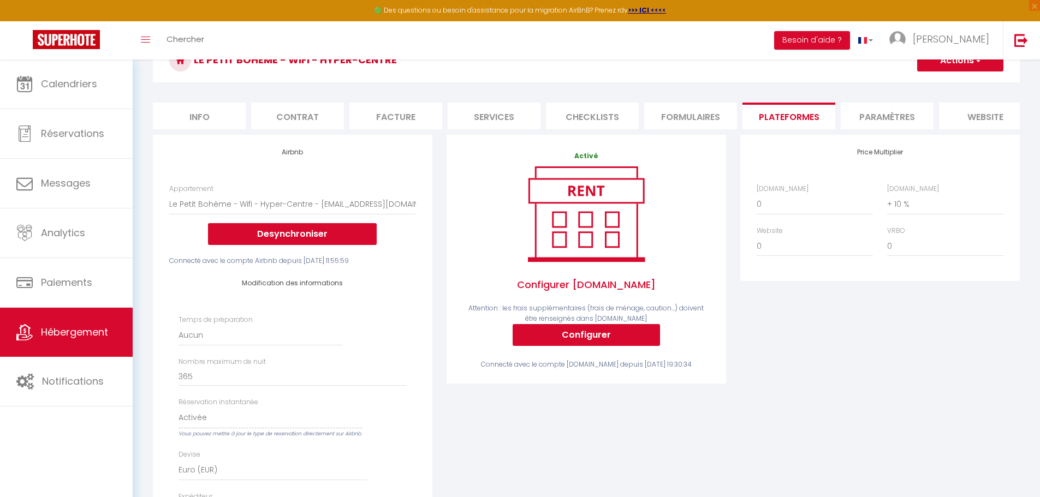
click at [896, 106] on li "Paramètres" at bounding box center [887, 116] width 93 height 27
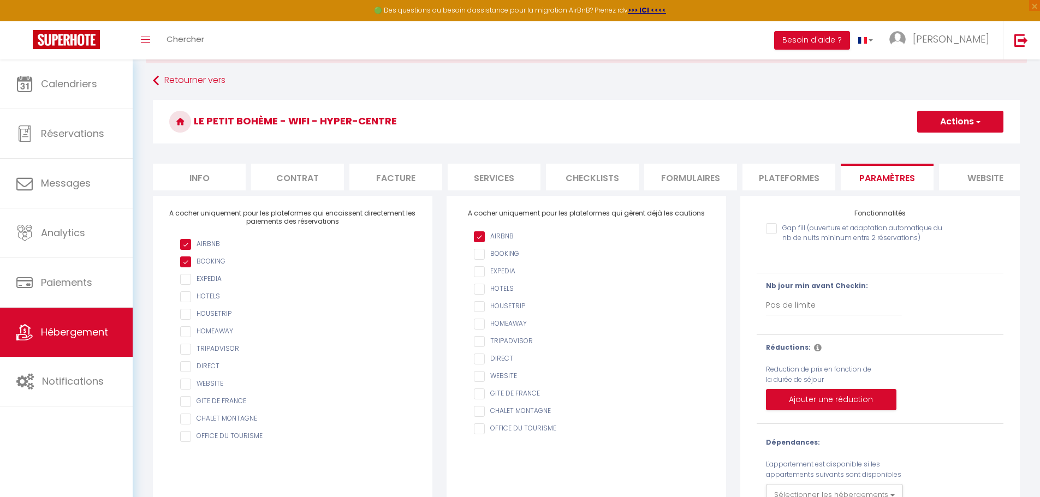
scroll to position [103, 0]
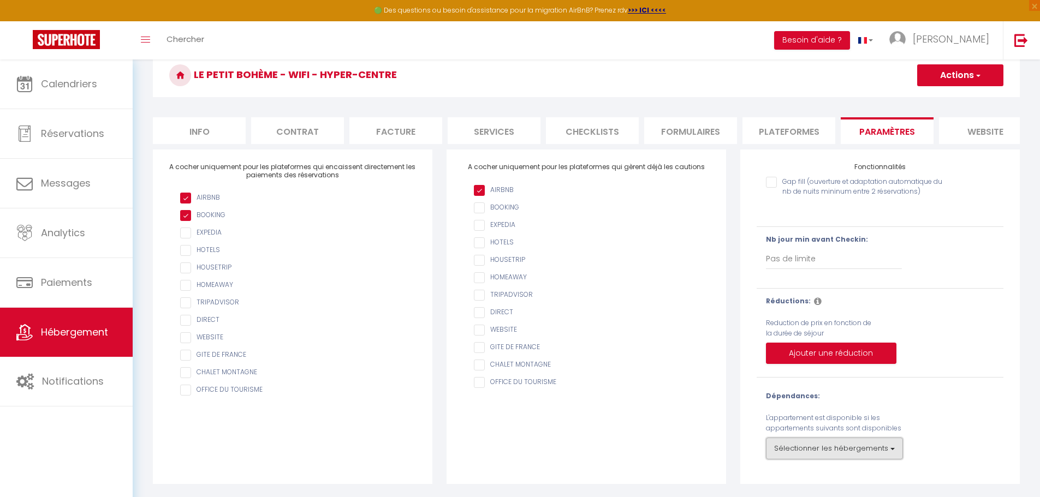
click at [838, 449] on button "Sélectionner les hébergements" at bounding box center [834, 449] width 137 height 22
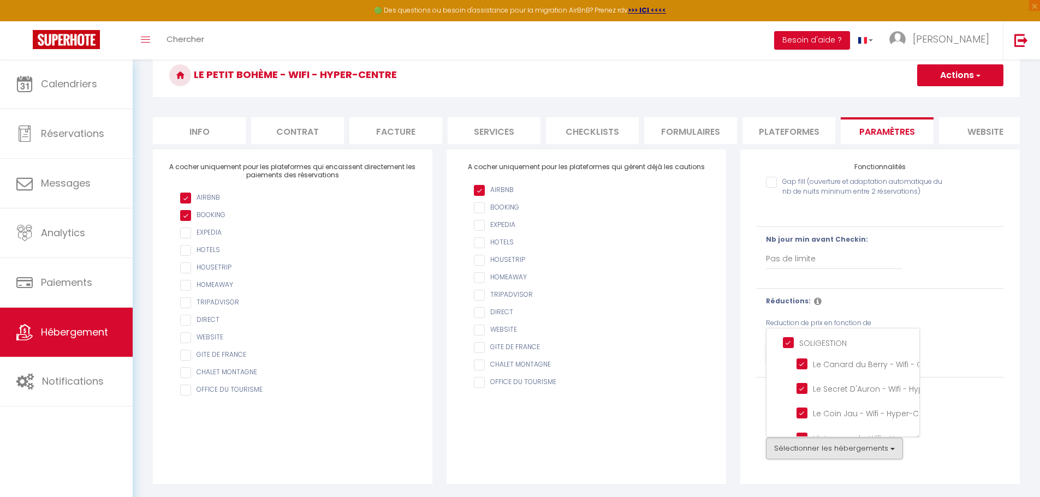
click at [787, 346] on input "SOLIGESTION" at bounding box center [851, 342] width 136 height 11
checkbox input "false"
checkbox Centre-ville "false"
checkbox Hyper-Centre "false"
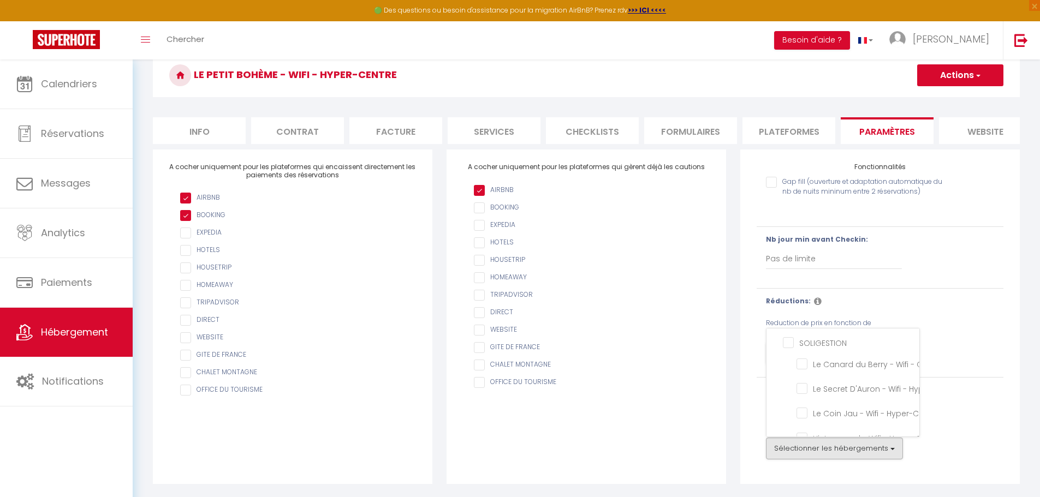
checkbox Hyper-Centre "false"
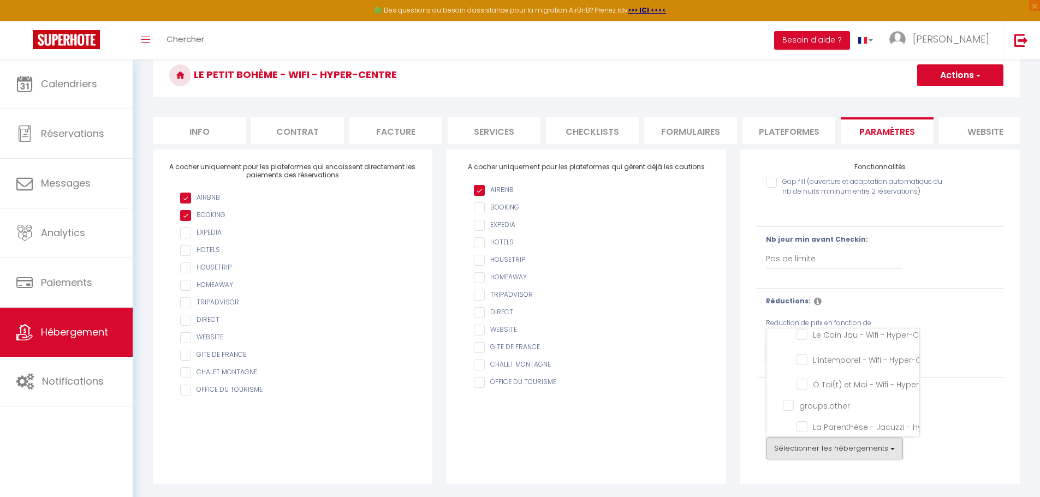
click at [954, 409] on div "Dépendances: L'appartement est disponible si les appartements suivants sont dis…" at bounding box center [880, 425] width 228 height 68
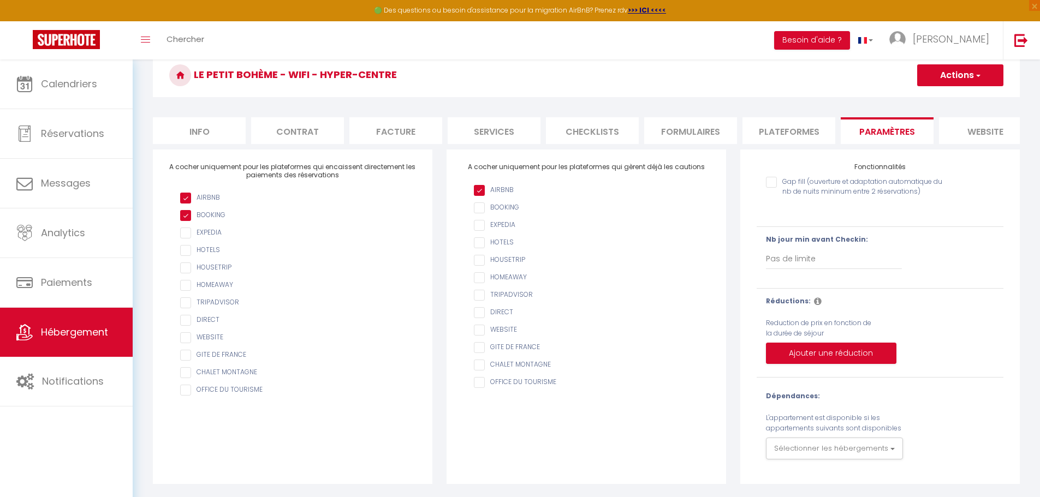
click at [936, 72] on button "Actions" at bounding box center [960, 75] width 86 height 22
click at [937, 94] on input "Enregistrer" at bounding box center [947, 99] width 40 height 11
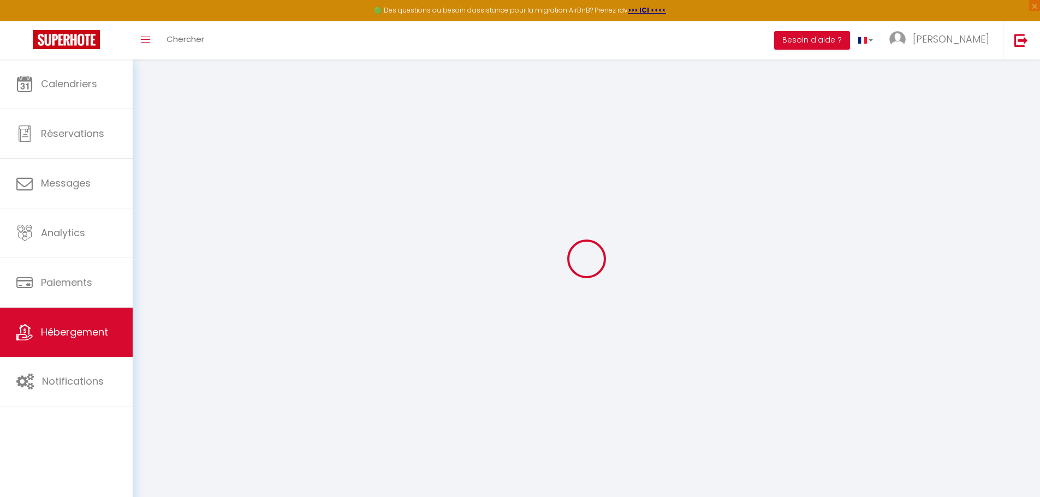
scroll to position [59, 0]
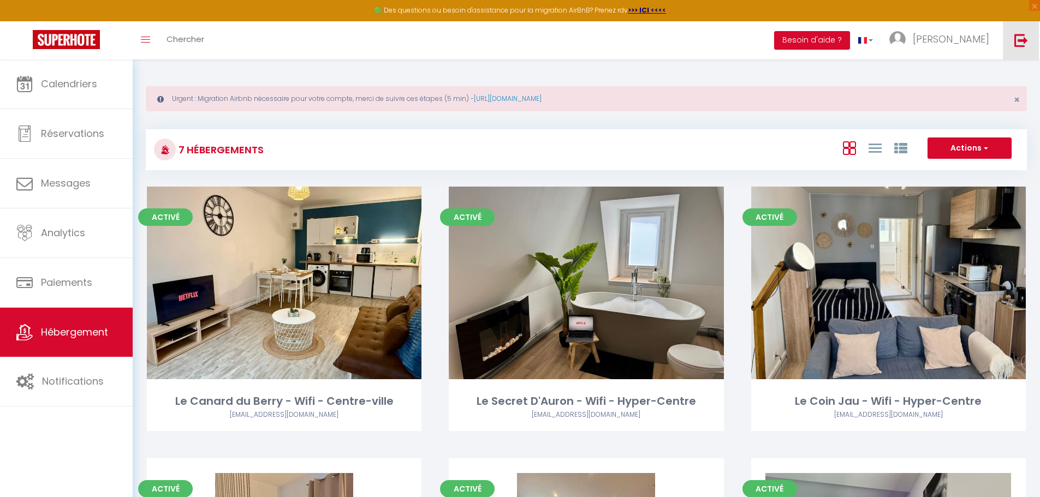
click at [1022, 49] on link at bounding box center [1021, 40] width 36 height 38
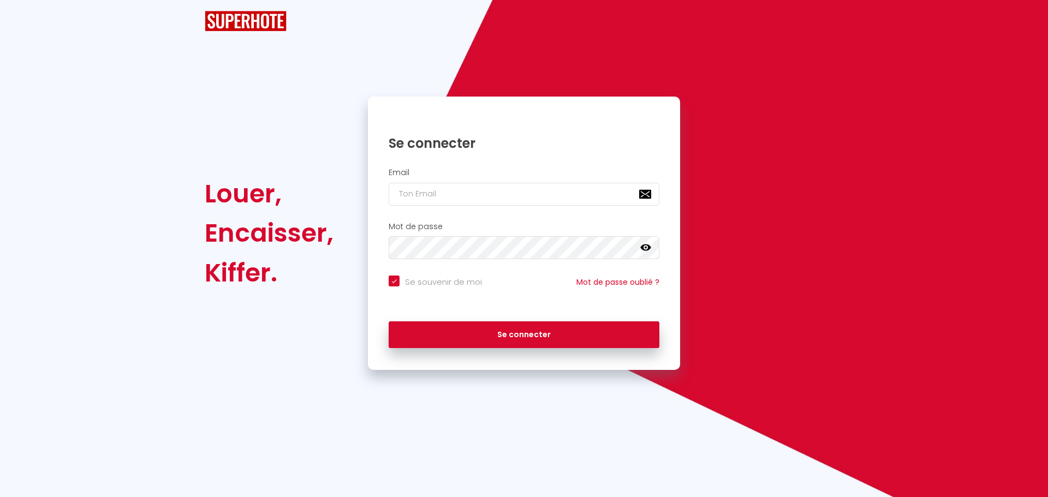
checkbox input "true"
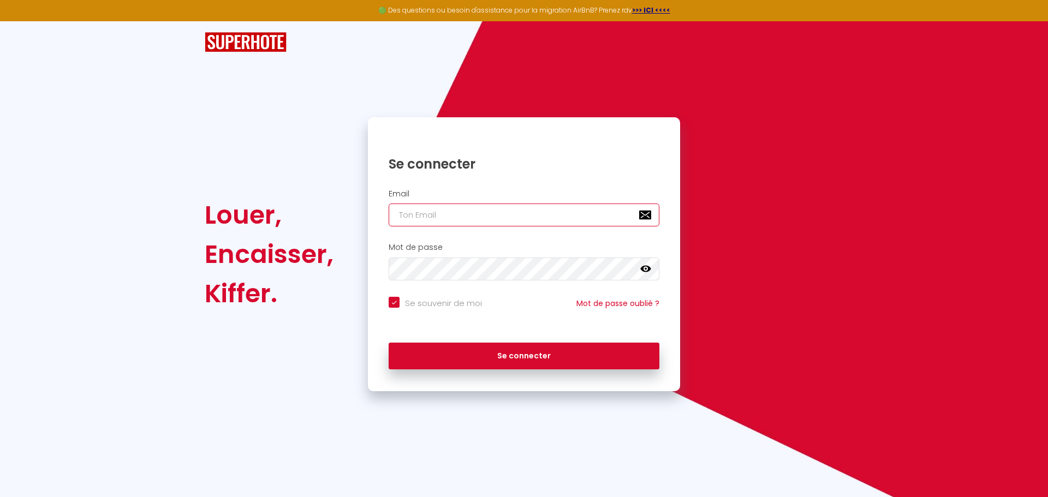
type input "[EMAIL_ADDRESS][PERSON_NAME][DOMAIN_NAME]"
checkbox input "true"
drag, startPoint x: 542, startPoint y: 218, endPoint x: 332, endPoint y: 213, distance: 209.6
click at [348, 213] on div "Louer, Encaisser, Kiffer. Se connecter Email [EMAIL_ADDRESS][PERSON_NAME][DOMAI…" at bounding box center [524, 254] width 653 height 274
paste input "elhaounianas4"
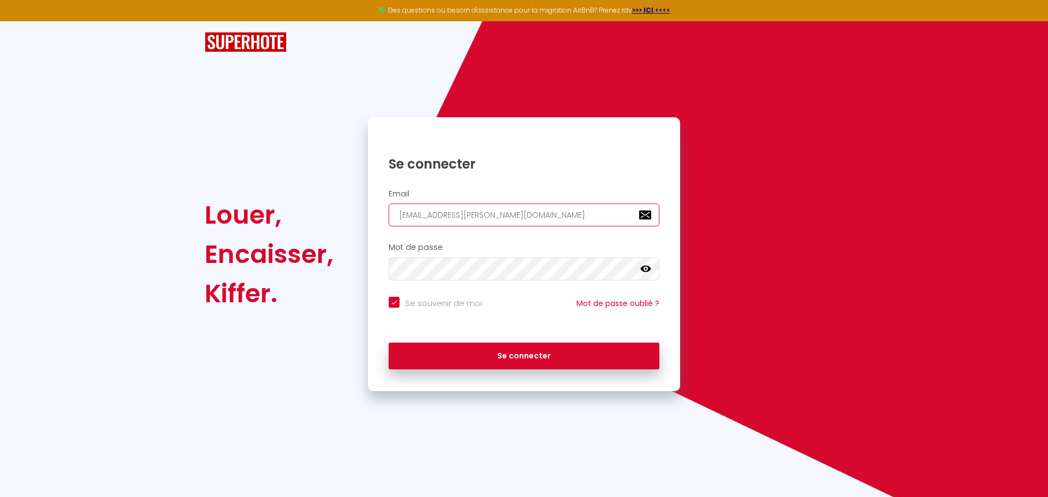
type input "[EMAIL_ADDRESS][DOMAIN_NAME]"
checkbox input "true"
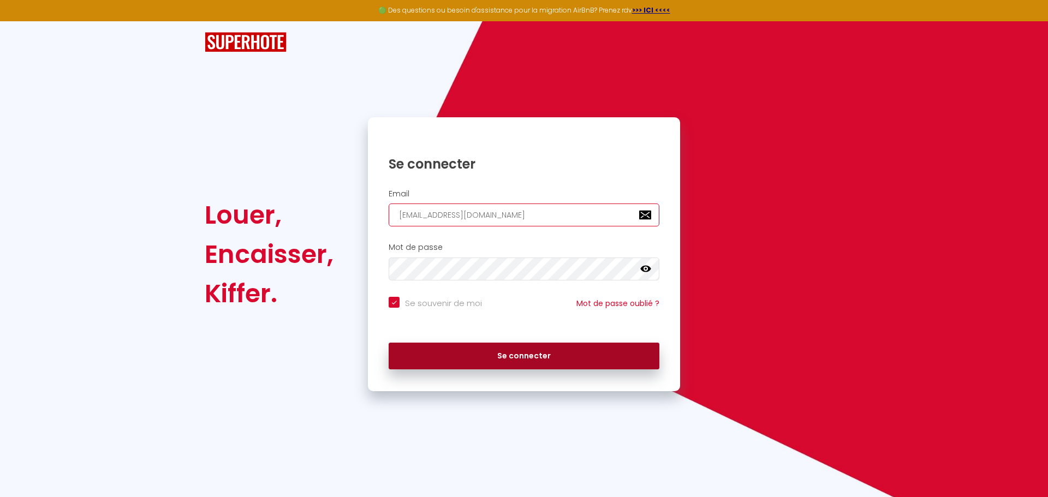
type input "[EMAIL_ADDRESS][DOMAIN_NAME]"
click at [497, 355] on button "Se connecter" at bounding box center [524, 356] width 271 height 27
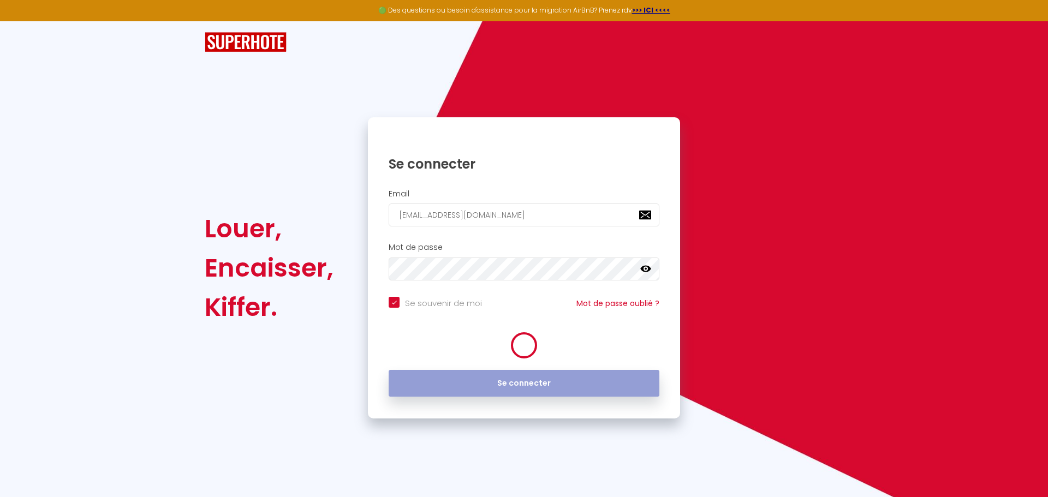
checkbox input "true"
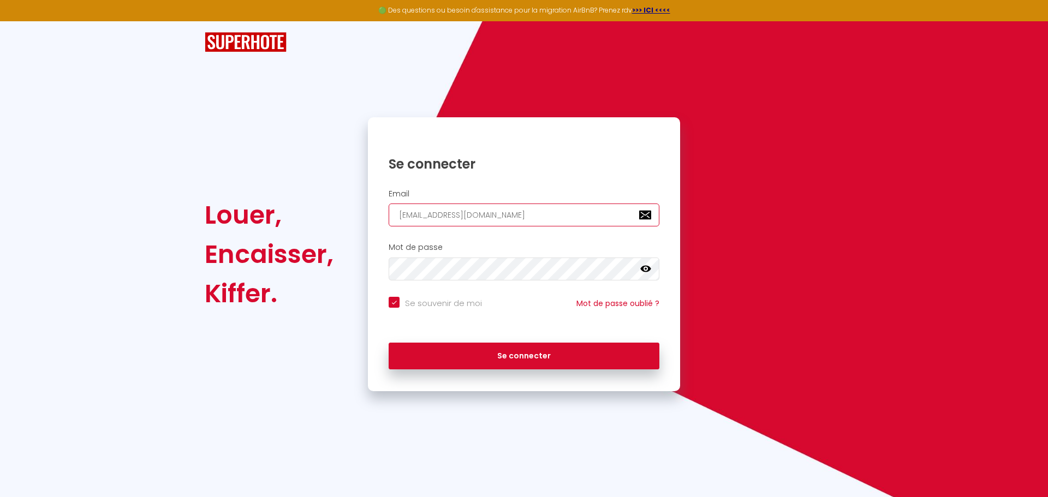
drag, startPoint x: 544, startPoint y: 219, endPoint x: 370, endPoint y: 218, distance: 173.6
click at [398, 218] on input "[EMAIL_ADDRESS][DOMAIN_NAME]" at bounding box center [524, 215] width 271 height 23
paste input "logeazurconciergerie"
type input "[EMAIL_ADDRESS][DOMAIN_NAME]"
checkbox input "true"
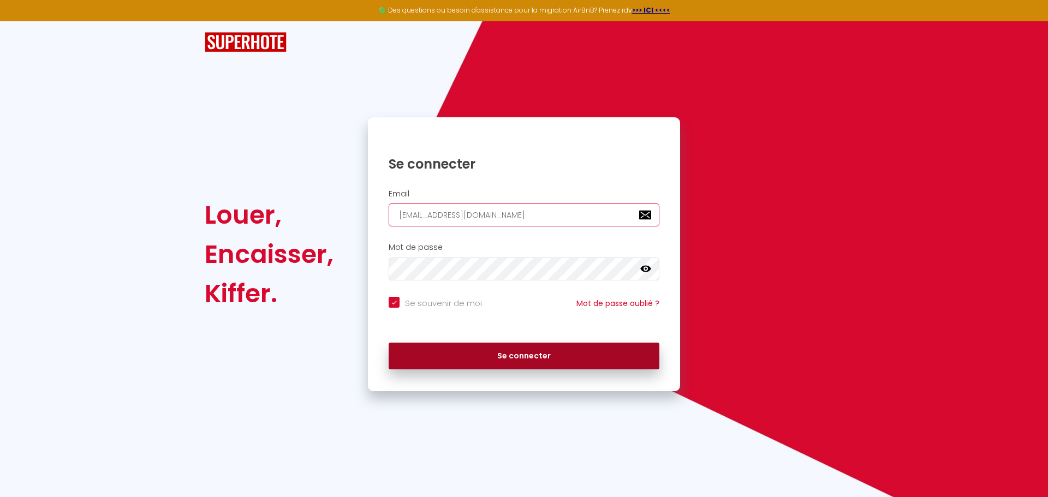
type input "[EMAIL_ADDRESS][DOMAIN_NAME]"
click at [502, 346] on button "Se connecter" at bounding box center [524, 356] width 271 height 27
checkbox input "true"
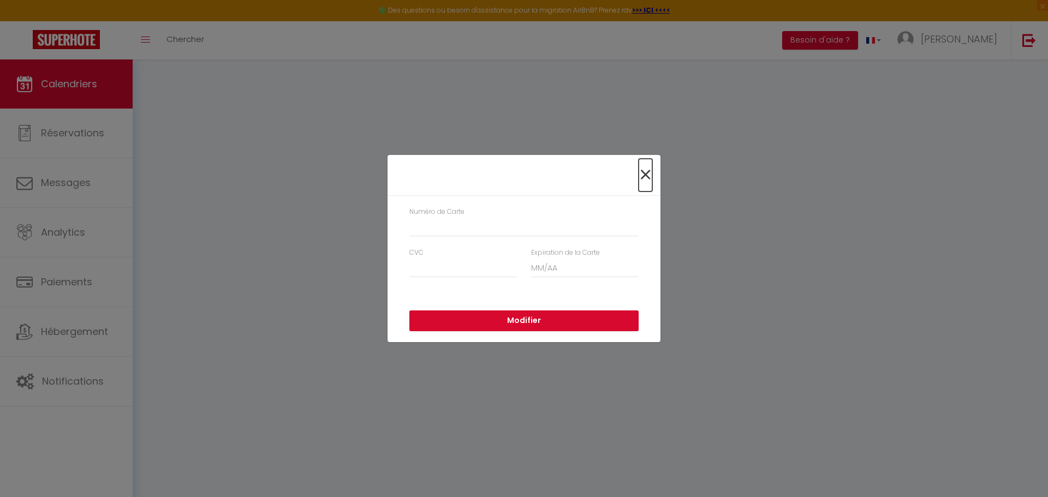
click at [642, 180] on span "×" at bounding box center [646, 175] width 14 height 33
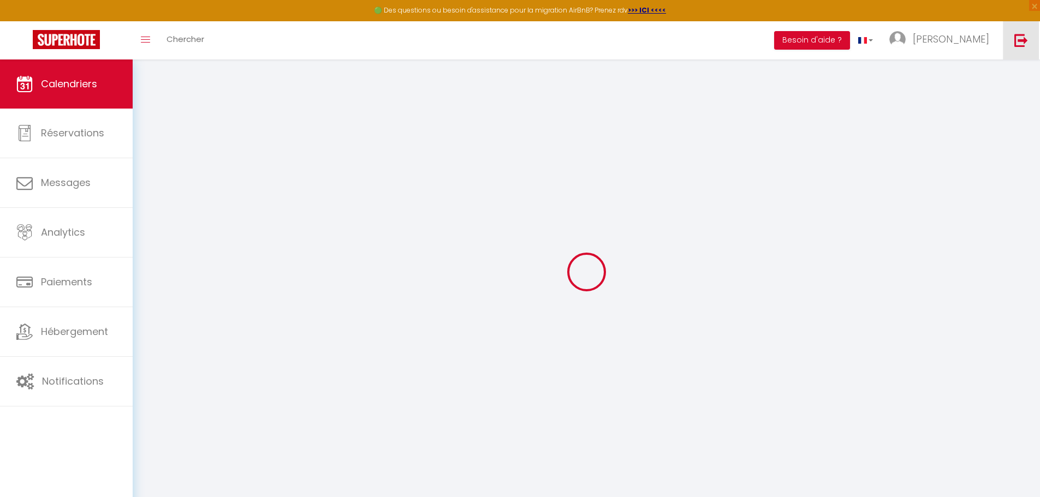
click at [1027, 50] on link at bounding box center [1021, 40] width 36 height 38
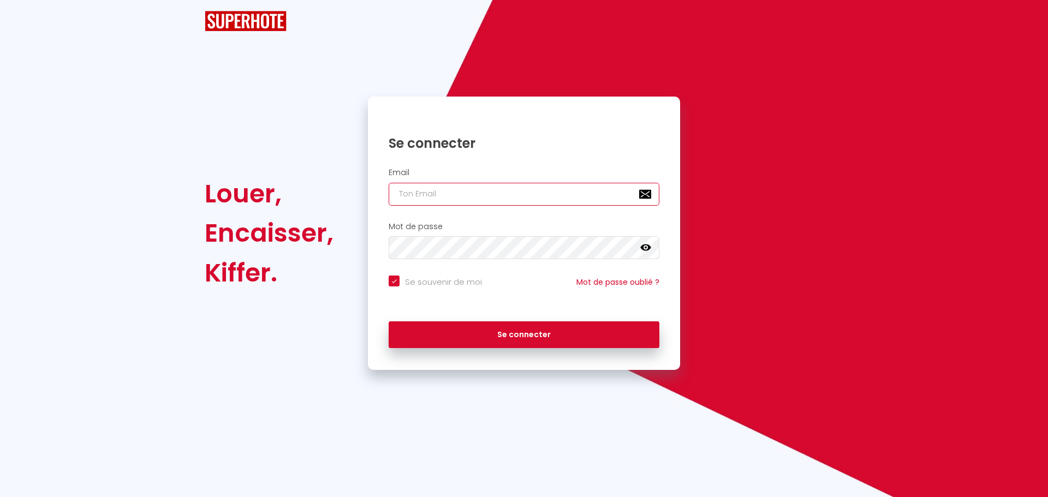
type input "[EMAIL_ADDRESS][PERSON_NAME][DOMAIN_NAME]"
drag, startPoint x: 529, startPoint y: 190, endPoint x: 336, endPoint y: 190, distance: 192.7
click at [348, 192] on div "Louer, Encaisser, Kiffer. Se connecter Email [EMAIL_ADDRESS][PERSON_NAME][DOMAI…" at bounding box center [524, 234] width 653 height 274
checkbox input "true"
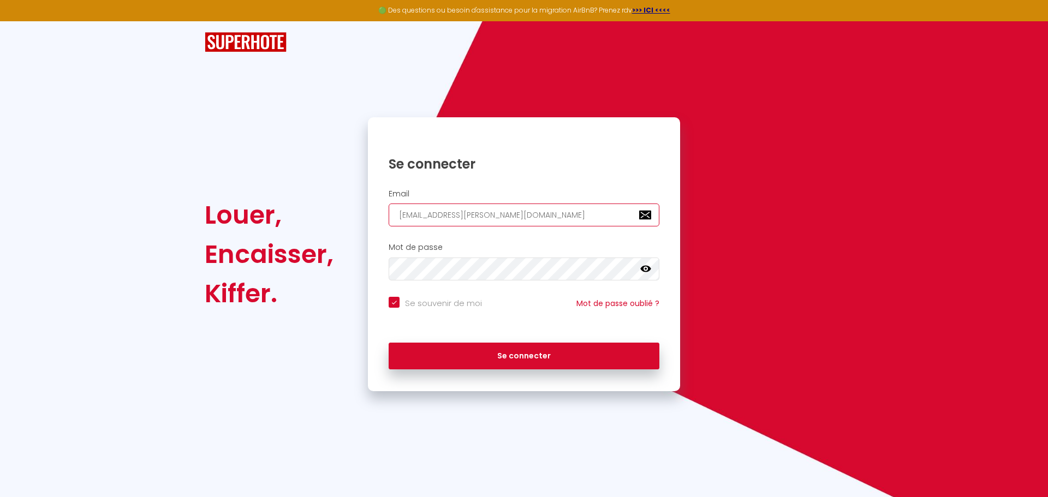
paste input "tristan.meunier15"
type input "[EMAIL_ADDRESS][DOMAIN_NAME]"
checkbox input "true"
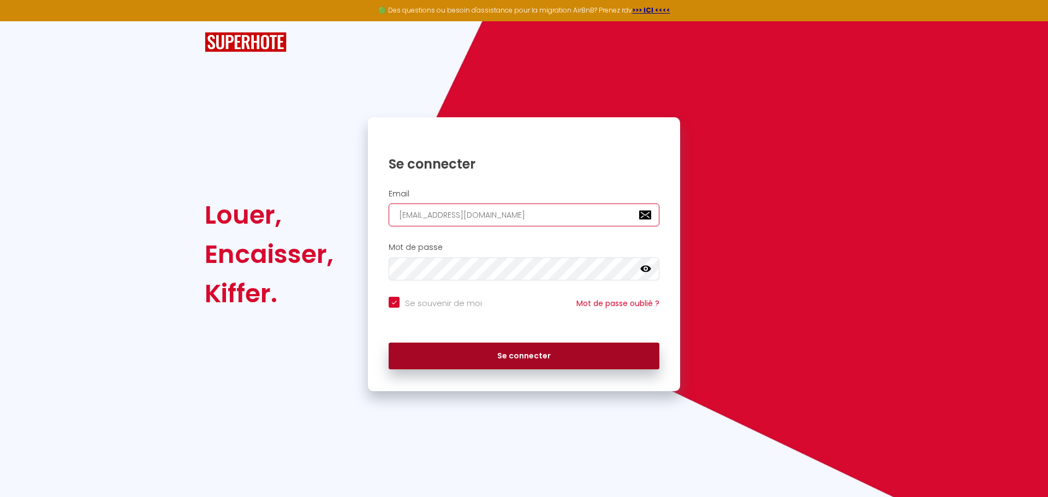
type input "[EMAIL_ADDRESS][DOMAIN_NAME]"
click at [510, 354] on button "Se connecter" at bounding box center [524, 356] width 271 height 27
checkbox input "true"
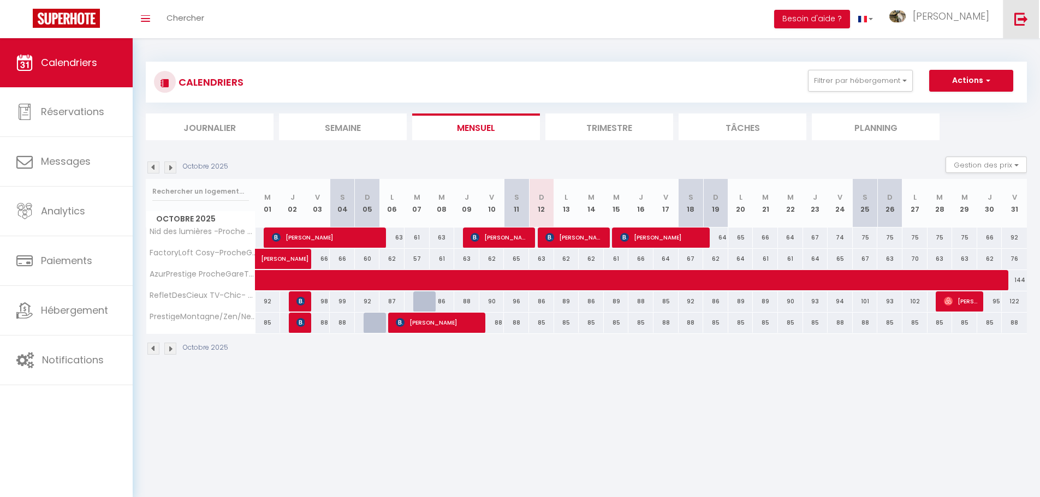
click at [1015, 27] on link at bounding box center [1021, 19] width 36 height 38
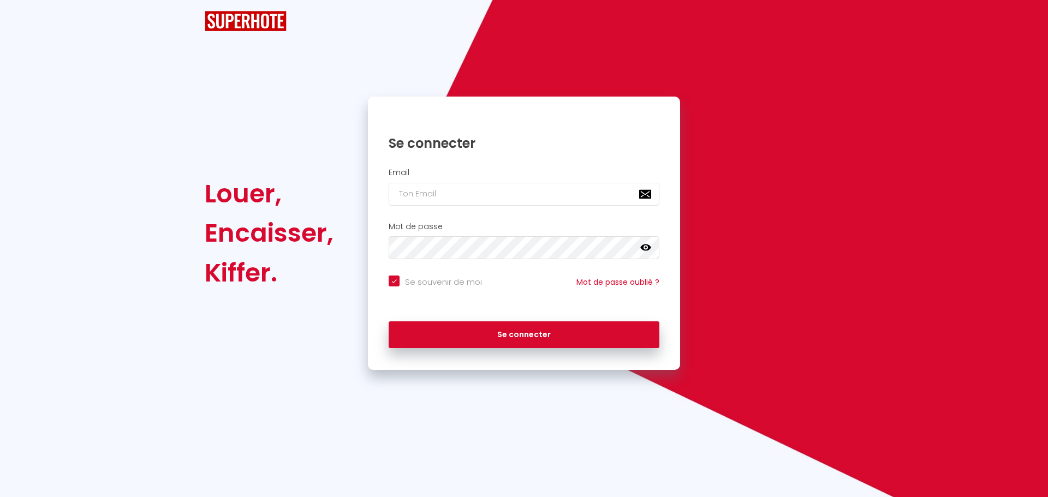
checkbox input "true"
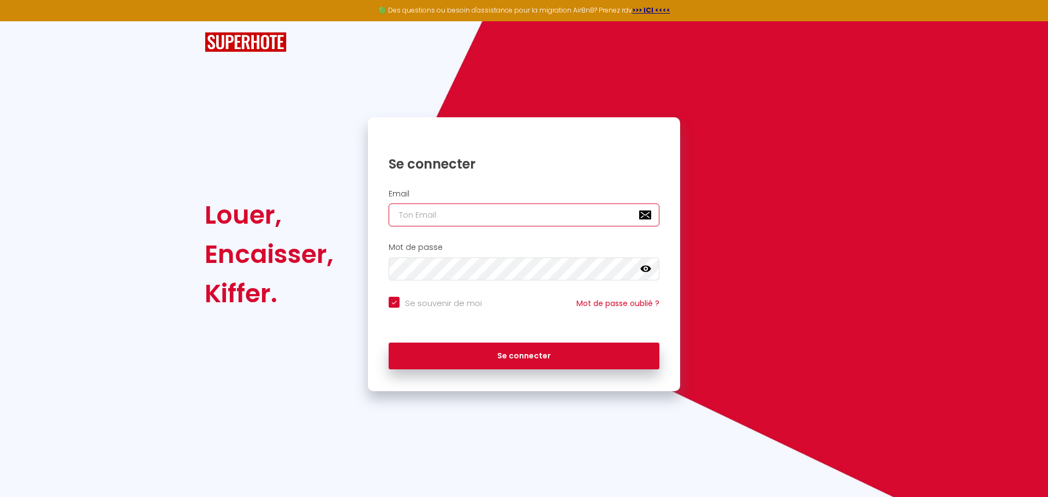
type input "[EMAIL_ADDRESS][PERSON_NAME][DOMAIN_NAME]"
checkbox input "true"
drag, startPoint x: 543, startPoint y: 214, endPoint x: 384, endPoint y: 214, distance: 158.8
click at [386, 215] on div "Email [EMAIL_ADDRESS][PERSON_NAME][DOMAIN_NAME]" at bounding box center [524, 208] width 298 height 38
paste input "laconciergeriepaloise64"
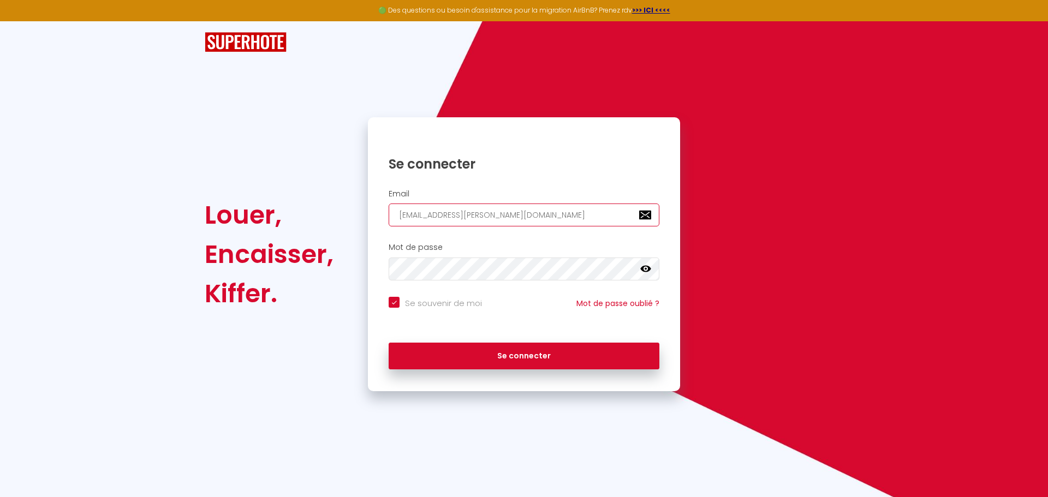
type input "[EMAIL_ADDRESS][DOMAIN_NAME]"
checkbox input "true"
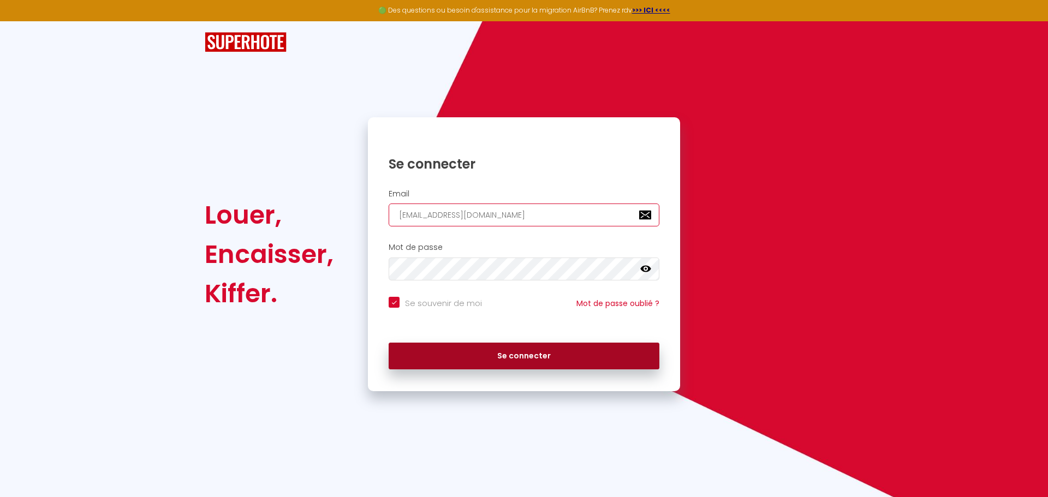
type input "[EMAIL_ADDRESS][DOMAIN_NAME]"
click at [460, 346] on button "Se connecter" at bounding box center [524, 356] width 271 height 27
checkbox input "true"
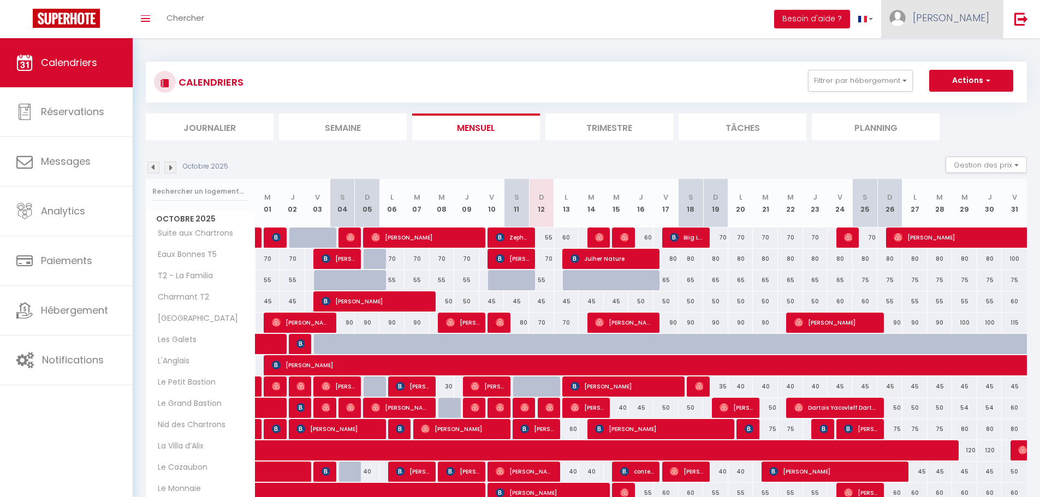
click at [981, 15] on span "[PERSON_NAME]" at bounding box center [951, 18] width 76 height 14
click at [952, 50] on link "Paramètres" at bounding box center [959, 54] width 81 height 19
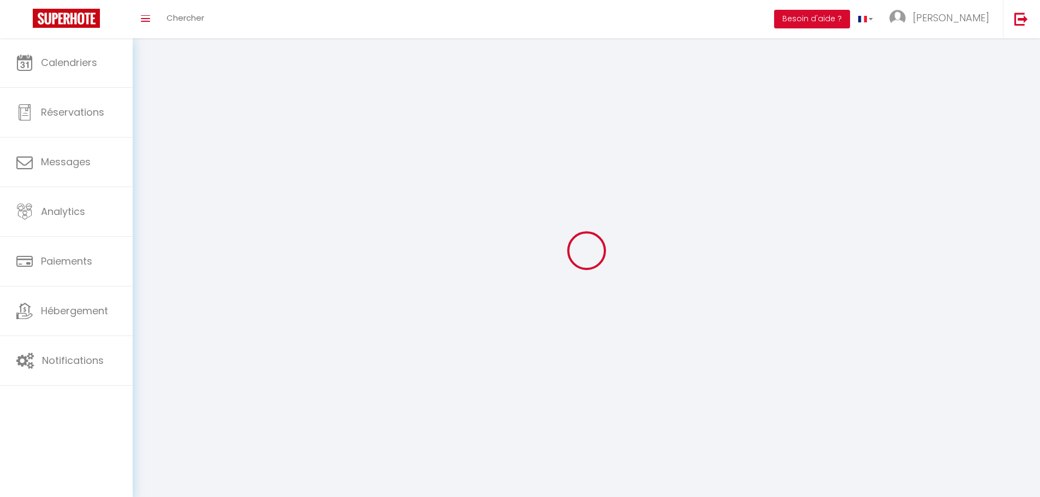
type input "UM5vQ3uMxTmRxJpAYutIqhfBC"
type input "906c2cgwjy7smli6YTnpofwTH"
type input "[URL][DOMAIN_NAME]"
select select "fr"
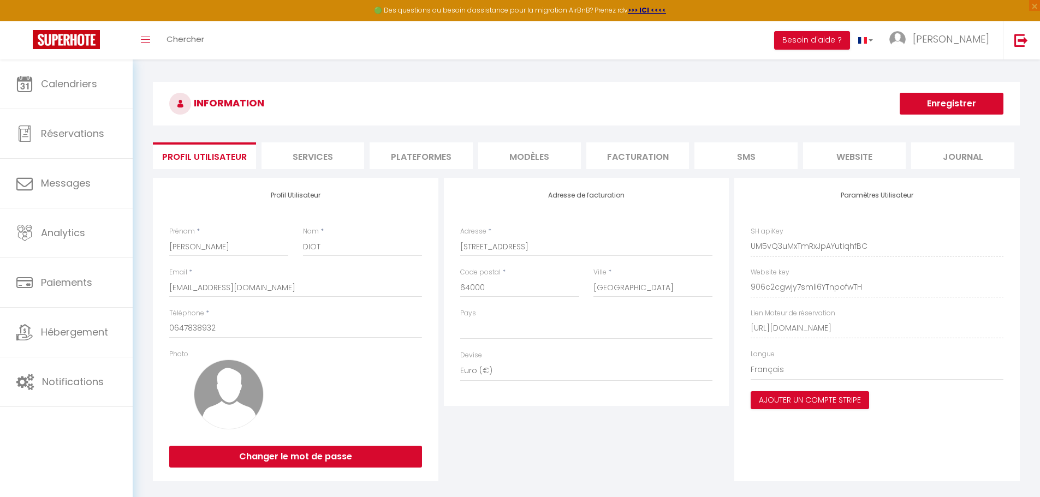
click at [439, 154] on li "Plateformes" at bounding box center [421, 155] width 103 height 27
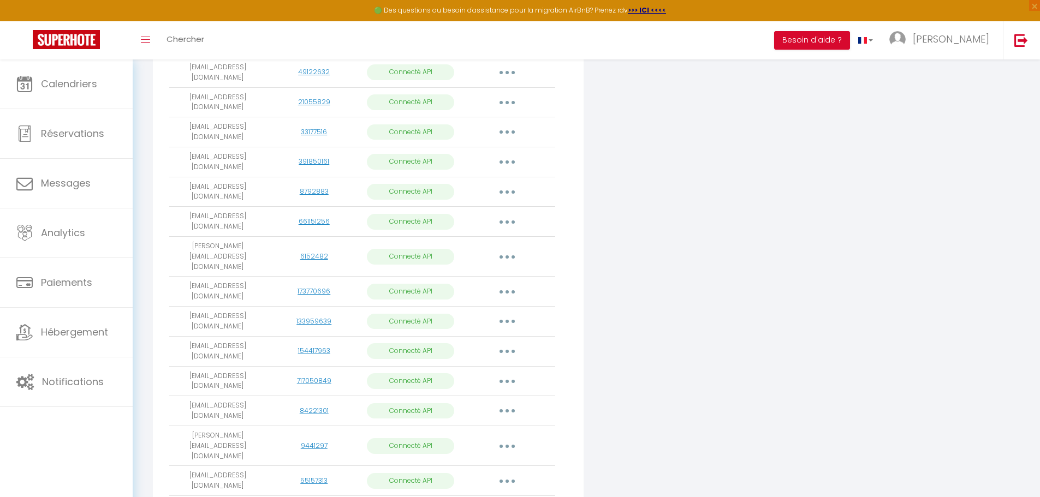
scroll to position [523, 0]
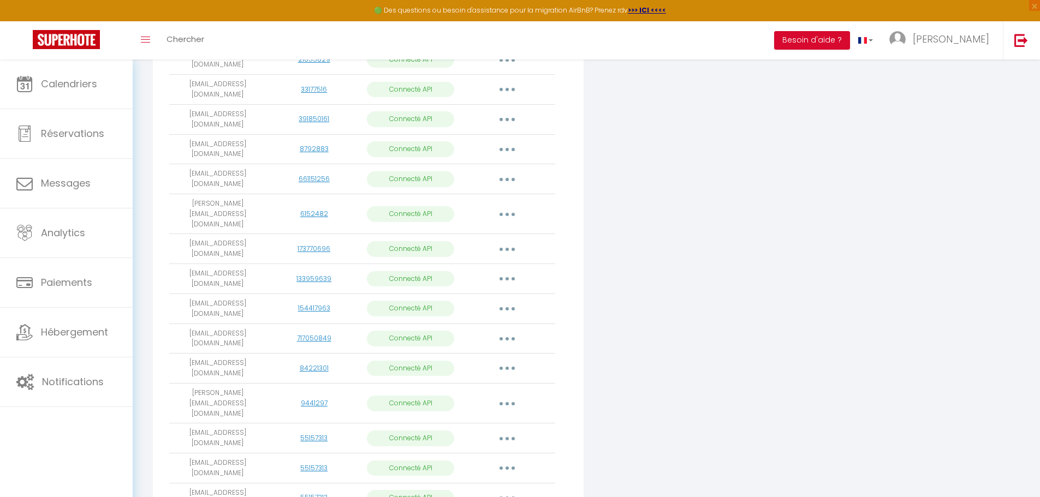
click at [754, 264] on div "Connecter Google Vacation Rentals" at bounding box center [731, 98] width 291 height 886
click at [508, 430] on button "button" at bounding box center [507, 438] width 31 height 17
click at [490, 454] on link "Importer les appartements" at bounding box center [458, 463] width 121 height 19
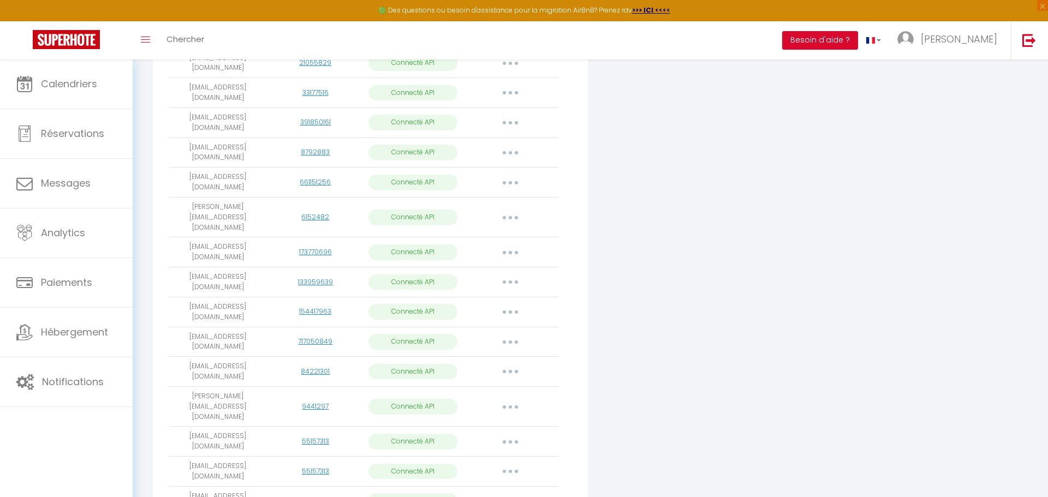
select select
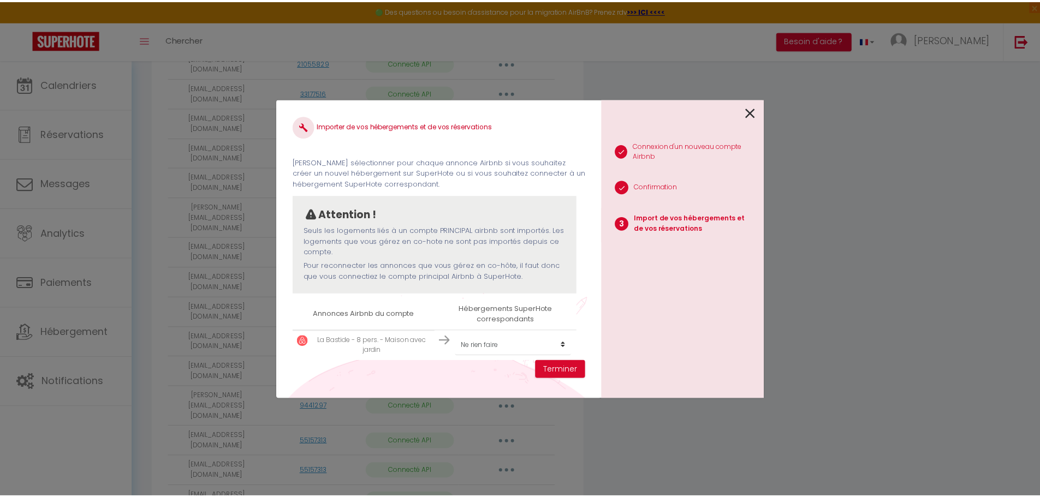
scroll to position [16, 0]
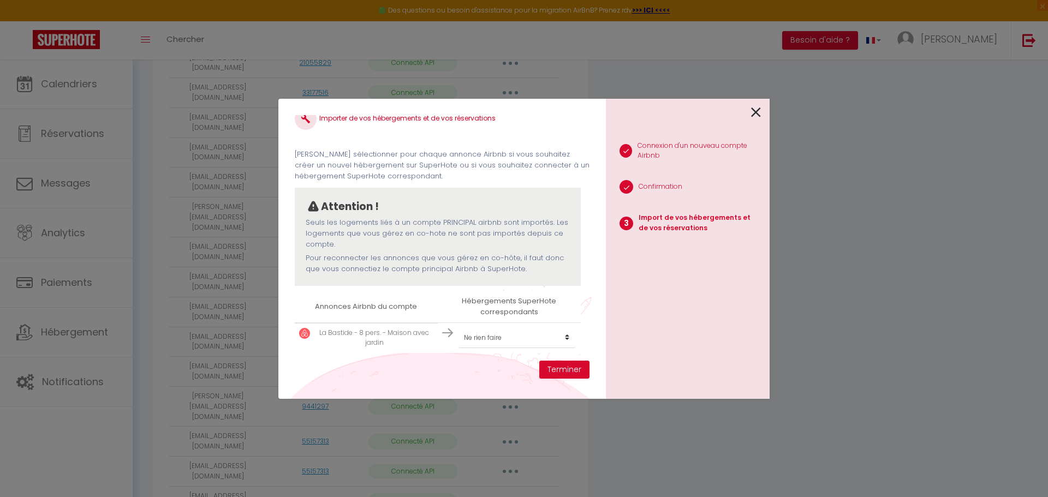
click at [753, 111] on icon at bounding box center [756, 112] width 10 height 16
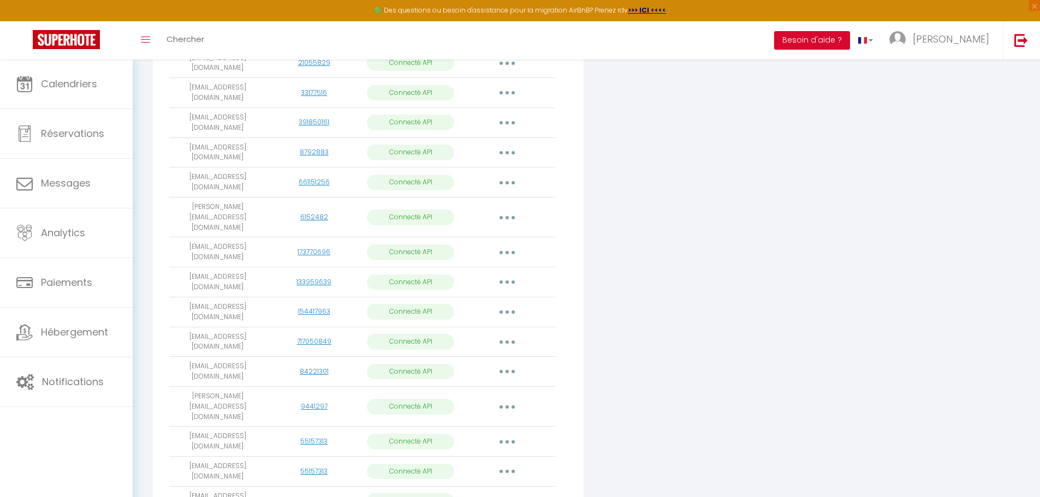
click at [509, 433] on button "button" at bounding box center [507, 441] width 31 height 17
click at [479, 457] on link "Importer les appartements" at bounding box center [458, 466] width 121 height 19
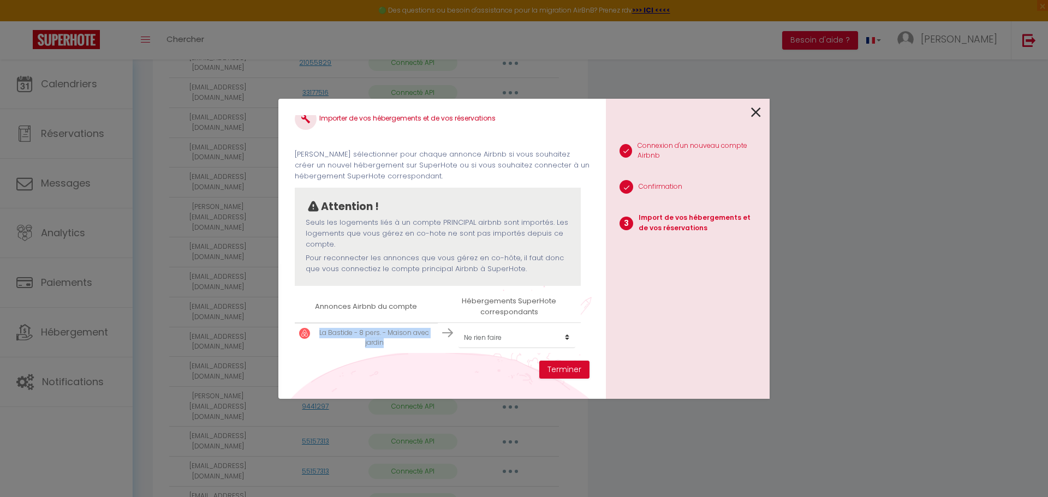
drag, startPoint x: 318, startPoint y: 335, endPoint x: 392, endPoint y: 342, distance: 74.0
click at [392, 342] on p "La Bastide - 8 pers. - Maison avec jardin" at bounding box center [374, 338] width 118 height 21
copy p "La Bastide - 8 pers. - Maison avec jardin"
click at [156, 72] on div "Importer de vos hébergements et de vos réservations [PERSON_NAME] sélectionner …" at bounding box center [524, 248] width 1048 height 497
click at [513, 338] on select "Créer un nouvel hébergement Ne rien faire La [GEOGRAPHIC_DATA] L'Ensoleillée [G…" at bounding box center [516, 337] width 117 height 21
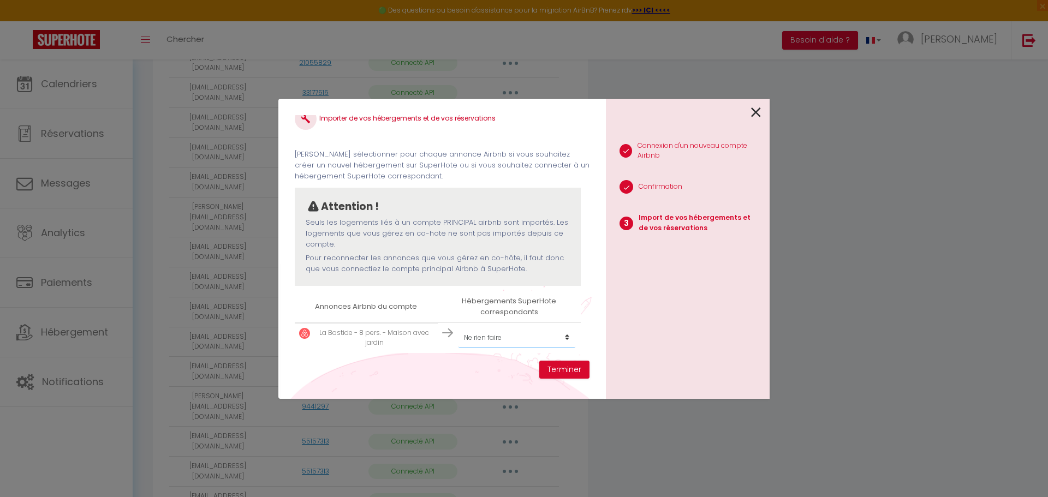
select select "create_new"
click at [458, 327] on select "Créer un nouvel hébergement Ne rien faire La [GEOGRAPHIC_DATA] L'Ensoleillée [G…" at bounding box center [516, 337] width 117 height 21
click at [556, 365] on button "Terminer" at bounding box center [564, 370] width 50 height 19
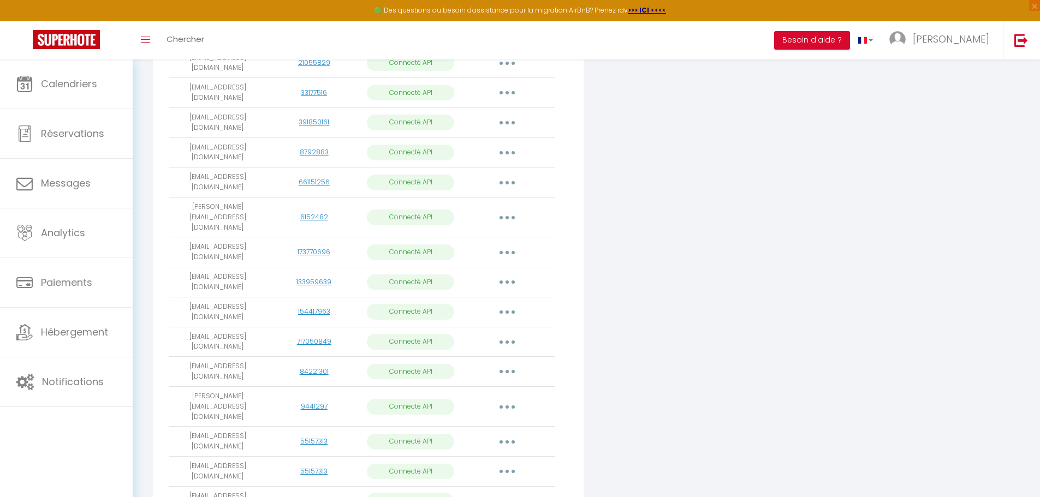
click at [513, 463] on button "button" at bounding box center [507, 471] width 31 height 17
click at [490, 487] on link "Importer les appartements" at bounding box center [458, 496] width 121 height 19
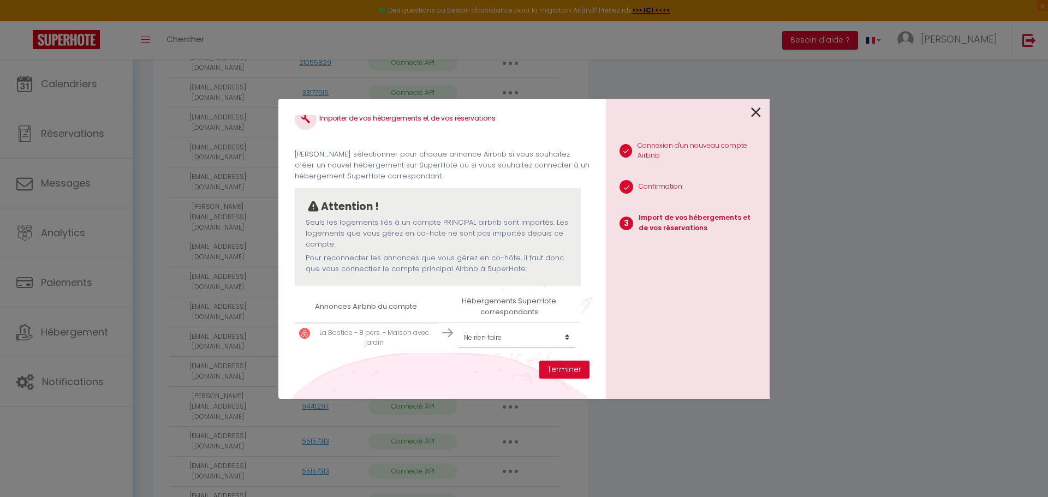
click at [495, 341] on select "Créer un nouvel hébergement Ne rien faire La [GEOGRAPHIC_DATA] L'Ensoleillée [G…" at bounding box center [516, 337] width 117 height 21
select select "create_new"
click at [458, 327] on select "Créer un nouvel hébergement Ne rien faire La [GEOGRAPHIC_DATA] L'Ensoleillée [G…" at bounding box center [516, 337] width 117 height 21
click at [568, 369] on button "Terminer" at bounding box center [564, 370] width 50 height 19
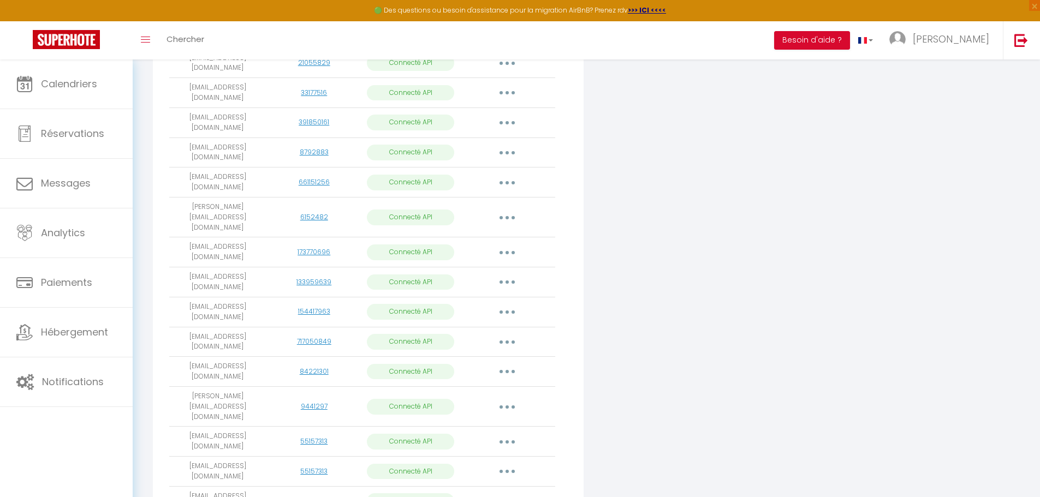
click at [511, 493] on button "button" at bounding box center [507, 501] width 31 height 17
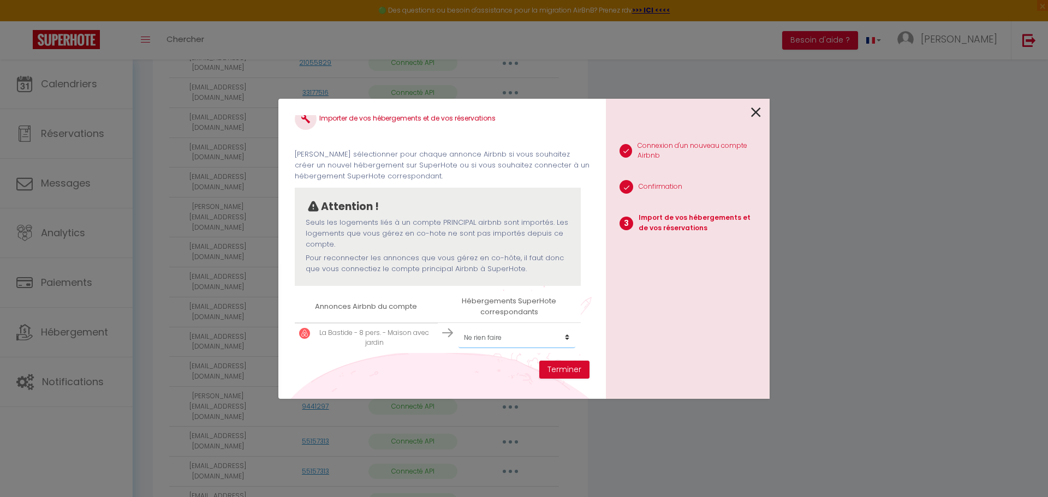
click at [493, 335] on select "Créer un nouvel hébergement Ne rien faire La [GEOGRAPHIC_DATA] L'Ensoleillée [G…" at bounding box center [516, 337] width 117 height 21
select select "create_new"
click at [458, 327] on select "Créer un nouvel hébergement Ne rien faire La [GEOGRAPHIC_DATA] L'Ensoleillée [G…" at bounding box center [516, 337] width 117 height 21
click at [581, 374] on button "Terminer" at bounding box center [564, 370] width 50 height 19
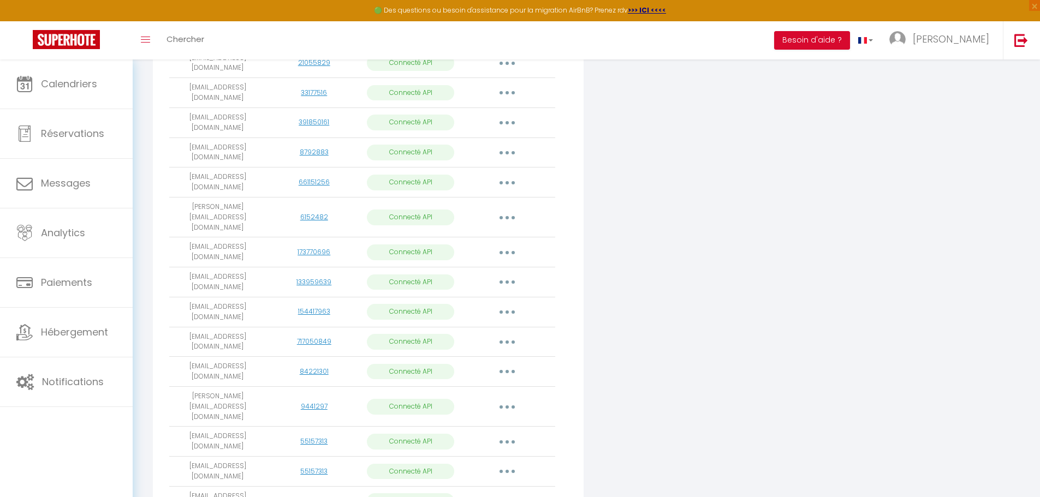
click at [509, 493] on button "button" at bounding box center [507, 501] width 31 height 17
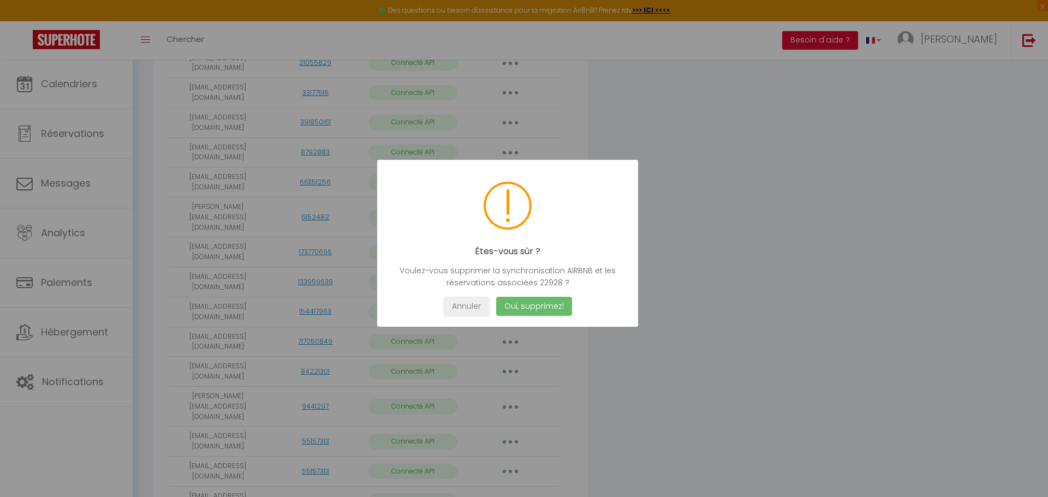
click at [528, 309] on button "Oui, supprimez!" at bounding box center [534, 306] width 76 height 19
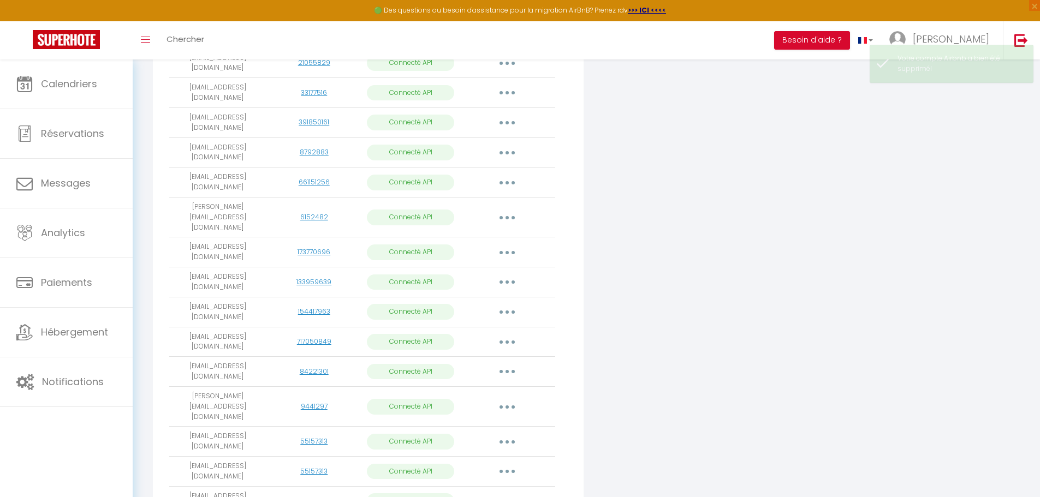
scroll to position [493, 0]
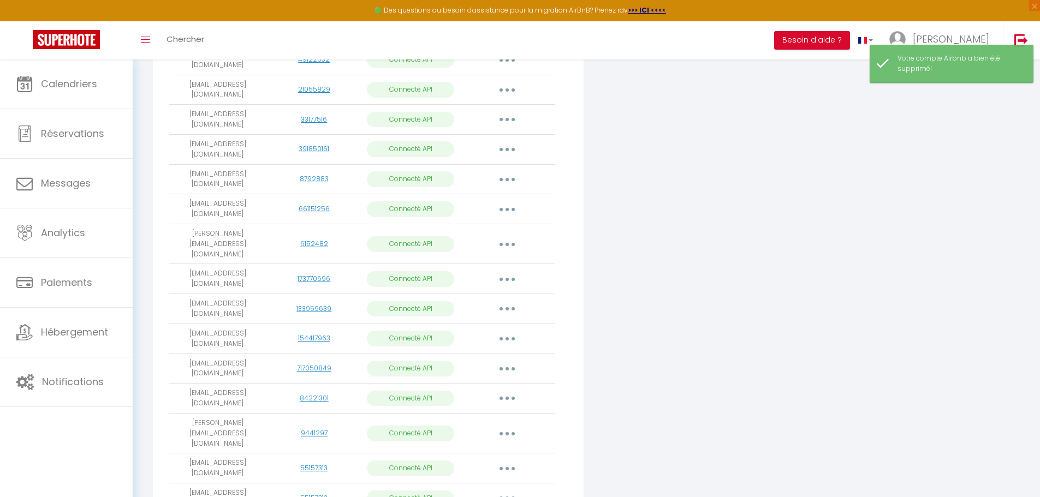
click at [513, 490] on button "button" at bounding box center [507, 498] width 31 height 17
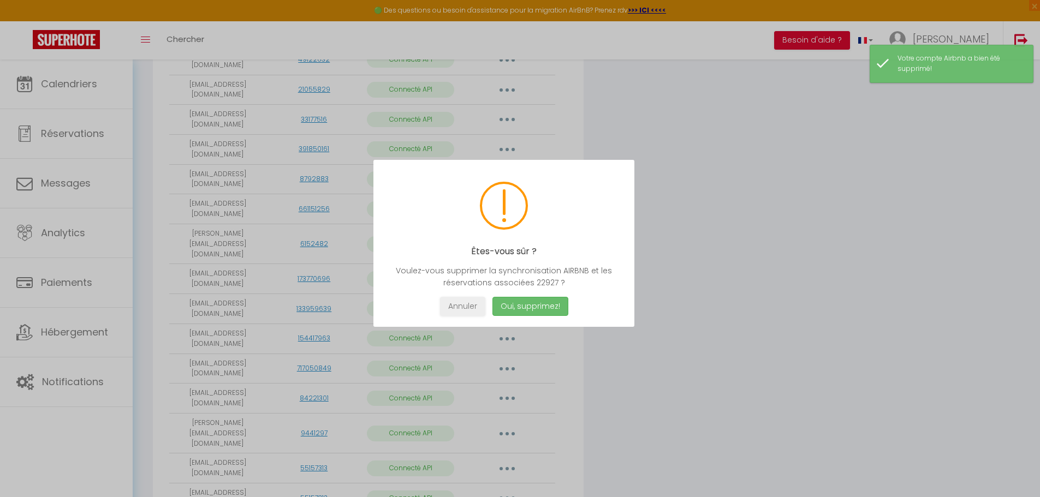
scroll to position [490, 0]
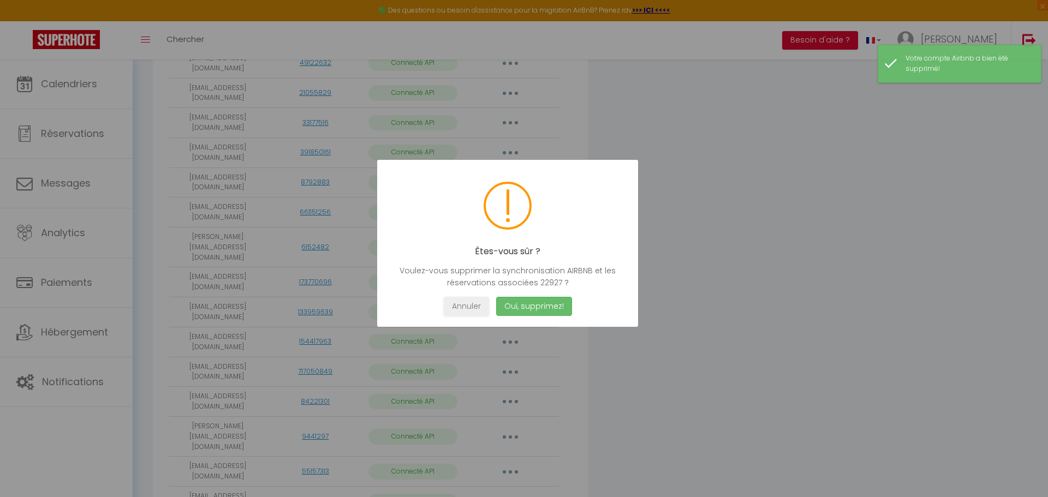
click at [521, 305] on button "Oui, supprimez!" at bounding box center [534, 306] width 76 height 19
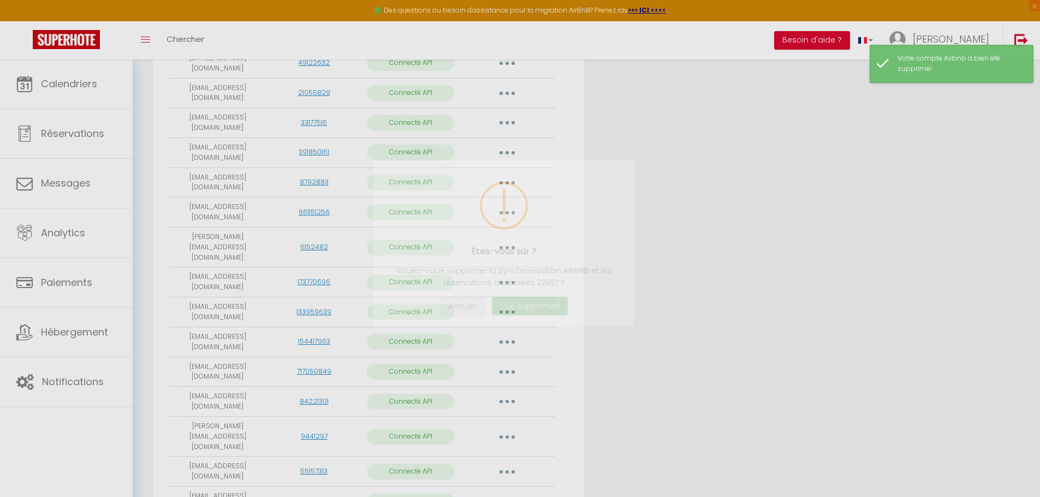
scroll to position [463, 0]
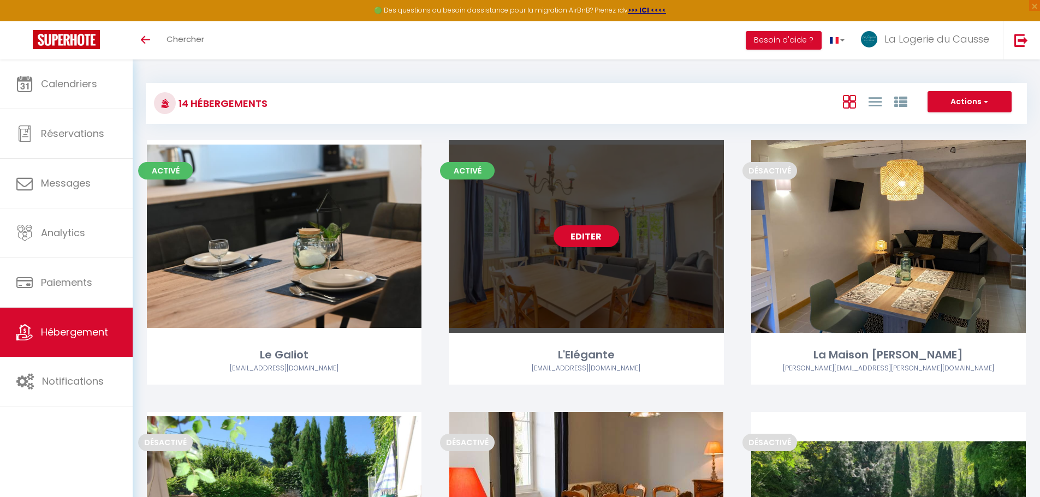
click at [602, 236] on link "Editer" at bounding box center [585, 236] width 65 height 22
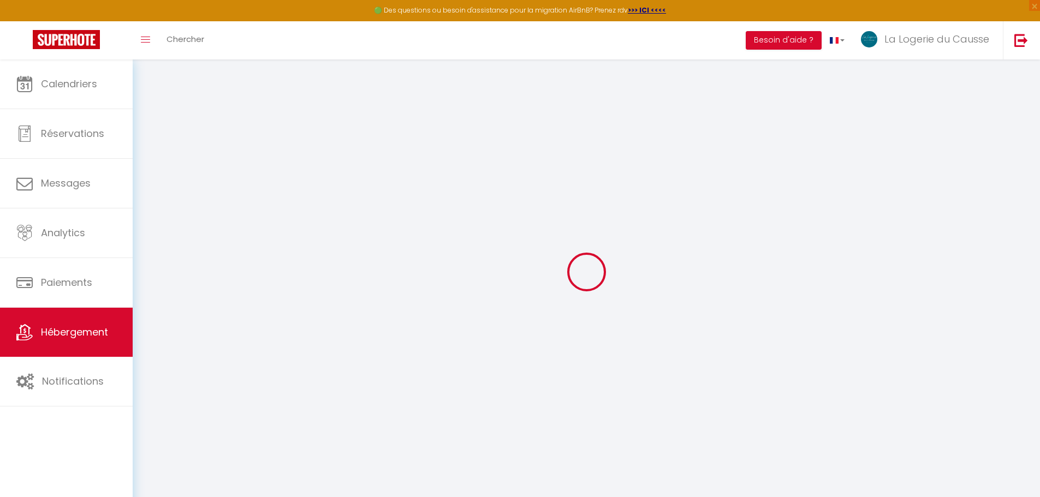
select select "12164-630134790587156161"
select select "+ 22 %"
select select "+ 45 %"
select select "+ 10 %"
select select "+ 25 %"
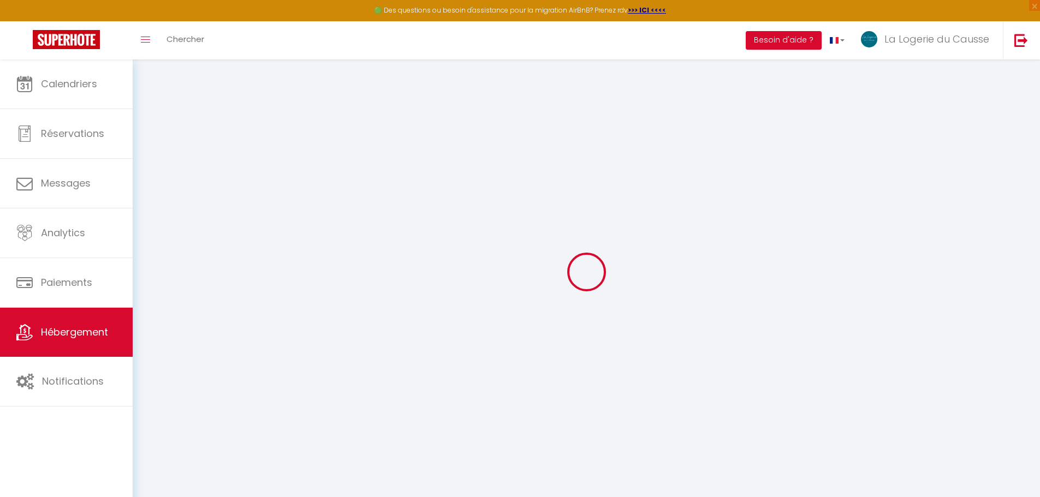
checkbox input "false"
select select "well_reviewed_guests"
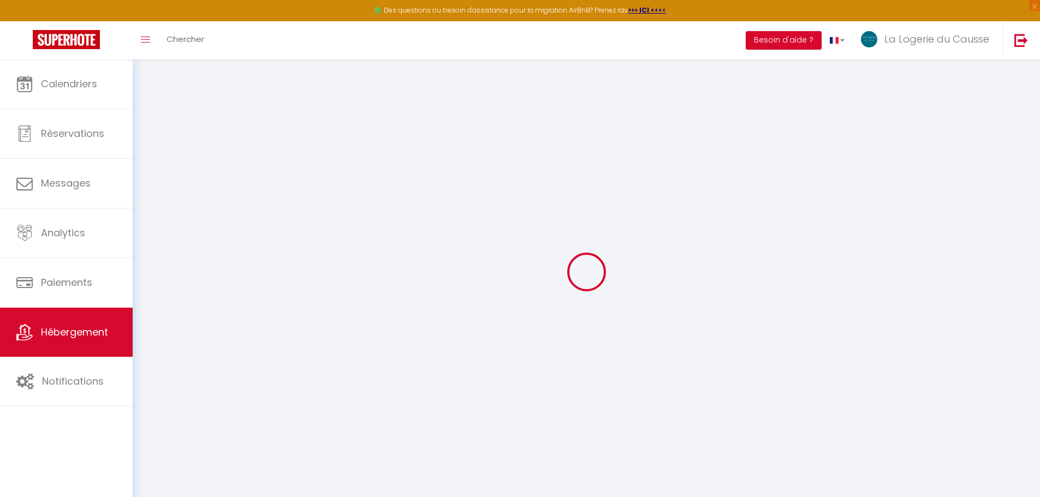
select select "EUR"
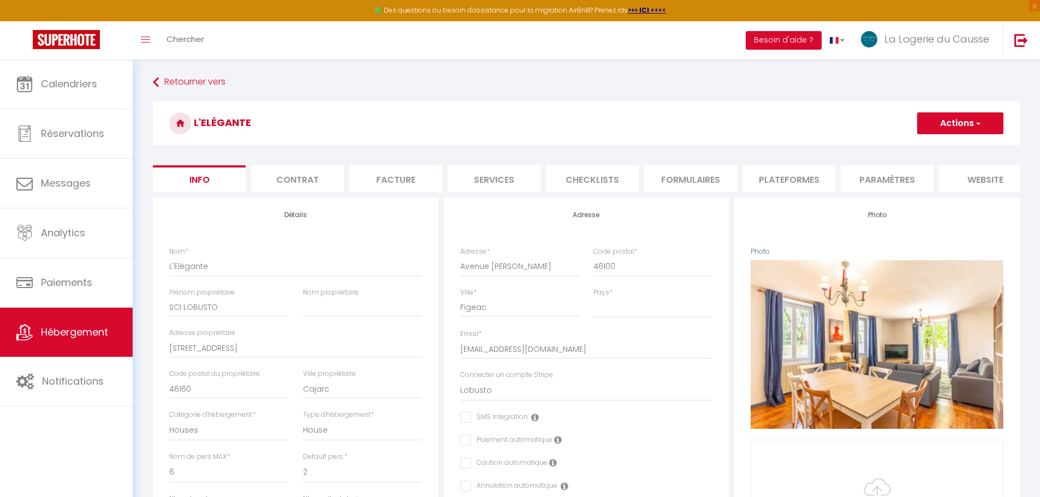
click at [772, 177] on li "Plateformes" at bounding box center [788, 178] width 93 height 27
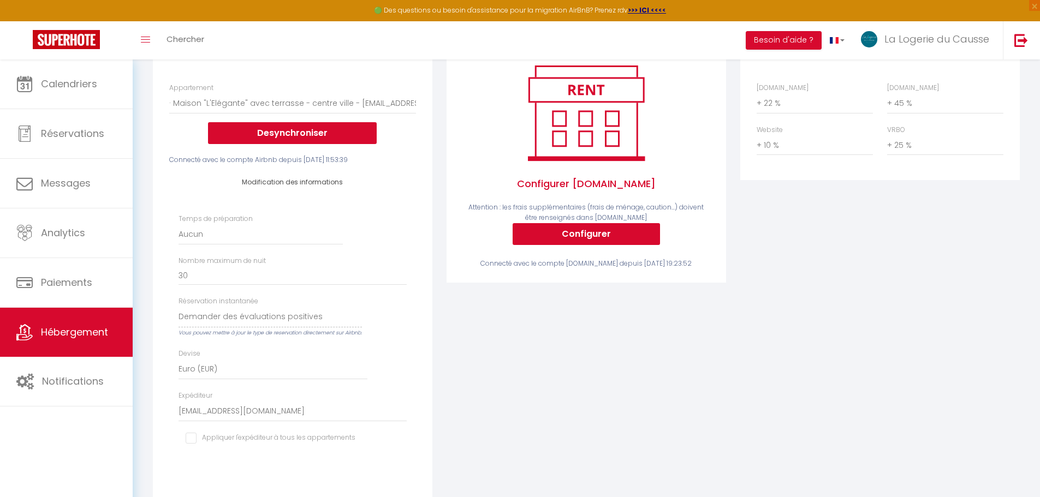
scroll to position [109, 0]
